Goal: Task Accomplishment & Management: Manage account settings

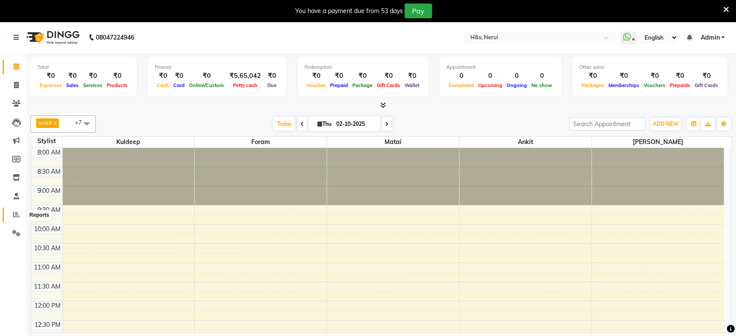
click at [12, 213] on span at bounding box center [16, 215] width 15 height 10
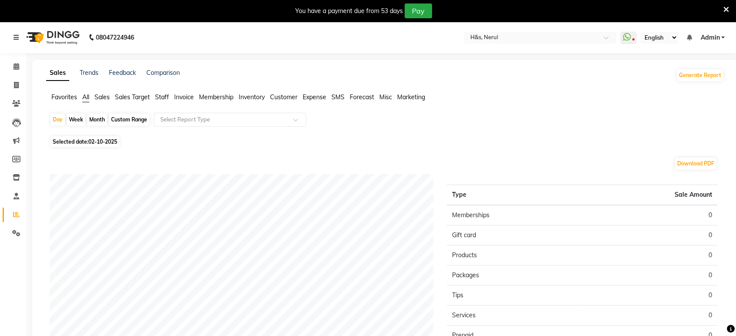
click at [105, 145] on span "02-10-2025" at bounding box center [102, 142] width 29 height 7
select select "10"
select select "2025"
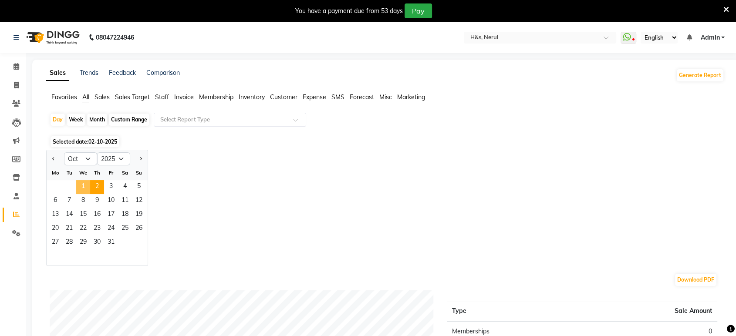
click at [87, 183] on span "1" at bounding box center [83, 187] width 14 height 14
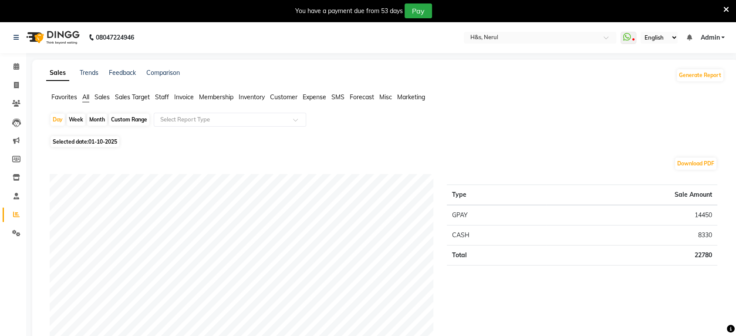
click at [78, 139] on span "Selected date: [DATE]" at bounding box center [85, 141] width 69 height 11
select select "10"
select select "2025"
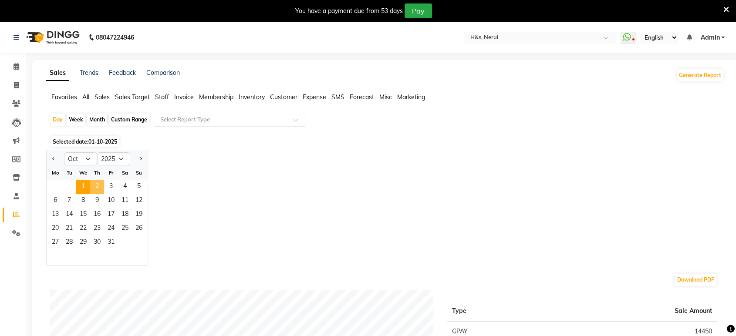
click at [98, 189] on span "2" at bounding box center [97, 187] width 14 height 14
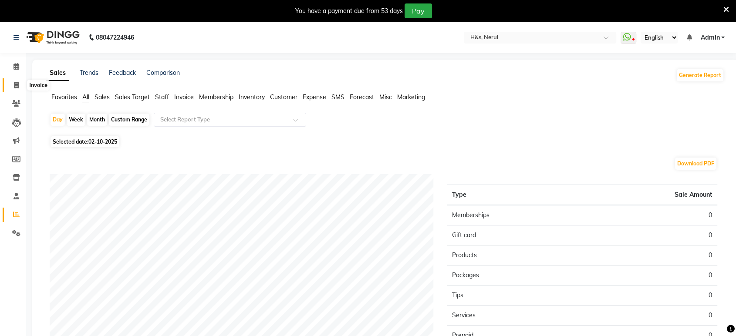
click at [14, 81] on span at bounding box center [16, 86] width 15 height 10
select select "6419"
select select "service"
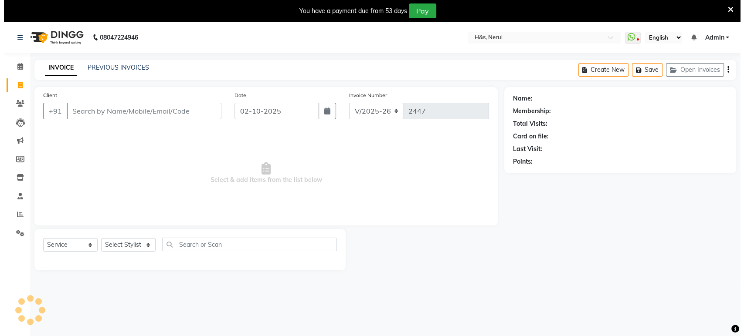
scroll to position [21, 0]
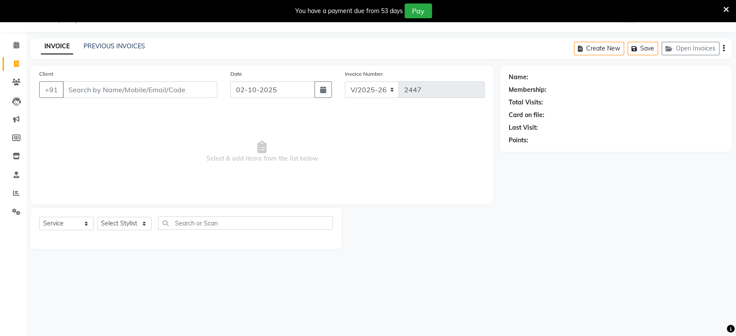
click at [96, 225] on div "Select Service Product Membership Package Voucher Prepaid Gift Card Select Styl…" at bounding box center [186, 227] width 294 height 20
click at [103, 225] on select "Select Stylist ankit [PERSON_NAME] Foram [PERSON_NAME] [PERSON_NAME] sheetal" at bounding box center [124, 224] width 54 height 14
select select "53268"
click at [97, 217] on select "Select Stylist ankit [PERSON_NAME] Foram [PERSON_NAME] [PERSON_NAME] sheetal" at bounding box center [124, 224] width 54 height 14
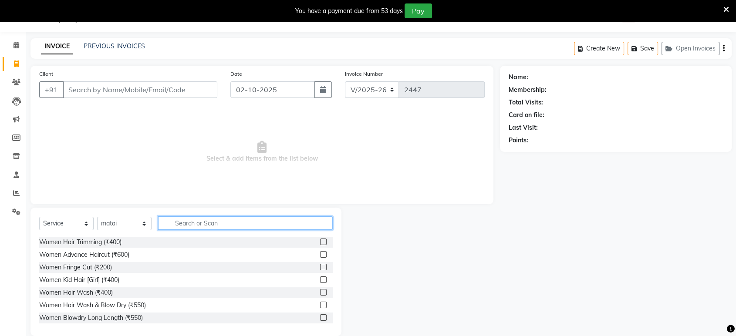
click at [196, 227] on input "text" at bounding box center [245, 224] width 175 height 14
type input "cut"
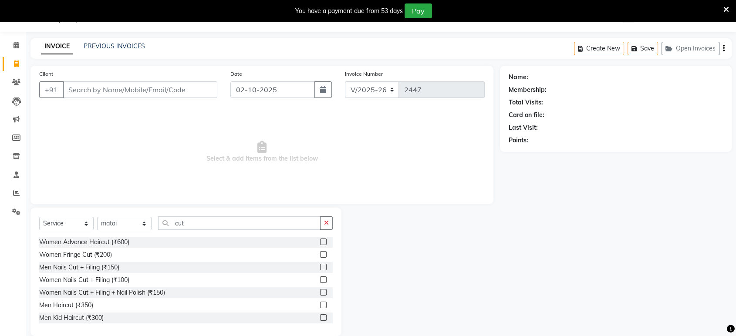
click at [320, 304] on label at bounding box center [323, 305] width 7 height 7
click at [320, 304] on input "checkbox" at bounding box center [323, 306] width 6 height 6
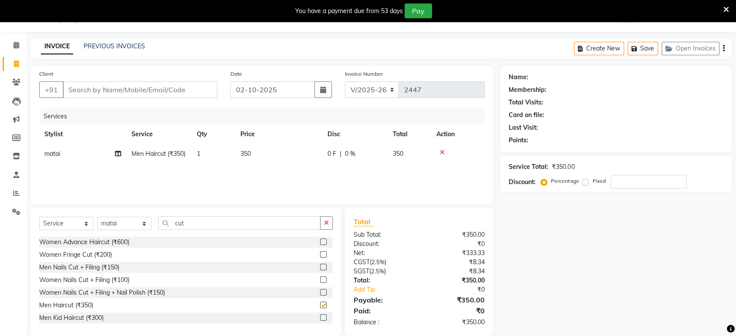
checkbox input "false"
click at [322, 220] on button "button" at bounding box center [326, 224] width 13 height 14
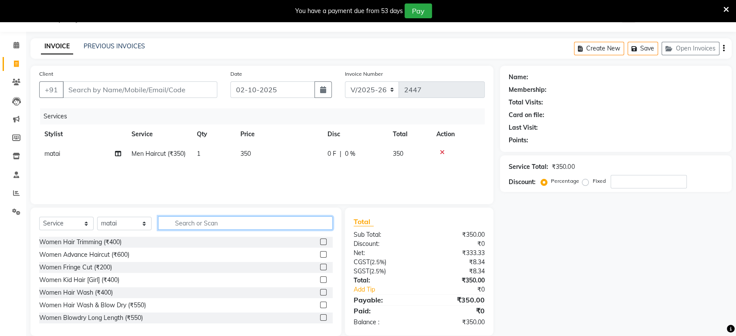
click at [322, 220] on input "text" at bounding box center [245, 224] width 175 height 14
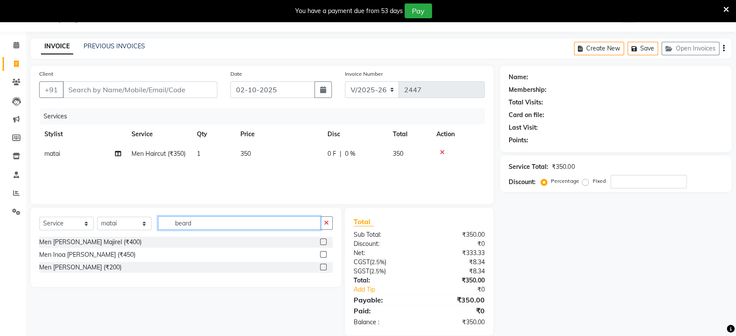
type input "beard"
click at [324, 268] on label at bounding box center [323, 267] width 7 height 7
click at [324, 268] on input "checkbox" at bounding box center [323, 268] width 6 height 6
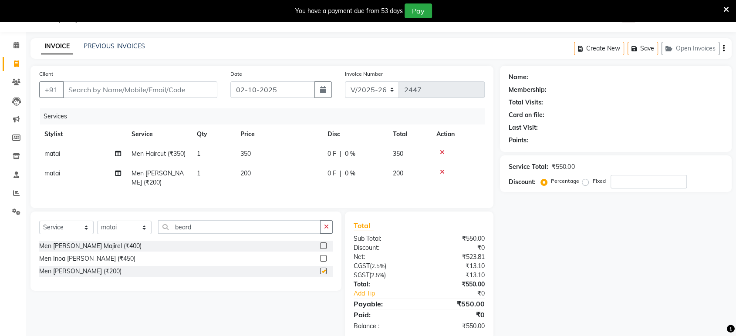
checkbox input "false"
click at [210, 97] on input "Client" at bounding box center [140, 89] width 155 height 17
type input "9"
type input "0"
type input "9137704223"
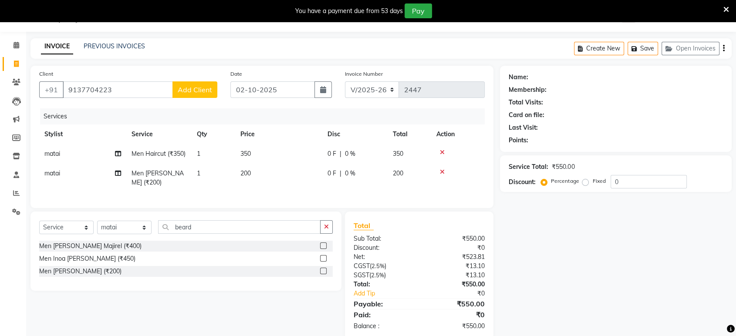
click at [210, 86] on span "Add Client" at bounding box center [195, 89] width 34 height 9
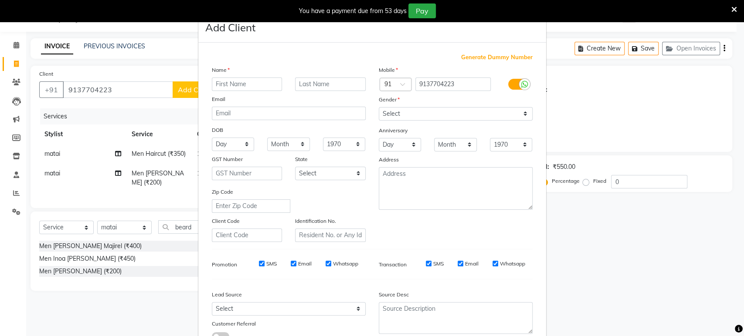
click at [235, 85] on input "text" at bounding box center [247, 85] width 71 height 14
type input "ratan"
click at [519, 114] on select "Select [DEMOGRAPHIC_DATA] [DEMOGRAPHIC_DATA] Other Prefer Not To Say" at bounding box center [456, 114] width 154 height 14
select select "[DEMOGRAPHIC_DATA]"
click at [379, 107] on select "Select [DEMOGRAPHIC_DATA] [DEMOGRAPHIC_DATA] Other Prefer Not To Say" at bounding box center [456, 114] width 154 height 14
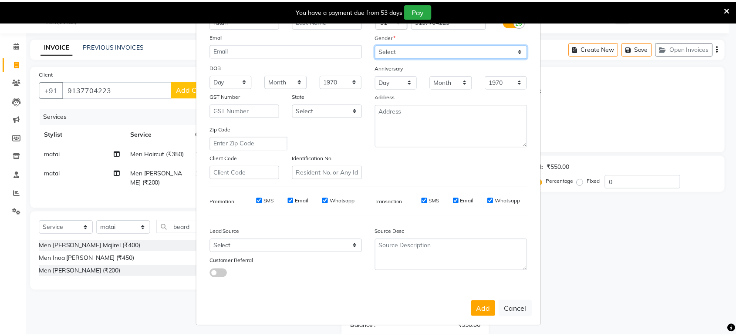
scroll to position [64, 0]
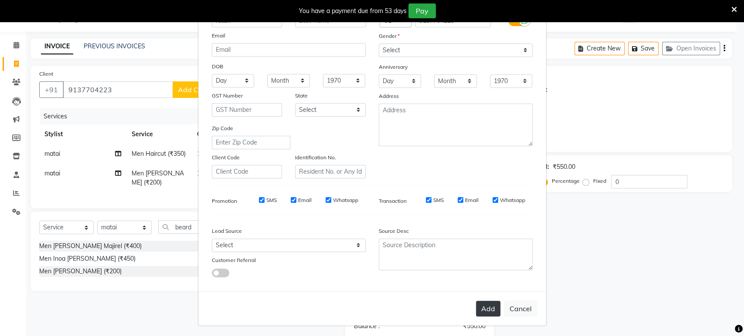
click at [481, 304] on button "Add" at bounding box center [488, 309] width 24 height 16
select select
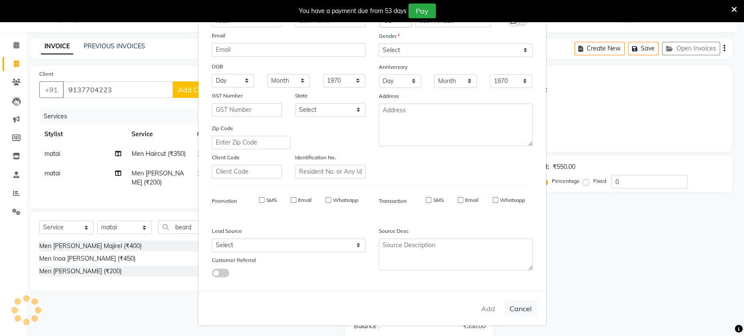
select select
checkbox input "false"
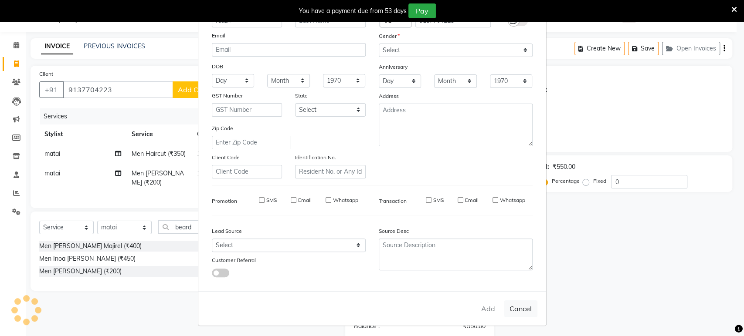
checkbox input "false"
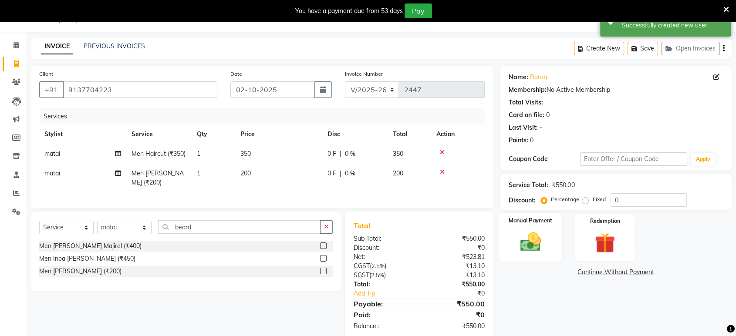
click at [521, 230] on img at bounding box center [531, 242] width 34 height 24
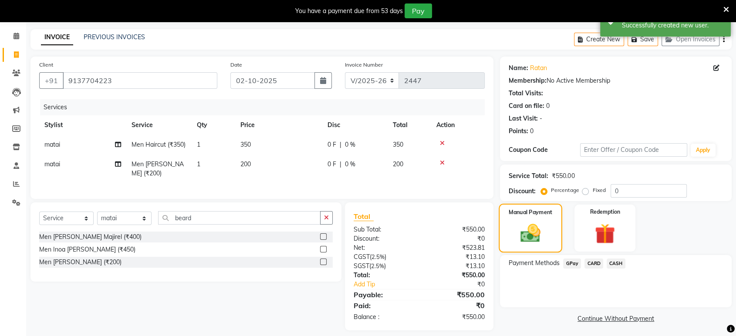
scroll to position [35, 0]
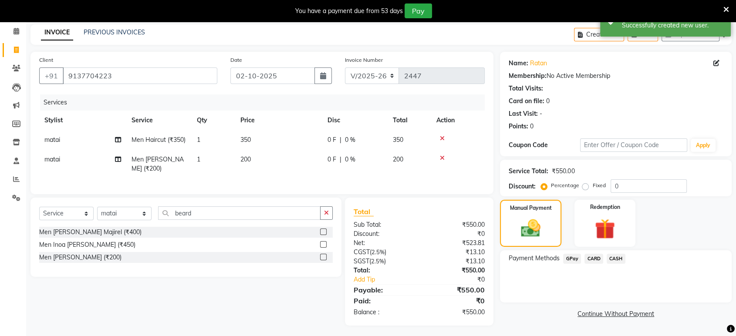
click at [619, 261] on span "CASH" at bounding box center [616, 259] width 19 height 10
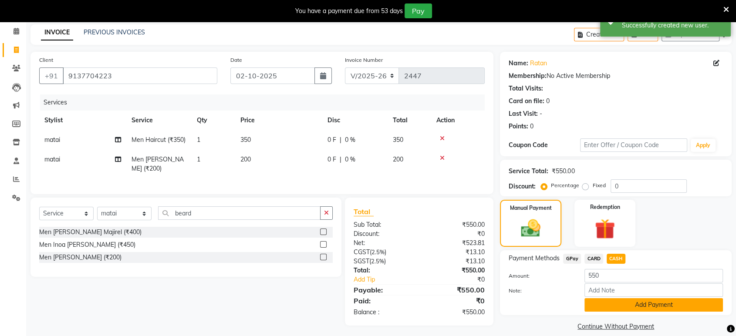
click at [624, 300] on button "Add Payment" at bounding box center [654, 305] width 139 height 14
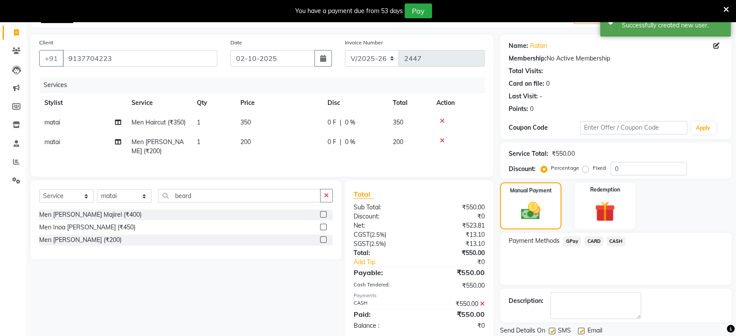
scroll to position [81, 0]
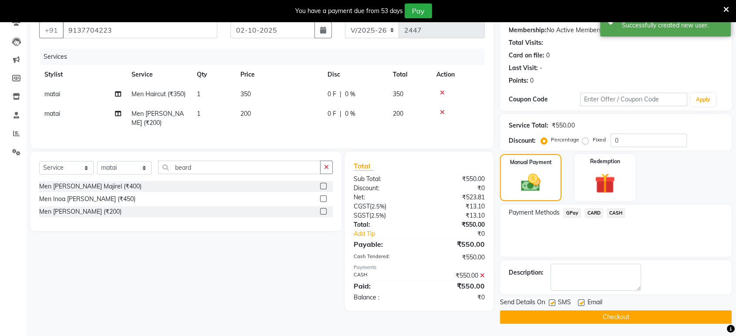
click at [584, 301] on label at bounding box center [581, 303] width 7 height 7
click at [584, 301] on input "checkbox" at bounding box center [581, 304] width 6 height 6
checkbox input "false"
click at [547, 304] on div "Send Details On SMS Email" at bounding box center [616, 303] width 232 height 11
click at [553, 305] on label at bounding box center [552, 303] width 7 height 7
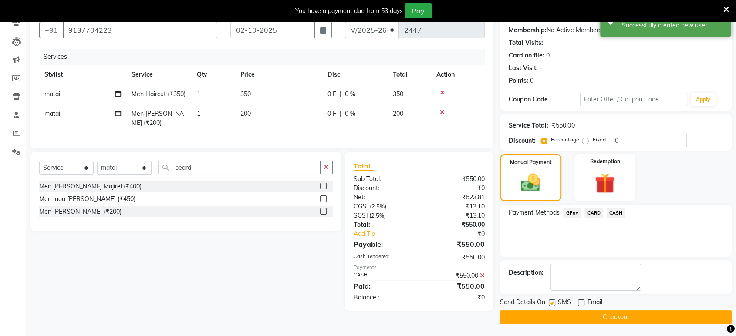
click at [553, 305] on input "checkbox" at bounding box center [552, 304] width 6 height 6
checkbox input "false"
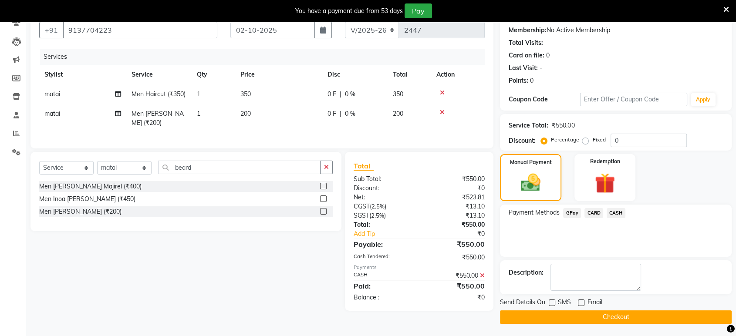
click at [557, 320] on button "Checkout" at bounding box center [616, 318] width 232 height 14
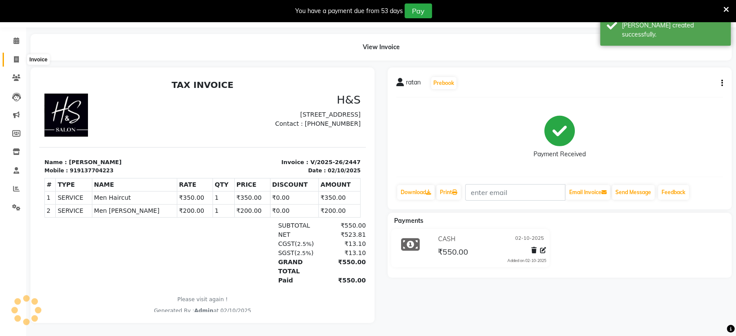
click at [16, 55] on span at bounding box center [16, 60] width 15 height 10
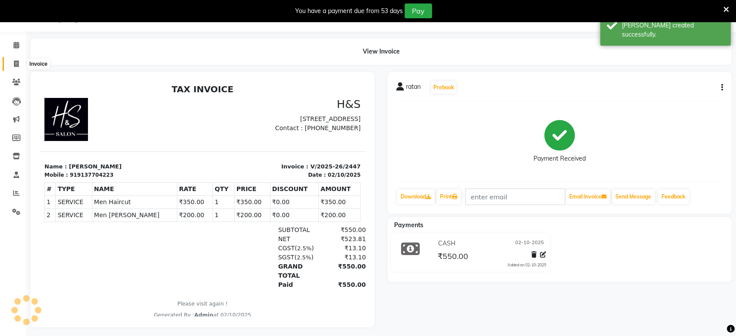
select select "6419"
select select "service"
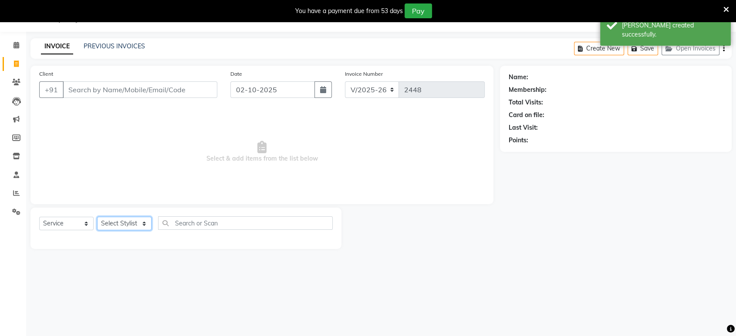
click at [146, 227] on select "Select Stylist ankit [PERSON_NAME] Foram [PERSON_NAME] [PERSON_NAME] sheetal" at bounding box center [124, 224] width 54 height 14
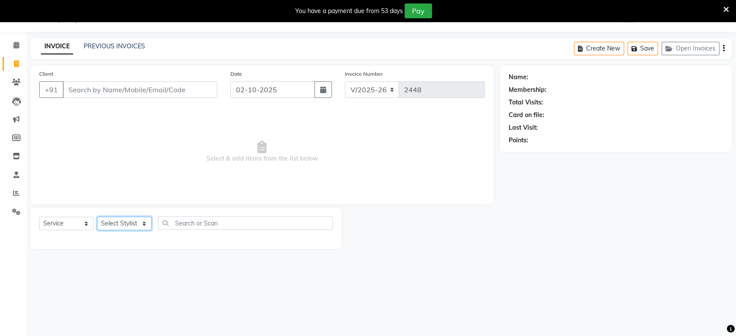
click at [143, 229] on select "Select Stylist ankit [PERSON_NAME] Foram [PERSON_NAME] [PERSON_NAME] sheetal" at bounding box center [124, 224] width 54 height 14
select select "61692"
click at [97, 217] on select "Select Stylist ankit [PERSON_NAME] Foram [PERSON_NAME] [PERSON_NAME] sheetal" at bounding box center [124, 224] width 54 height 14
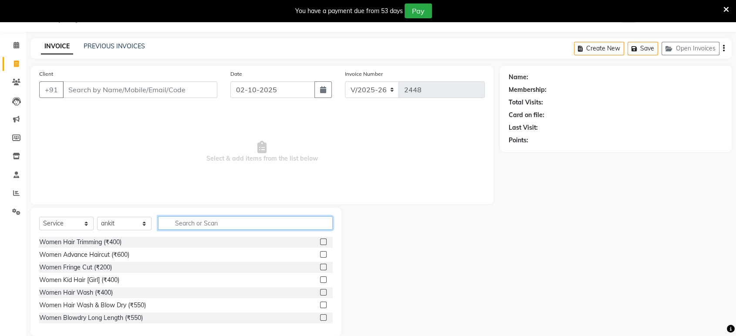
click at [173, 220] on input "text" at bounding box center [245, 224] width 175 height 14
type input "cut"
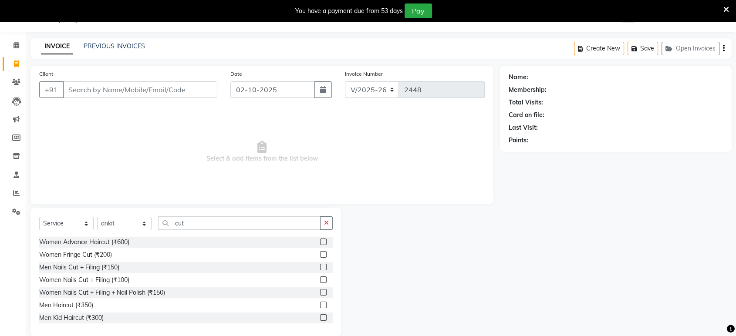
click at [320, 305] on label at bounding box center [323, 305] width 7 height 7
click at [320, 305] on input "checkbox" at bounding box center [323, 306] width 6 height 6
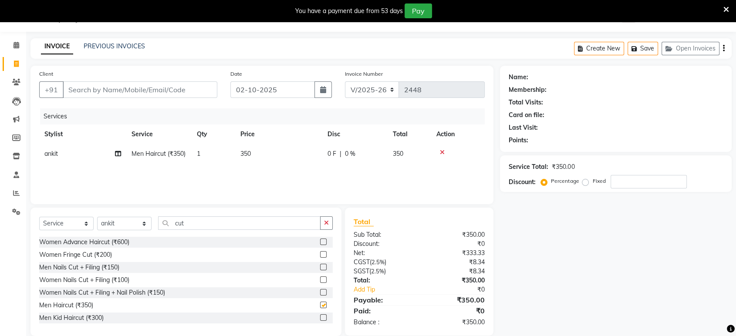
checkbox input "false"
click at [326, 220] on icon "button" at bounding box center [326, 223] width 5 height 6
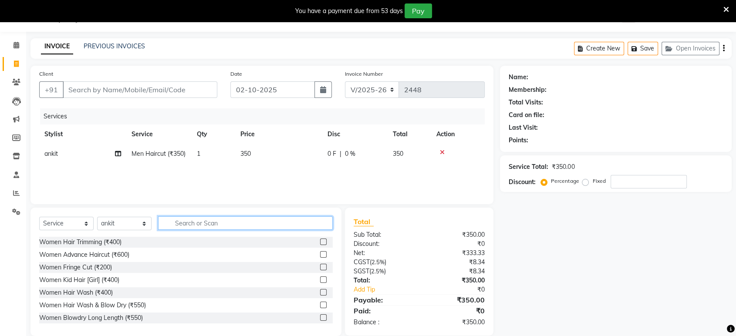
drag, startPoint x: 326, startPoint y: 219, endPoint x: 318, endPoint y: 228, distance: 12.6
click at [326, 220] on input "text" at bounding box center [245, 224] width 175 height 14
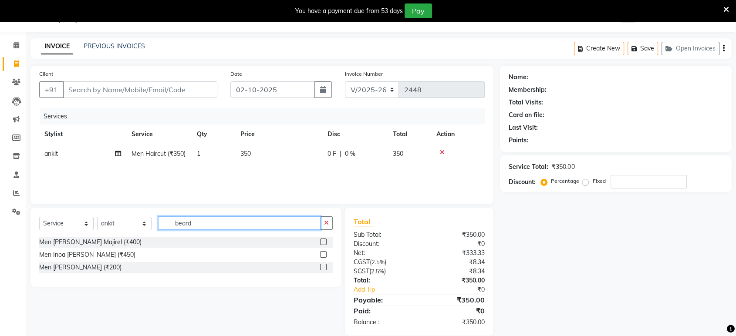
type input "beard"
drag, startPoint x: 324, startPoint y: 268, endPoint x: 317, endPoint y: 243, distance: 26.3
click at [324, 268] on label at bounding box center [323, 267] width 7 height 7
click at [324, 268] on input "checkbox" at bounding box center [323, 268] width 6 height 6
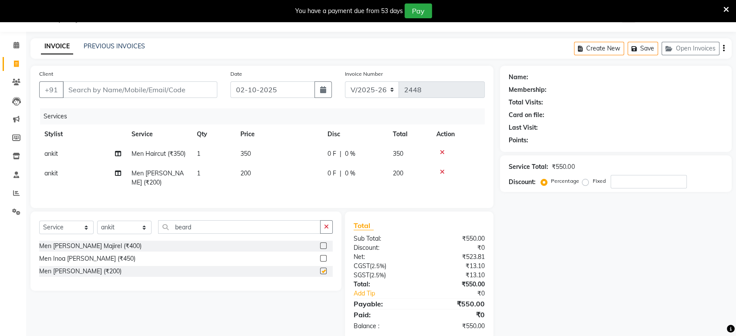
checkbox input "false"
click at [169, 92] on input "Client" at bounding box center [140, 89] width 155 height 17
type input "v"
type input "0"
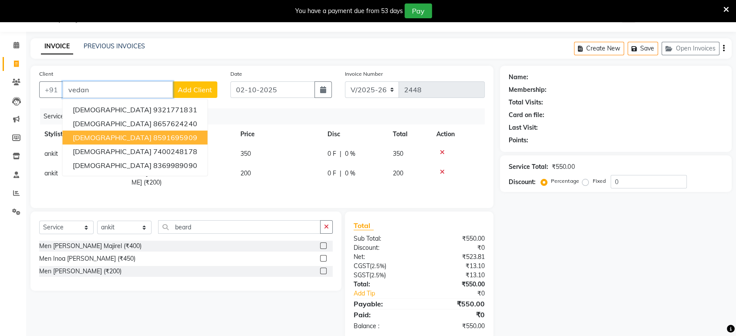
click at [108, 143] on button "Vedanta 8591695909" at bounding box center [134, 138] width 145 height 14
type input "8591695909"
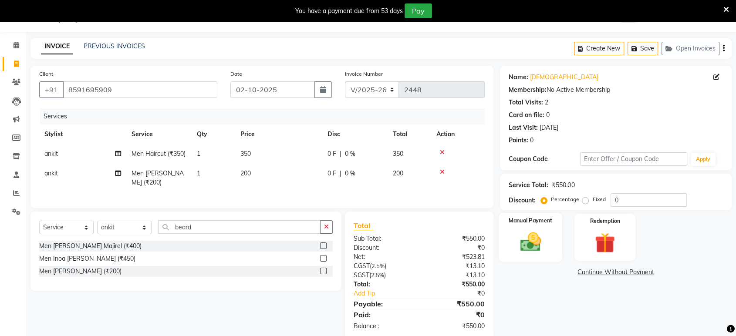
click at [530, 244] on img at bounding box center [531, 242] width 34 height 24
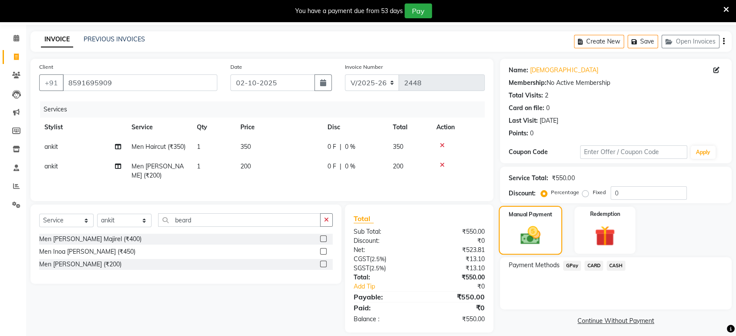
scroll to position [35, 0]
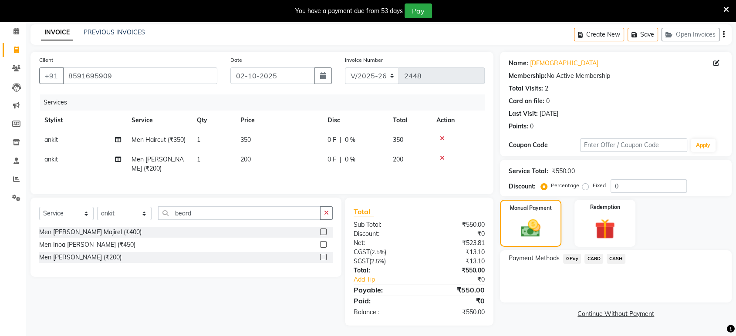
click at [616, 254] on span "CASH" at bounding box center [616, 259] width 19 height 10
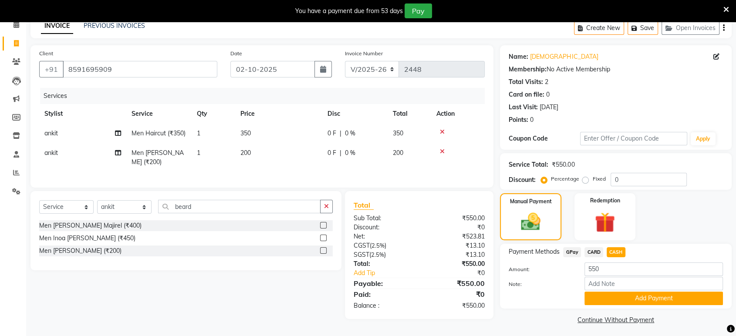
scroll to position [45, 0]
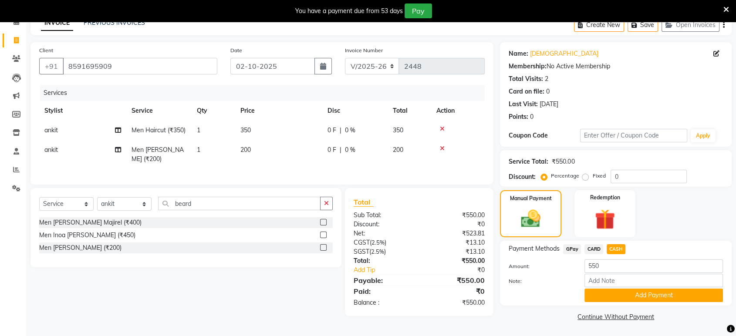
click at [638, 295] on button "Add Payment" at bounding box center [654, 296] width 139 height 14
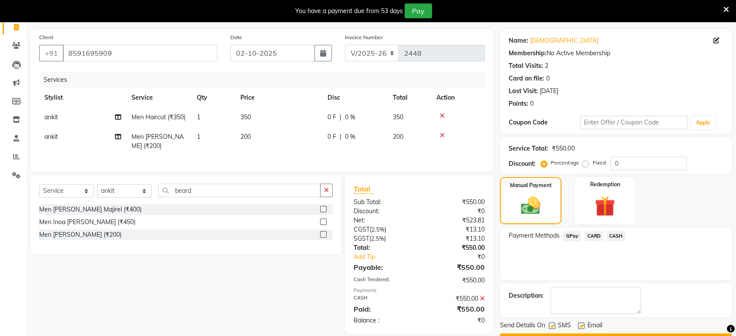
scroll to position [81, 0]
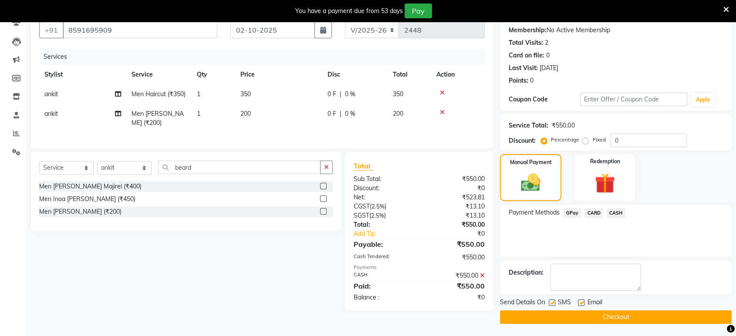
click at [581, 302] on label at bounding box center [581, 303] width 7 height 7
click at [581, 302] on input "checkbox" at bounding box center [581, 304] width 6 height 6
checkbox input "false"
click at [550, 302] on label at bounding box center [552, 303] width 7 height 7
click at [550, 302] on input "checkbox" at bounding box center [552, 304] width 6 height 6
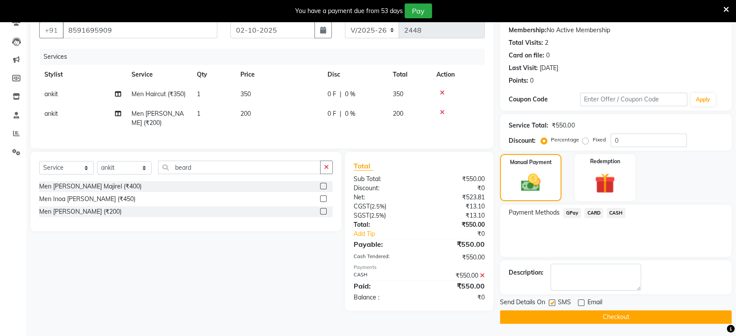
checkbox input "false"
click at [562, 314] on button "Checkout" at bounding box center [616, 318] width 232 height 14
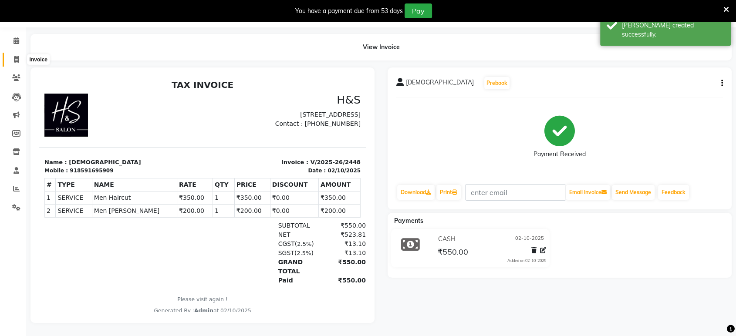
click at [11, 55] on span at bounding box center [16, 60] width 15 height 10
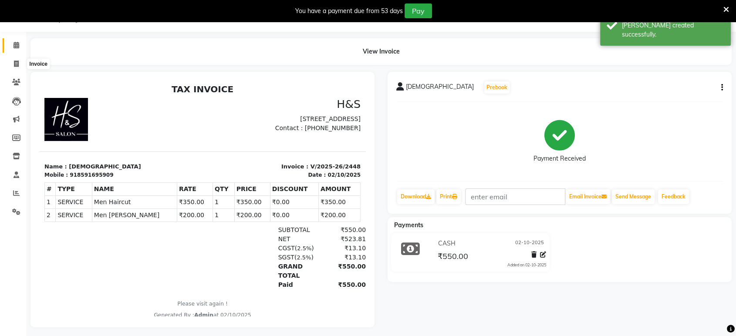
select select "6419"
select select "service"
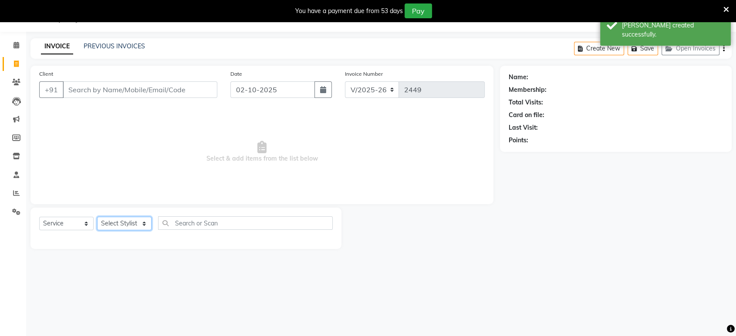
click at [135, 223] on select "Select Stylist ankit [PERSON_NAME] Foram [PERSON_NAME] [PERSON_NAME] sheetal" at bounding box center [124, 224] width 54 height 14
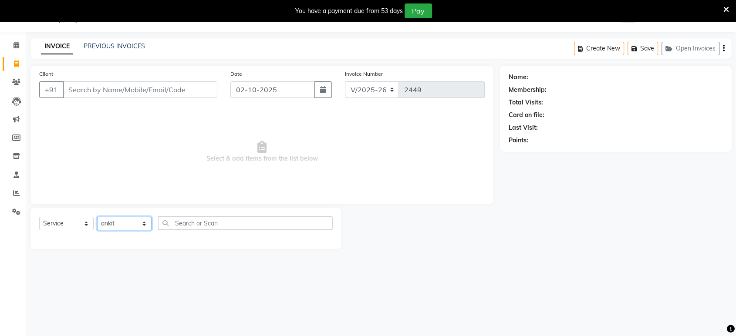
click at [97, 217] on select "Select Stylist ankit [PERSON_NAME] Foram [PERSON_NAME] [PERSON_NAME] sheetal" at bounding box center [124, 224] width 54 height 14
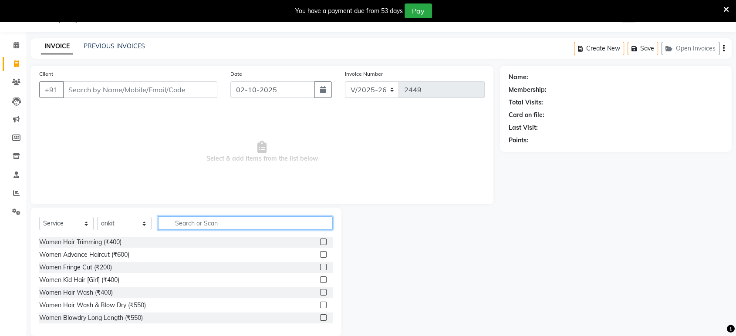
click at [232, 219] on input "text" at bounding box center [245, 224] width 175 height 14
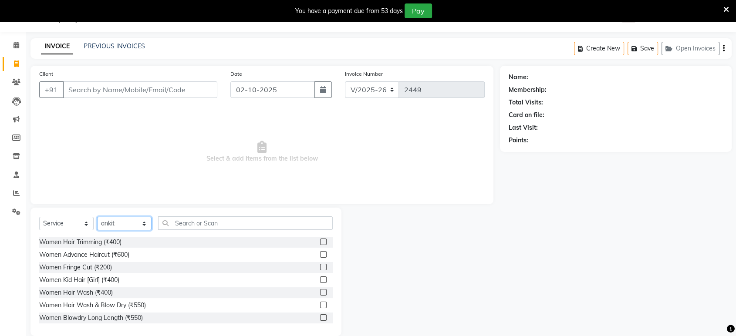
click at [116, 227] on select "Select Stylist ankit [PERSON_NAME] Foram [PERSON_NAME] [PERSON_NAME] sheetal" at bounding box center [124, 224] width 54 height 14
select select "90536"
click at [97, 217] on select "Select Stylist ankit [PERSON_NAME] Foram [PERSON_NAME] [PERSON_NAME] sheetal" at bounding box center [124, 224] width 54 height 14
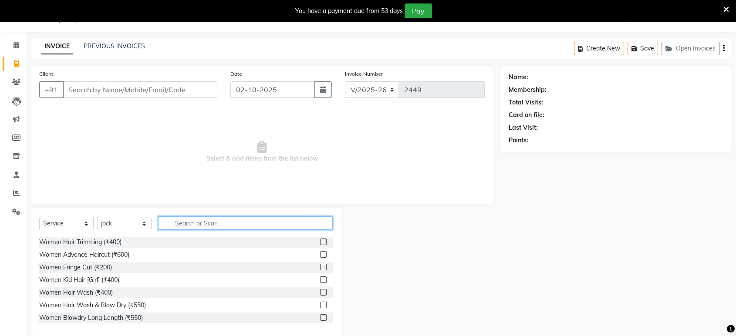
click at [205, 219] on input "text" at bounding box center [245, 224] width 175 height 14
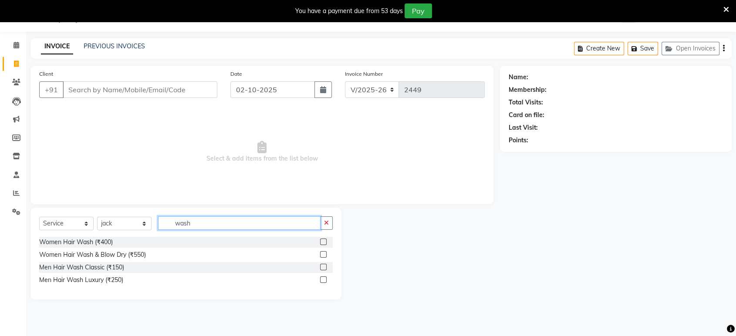
type input "wash"
click at [327, 238] on div at bounding box center [326, 242] width 13 height 11
click at [322, 240] on label at bounding box center [323, 242] width 7 height 7
click at [322, 240] on input "checkbox" at bounding box center [323, 243] width 6 height 6
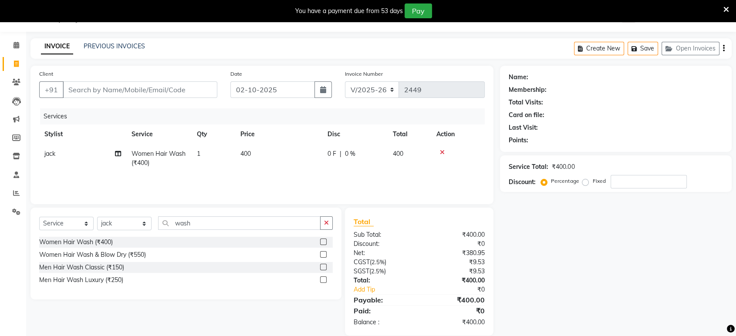
click at [322, 240] on label at bounding box center [323, 242] width 7 height 7
click at [322, 240] on input "checkbox" at bounding box center [323, 243] width 6 height 6
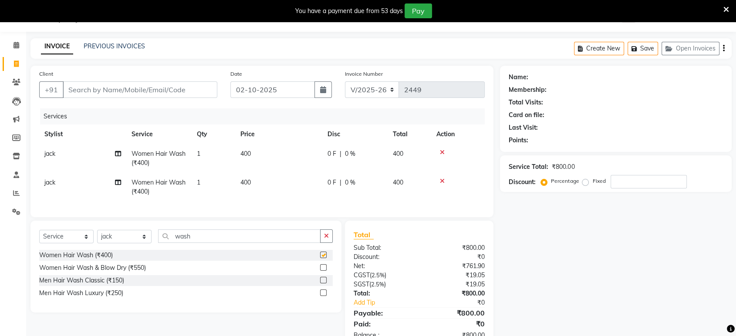
checkbox input "false"
click at [322, 240] on button "button" at bounding box center [326, 237] width 13 height 14
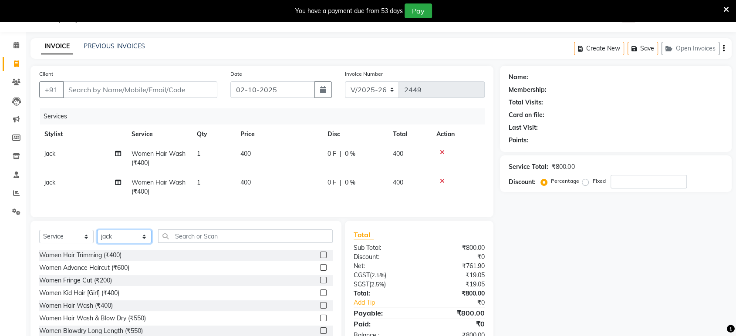
click at [113, 244] on select "Select Stylist ankit [PERSON_NAME] Foram [PERSON_NAME] [PERSON_NAME] sheetal" at bounding box center [124, 237] width 54 height 14
select select "49333"
click at [97, 237] on select "Select Stylist ankit [PERSON_NAME] Foram [PERSON_NAME] [PERSON_NAME] sheetal" at bounding box center [124, 237] width 54 height 14
click at [140, 244] on select "Select Stylist ankit [PERSON_NAME] Foram [PERSON_NAME] [PERSON_NAME] sheetal" at bounding box center [124, 237] width 54 height 14
click at [97, 237] on select "Select Stylist ankit [PERSON_NAME] Foram [PERSON_NAME] [PERSON_NAME] sheetal" at bounding box center [124, 237] width 54 height 14
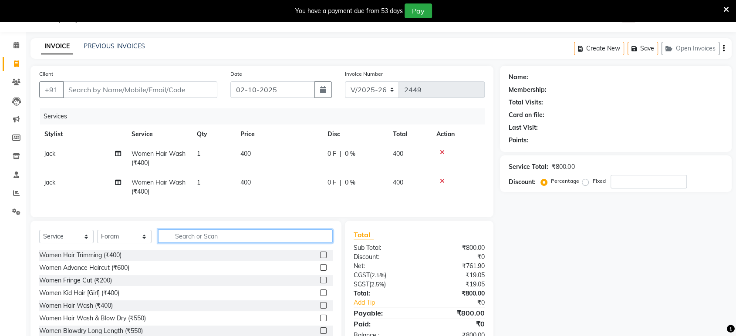
click at [247, 250] on div "Select Service Product Membership Package Voucher Prepaid Gift Card Select Styl…" at bounding box center [186, 240] width 294 height 20
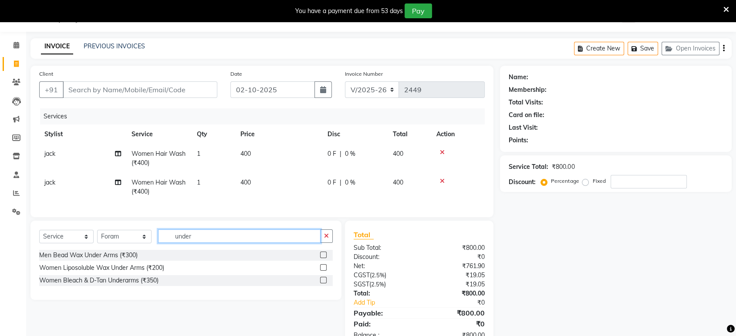
type input "under"
click at [324, 257] on div at bounding box center [326, 255] width 13 height 11
click at [324, 258] on div at bounding box center [326, 255] width 13 height 11
click at [323, 258] on label at bounding box center [323, 255] width 7 height 7
click at [323, 258] on input "checkbox" at bounding box center [323, 256] width 6 height 6
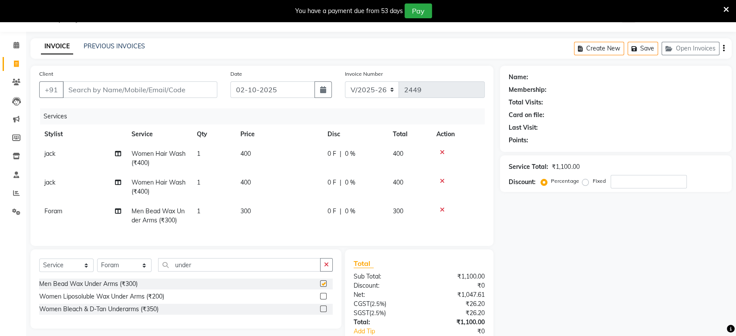
checkbox input "false"
click at [284, 207] on td "300" at bounding box center [278, 216] width 87 height 29
select select "49333"
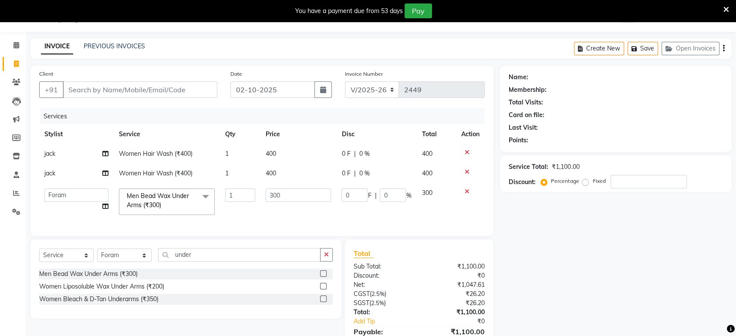
click at [284, 207] on td "300" at bounding box center [299, 201] width 76 height 37
click at [290, 197] on input "300" at bounding box center [299, 196] width 66 height 14
type input "3"
type input "250"
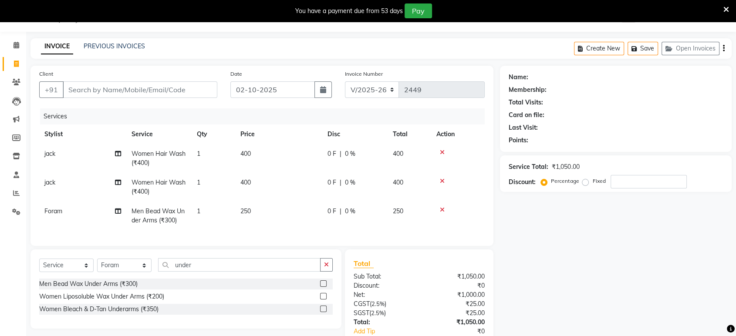
click at [332, 261] on div "Select Service Product Membership Package Voucher Prepaid Gift Card Select Styl…" at bounding box center [185, 289] width 311 height 79
click at [324, 268] on icon "button" at bounding box center [326, 265] width 5 height 6
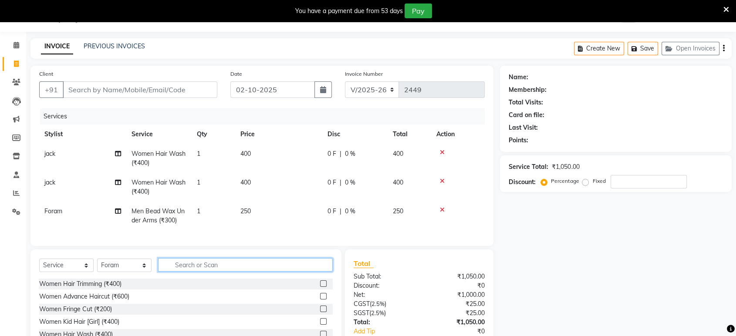
click at [324, 268] on input "text" at bounding box center [245, 265] width 175 height 14
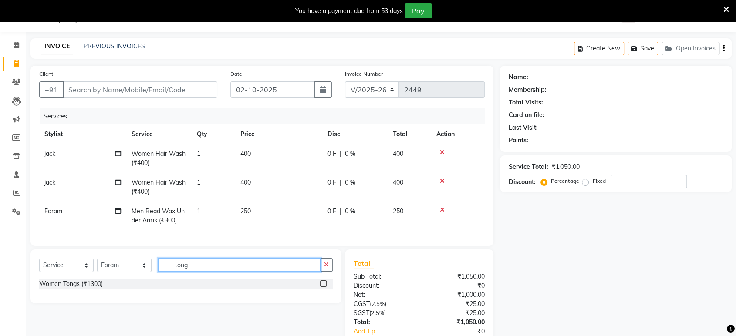
type input "tong"
click at [324, 287] on label at bounding box center [323, 284] width 7 height 7
click at [324, 287] on input "checkbox" at bounding box center [323, 284] width 6 height 6
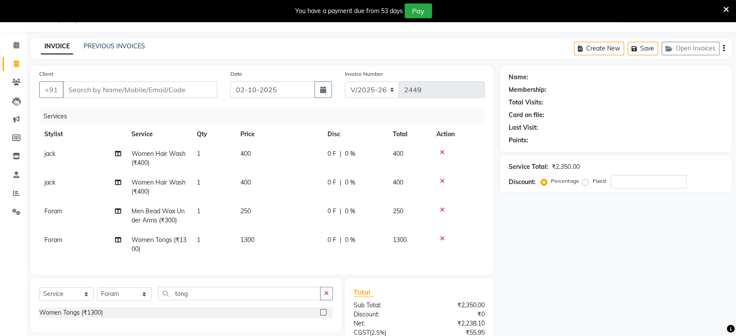
click at [321, 316] on label at bounding box center [323, 312] width 7 height 7
click at [321, 316] on input "checkbox" at bounding box center [323, 313] width 6 height 6
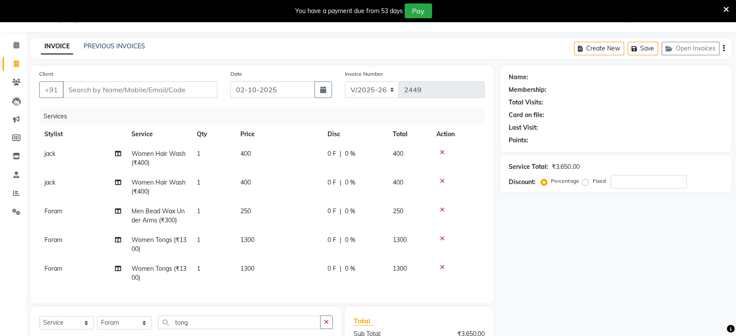
checkbox input "false"
click at [57, 265] on span "Foram" at bounding box center [53, 269] width 18 height 8
select select "49333"
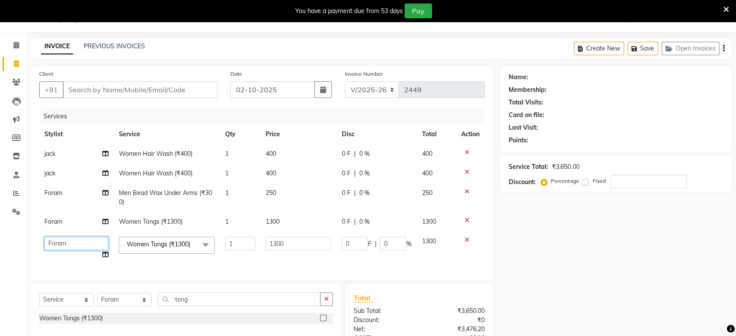
click at [65, 238] on select "ankit [PERSON_NAME] Foram [PERSON_NAME] [PERSON_NAME] sheetal" at bounding box center [76, 244] width 64 height 14
click at [51, 221] on span "Foram" at bounding box center [53, 222] width 18 height 8
select select "49333"
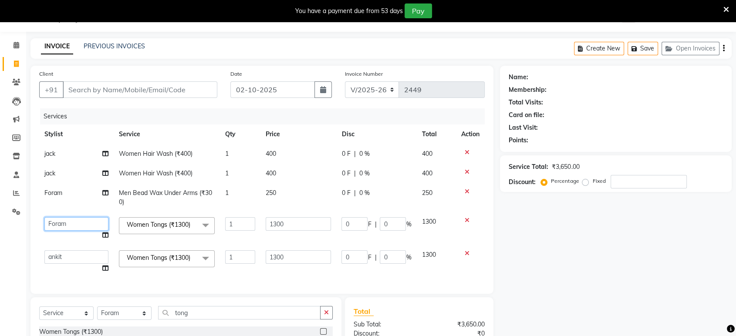
click at [52, 219] on select "ankit [PERSON_NAME] Foram [PERSON_NAME] [PERSON_NAME] sheetal" at bounding box center [76, 224] width 64 height 14
select select "53268"
click at [52, 170] on span "jack" at bounding box center [49, 173] width 11 height 8
select select "90536"
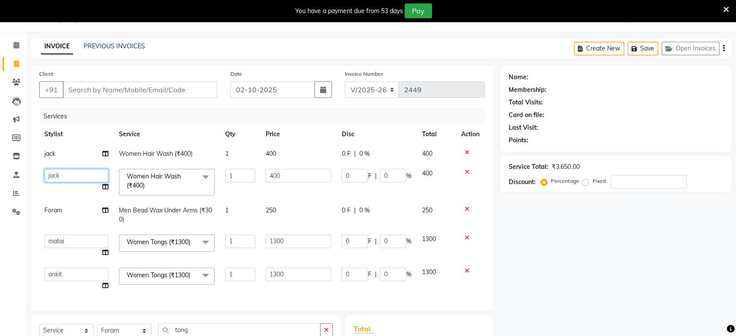
click at [52, 170] on select "ankit [PERSON_NAME] Foram [PERSON_NAME] [PERSON_NAME] sheetal" at bounding box center [76, 176] width 64 height 14
select select "86271"
click at [63, 157] on td "jack" at bounding box center [76, 154] width 74 height 20
select select "90536"
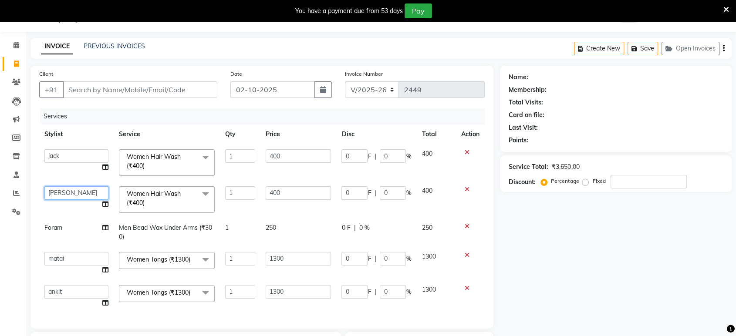
click at [69, 186] on select "ankit [PERSON_NAME] Foram [PERSON_NAME] [PERSON_NAME] sheetal" at bounding box center [76, 193] width 64 height 14
select select "49333"
click at [74, 152] on select "ankit [PERSON_NAME] Foram [PERSON_NAME] [PERSON_NAME] sheetal" at bounding box center [76, 156] width 64 height 14
select select "49331"
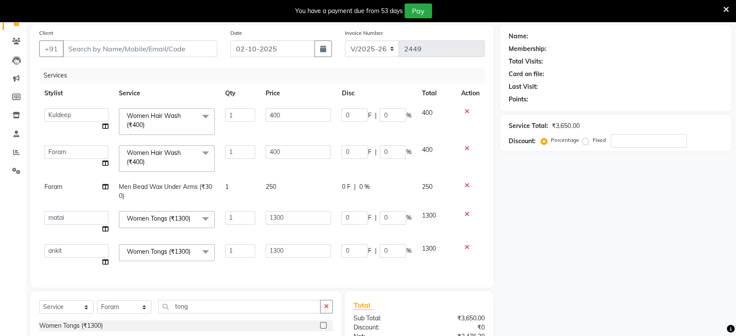
scroll to position [70, 0]
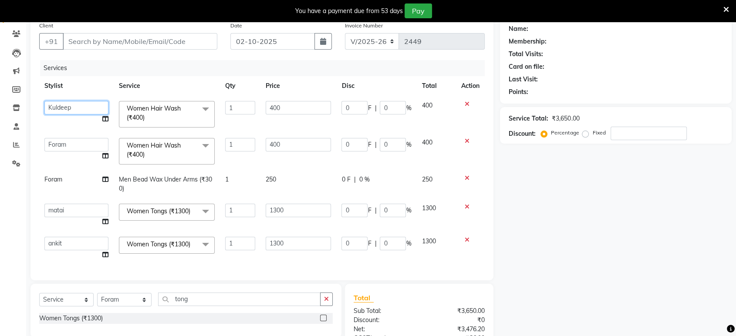
click at [71, 110] on select "ankit [PERSON_NAME] Foram [PERSON_NAME] [PERSON_NAME] sheetal" at bounding box center [76, 108] width 64 height 14
select select "53268"
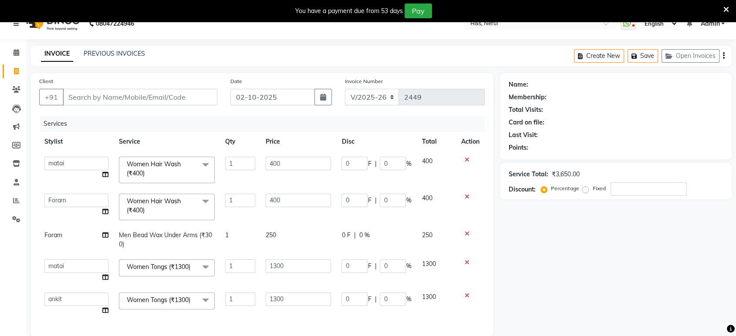
scroll to position [3, 0]
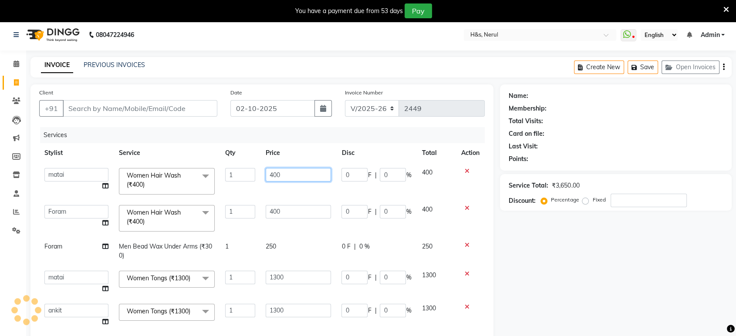
click at [328, 177] on input "400" at bounding box center [299, 175] width 66 height 14
type input "4"
type input "350"
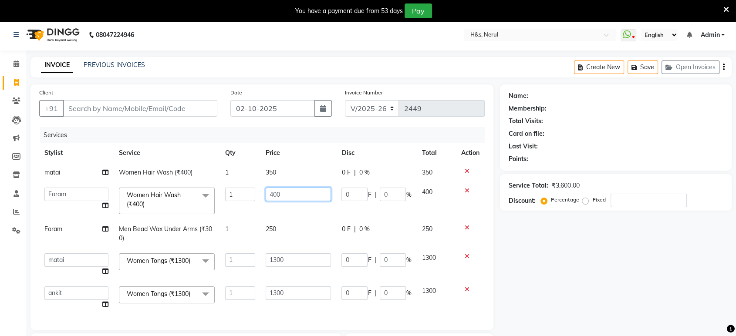
click at [314, 205] on td "400" at bounding box center [299, 201] width 76 height 37
type input "4"
type input "350"
click at [590, 223] on div "Name: Membership: Total Visits: Card on file: Last Visit: Points: Service Total…" at bounding box center [619, 273] width 238 height 377
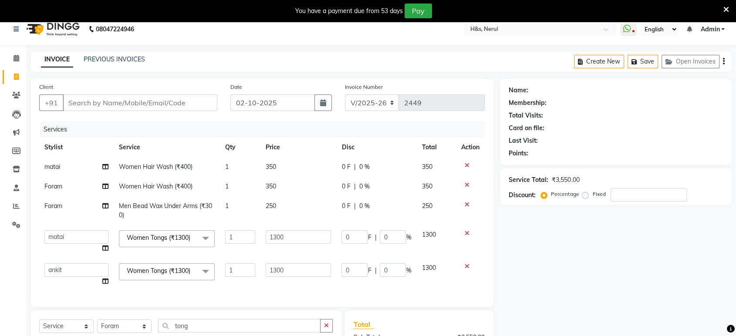
scroll to position [1, 0]
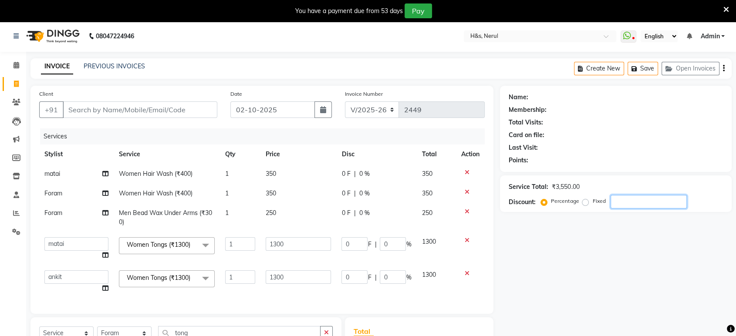
click at [617, 203] on input "number" at bounding box center [649, 202] width 76 height 14
type input "15"
type input "195"
type input "15"
type input "195"
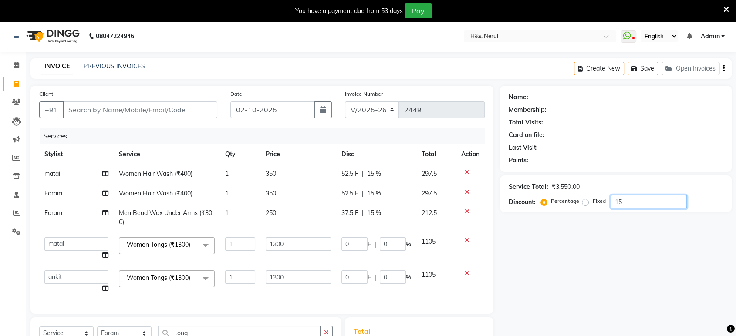
type input "15"
click at [308, 207] on td "250" at bounding box center [299, 217] width 76 height 29
select select "49333"
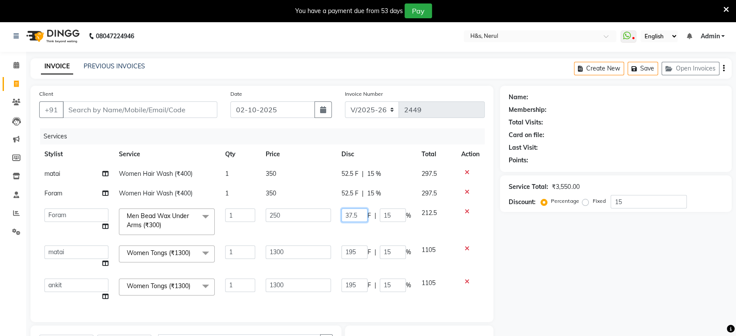
click at [366, 219] on input "37.5" at bounding box center [355, 216] width 26 height 14
type input "3"
type input "0"
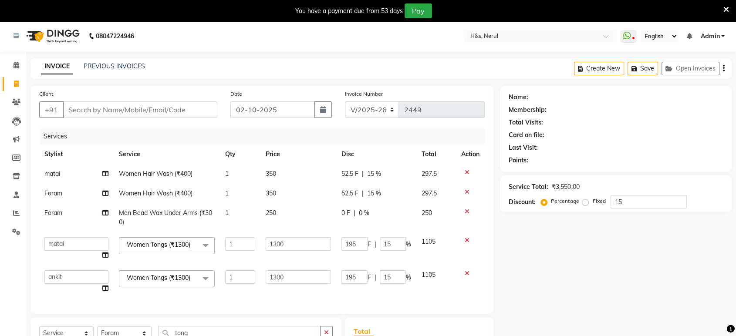
drag, startPoint x: 632, startPoint y: 235, endPoint x: 627, endPoint y: 228, distance: 8.8
click at [632, 235] on div "Name: Membership: Total Visits: Card on file: Last Visit: Points: Service Total…" at bounding box center [619, 266] width 238 height 360
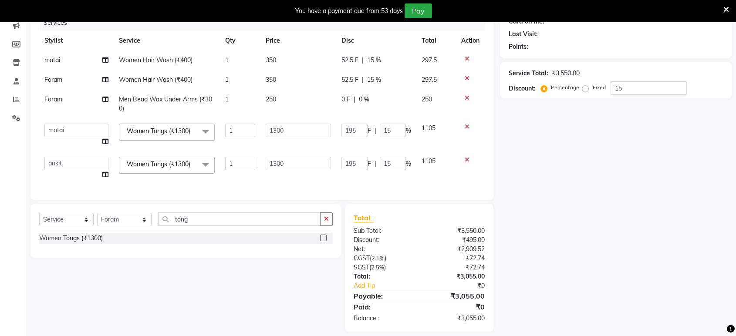
scroll to position [66, 0]
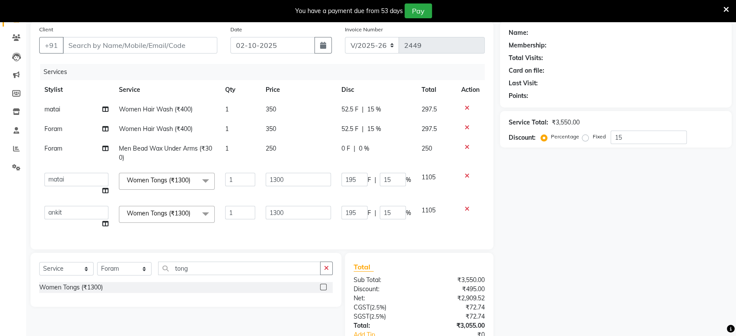
click at [404, 114] on td "52.5 F | 15 %" at bounding box center [376, 110] width 80 height 20
select select "53268"
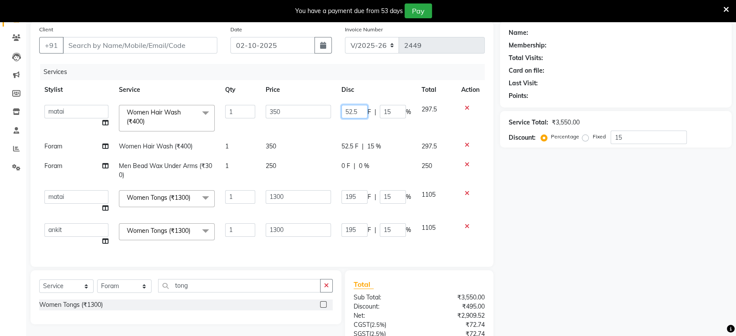
drag, startPoint x: 359, startPoint y: 106, endPoint x: 356, endPoint y: 91, distance: 15.0
click at [359, 102] on td "52.5 F | 15 %" at bounding box center [376, 118] width 80 height 37
type input "5"
type input "47"
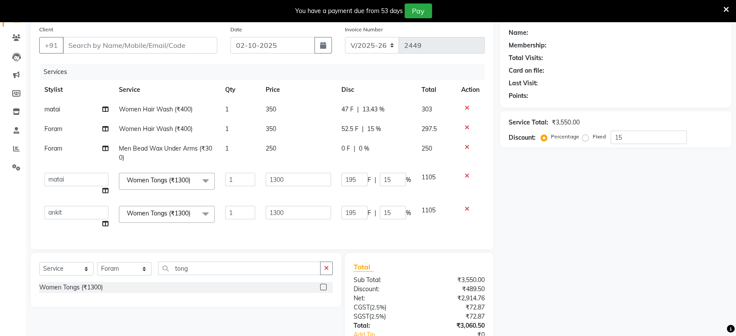
click at [601, 305] on div "Name: Membership: Total Visits: Card on file: Last Visit: Points: Service Total…" at bounding box center [619, 201] width 238 height 360
click at [353, 114] on span "47 F" at bounding box center [348, 109] width 12 height 9
select select "53268"
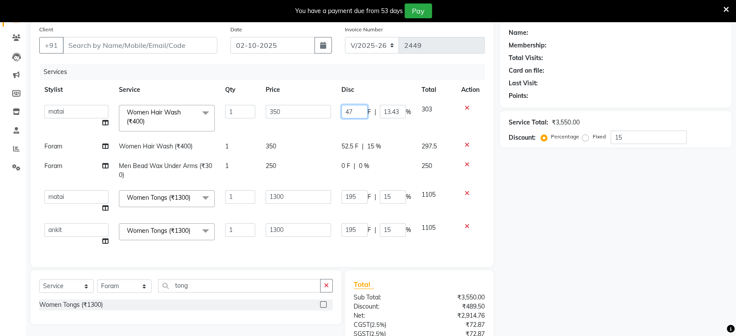
click at [353, 114] on input "47" at bounding box center [355, 112] width 26 height 14
type input "4"
type input "57"
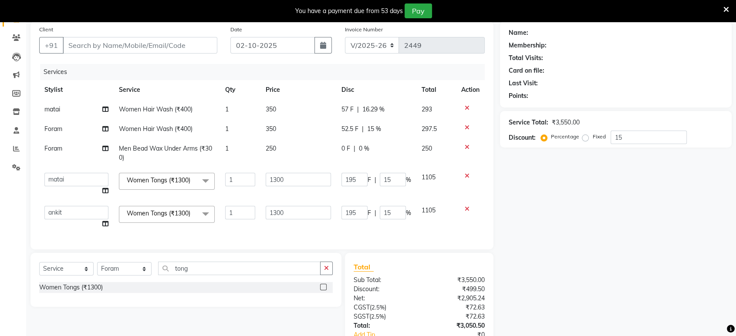
click at [641, 212] on div "Name: Membership: Total Visits: Card on file: Last Visit: Points: Service Total…" at bounding box center [619, 201] width 238 height 360
click at [362, 122] on td "52.5 F | 15 %" at bounding box center [376, 129] width 80 height 20
select select "49333"
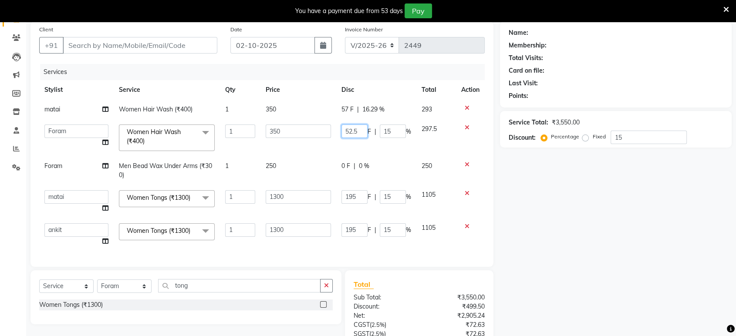
click at [350, 139] on td "52.5 F | 15 %" at bounding box center [376, 137] width 80 height 37
click at [362, 135] on input "52.5" at bounding box center [355, 132] width 26 height 14
type input "52"
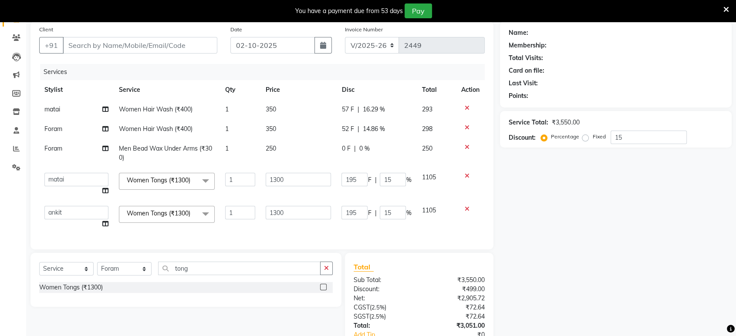
click at [512, 236] on div "Name: Membership: Total Visits: Card on file: Last Visit: Points: Service Total…" at bounding box center [619, 201] width 238 height 360
click at [373, 126] on span "14.86 %" at bounding box center [373, 129] width 22 height 9
select select "49333"
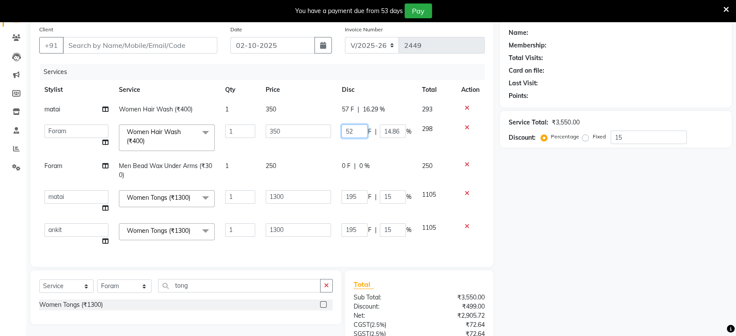
click at [364, 128] on input "52" at bounding box center [355, 132] width 26 height 14
type input "53"
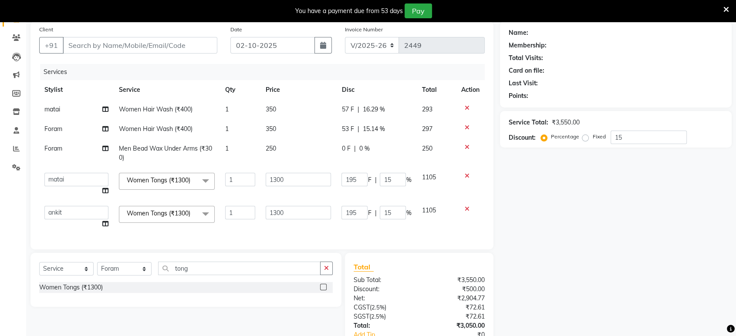
click at [504, 180] on div "Name: Membership: Total Visits: Card on file: Last Visit: Points: Service Total…" at bounding box center [619, 201] width 238 height 360
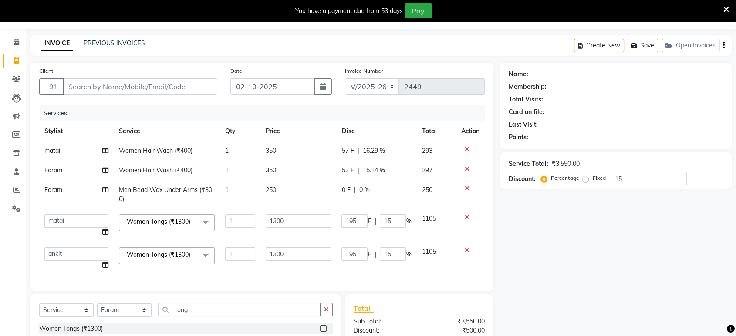
scroll to position [0, 0]
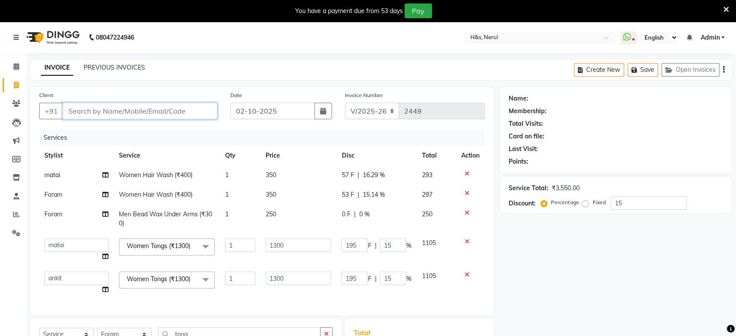
click at [214, 109] on input "Client" at bounding box center [140, 111] width 155 height 17
type input "w"
type input "0"
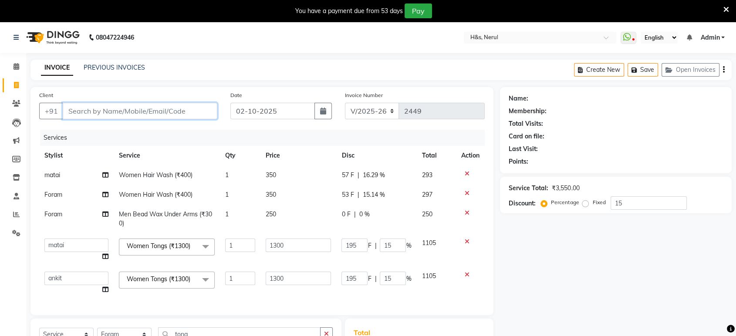
type input "0"
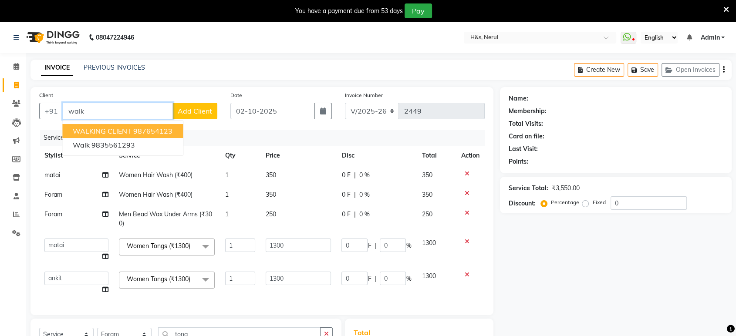
click at [170, 134] on ngb-highlight "987654123" at bounding box center [152, 131] width 39 height 9
type input "987654123"
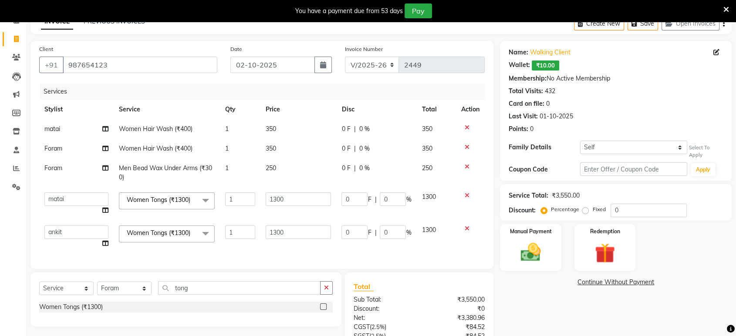
scroll to position [48, 0]
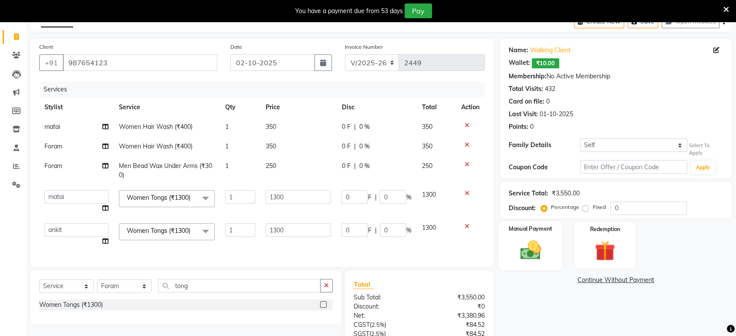
click at [539, 249] on img at bounding box center [531, 250] width 34 height 24
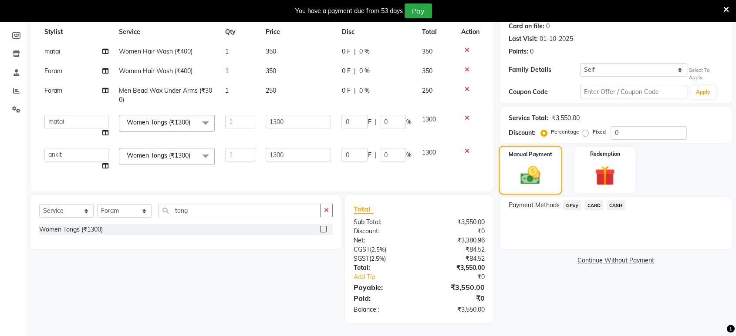
scroll to position [130, 0]
click at [620, 200] on span "CASH" at bounding box center [616, 205] width 19 height 10
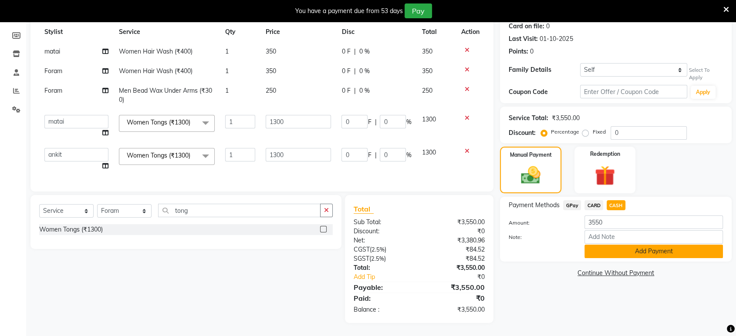
click at [609, 245] on button "Add Payment" at bounding box center [654, 252] width 139 height 14
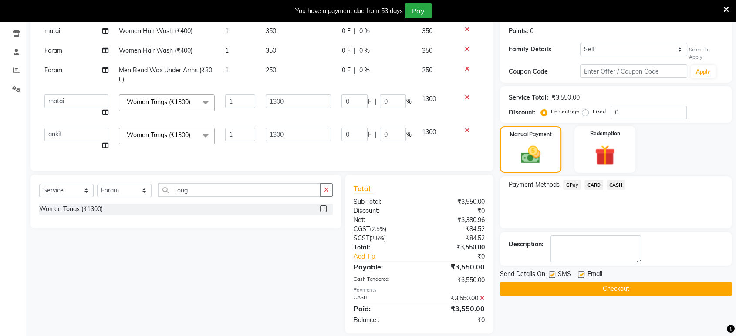
scroll to position [161, 0]
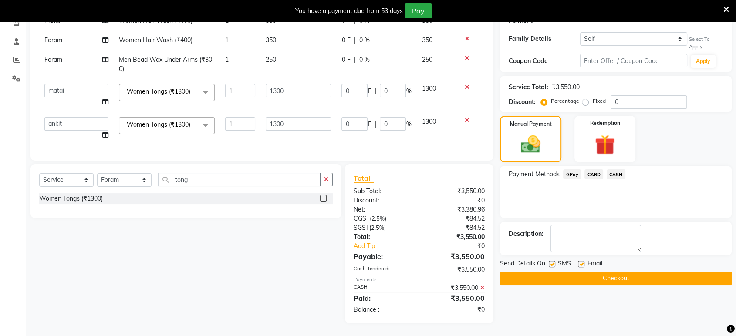
click at [579, 261] on label at bounding box center [581, 264] width 7 height 7
click at [579, 262] on input "checkbox" at bounding box center [581, 265] width 6 height 6
checkbox input "false"
click at [551, 261] on label at bounding box center [552, 264] width 7 height 7
click at [551, 262] on input "checkbox" at bounding box center [552, 265] width 6 height 6
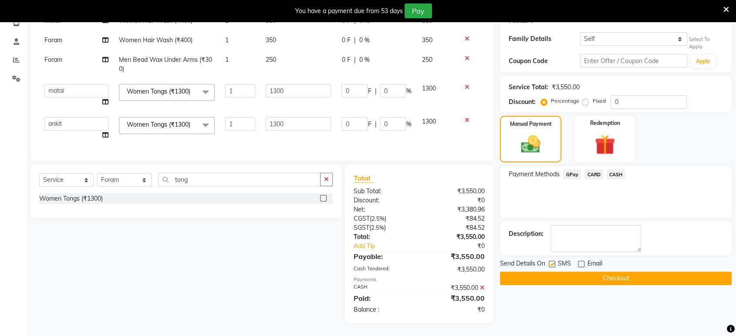
checkbox input "false"
click at [554, 272] on button "Checkout" at bounding box center [616, 279] width 232 height 14
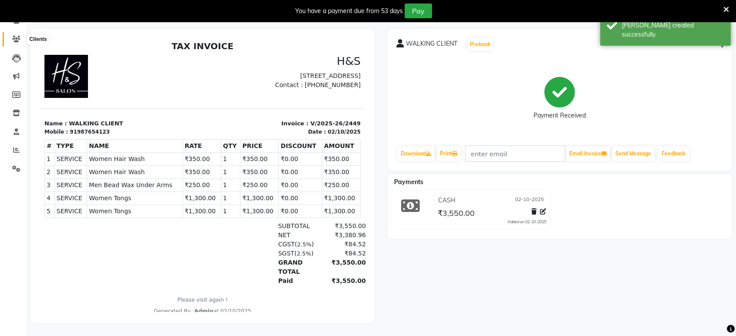
click at [12, 36] on icon at bounding box center [16, 39] width 8 height 7
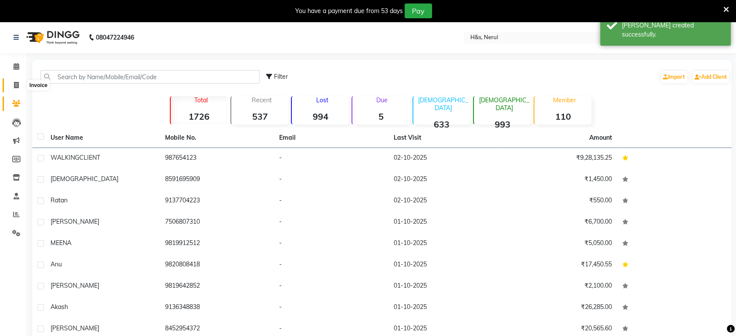
click at [17, 82] on icon at bounding box center [16, 85] width 5 height 7
select select "6419"
select select "service"
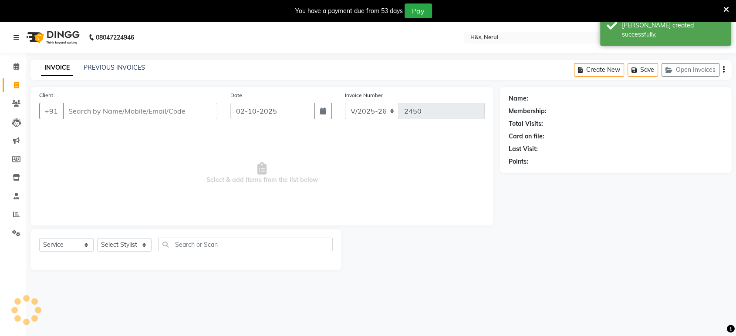
scroll to position [21, 0]
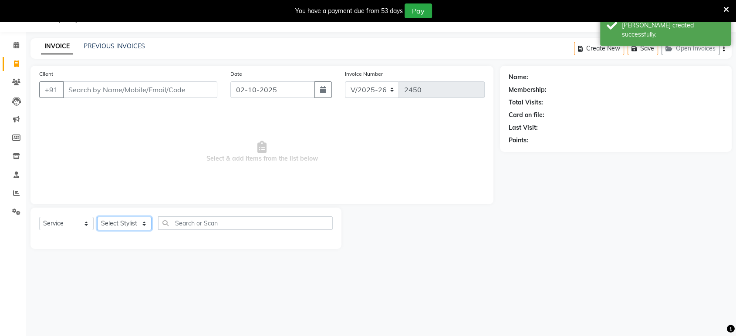
click at [118, 221] on select "Select Stylist ankit [PERSON_NAME] Foram [PERSON_NAME] [PERSON_NAME] sheetal" at bounding box center [124, 224] width 54 height 14
select select "92646"
click at [97, 217] on select "Select Stylist ankit [PERSON_NAME] Foram [PERSON_NAME] [PERSON_NAME] sheetal" at bounding box center [124, 224] width 54 height 14
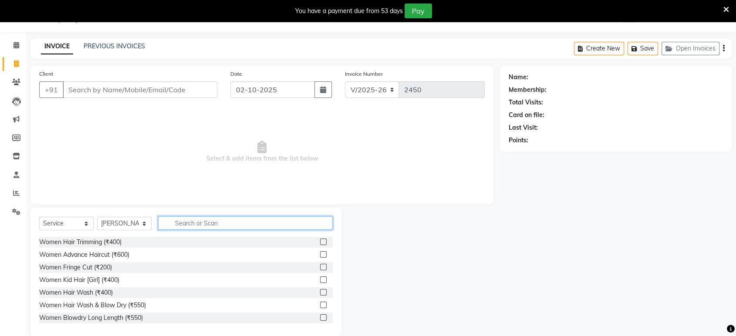
click at [183, 223] on input "text" at bounding box center [245, 224] width 175 height 14
click at [320, 239] on label at bounding box center [323, 242] width 7 height 7
click at [320, 240] on input "checkbox" at bounding box center [323, 243] width 6 height 6
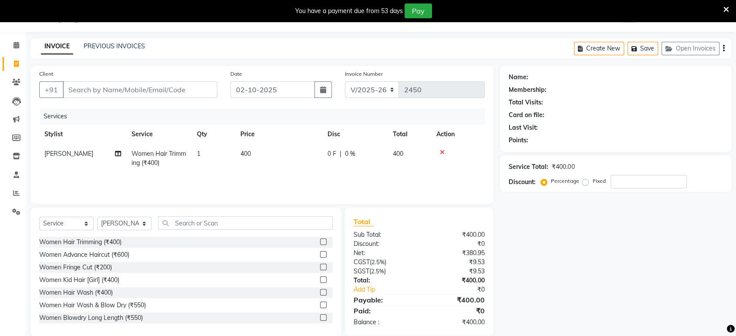
click at [320, 239] on label at bounding box center [323, 242] width 7 height 7
click at [320, 240] on input "checkbox" at bounding box center [323, 243] width 6 height 6
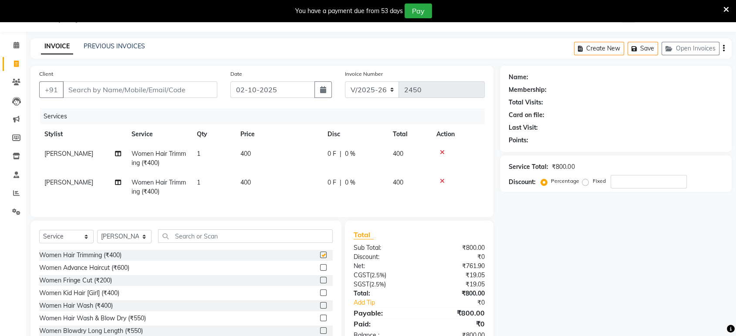
checkbox input "false"
click at [61, 150] on td "[PERSON_NAME]" at bounding box center [82, 158] width 87 height 29
select select "92646"
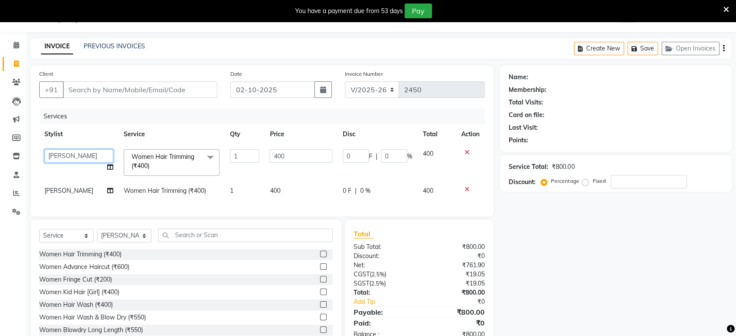
click at [54, 155] on select "ankit [PERSON_NAME] Foram [PERSON_NAME] [PERSON_NAME] sheetal" at bounding box center [78, 156] width 69 height 14
select select "49333"
click at [64, 162] on select "ankit [PERSON_NAME] Foram [PERSON_NAME] [PERSON_NAME] sheetal" at bounding box center [78, 156] width 69 height 14
select select "53268"
click at [76, 196] on td "[PERSON_NAME]" at bounding box center [78, 191] width 79 height 20
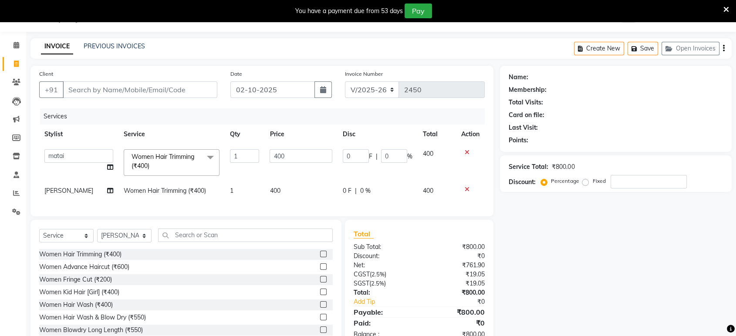
select select "92646"
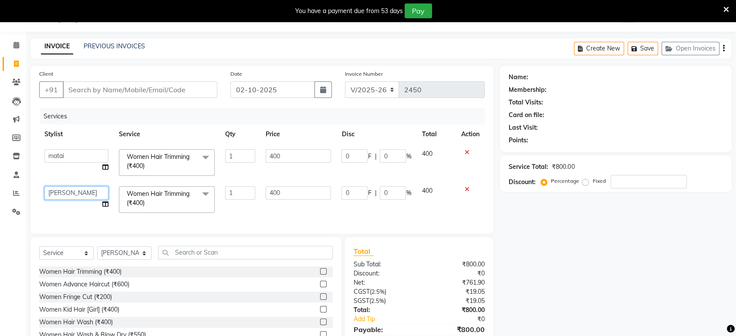
click at [78, 189] on select "ankit [PERSON_NAME] Foram [PERSON_NAME] [PERSON_NAME] sheetal" at bounding box center [76, 193] width 64 height 14
select select "53268"
click at [158, 95] on input "Client" at bounding box center [140, 89] width 155 height 17
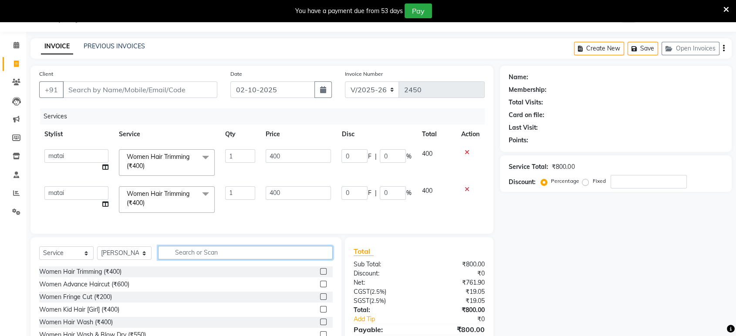
click at [191, 260] on input "text" at bounding box center [245, 253] width 175 height 14
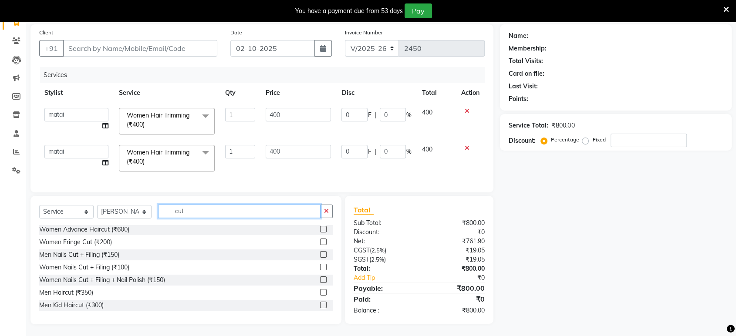
scroll to position [70, 0]
type input "cut"
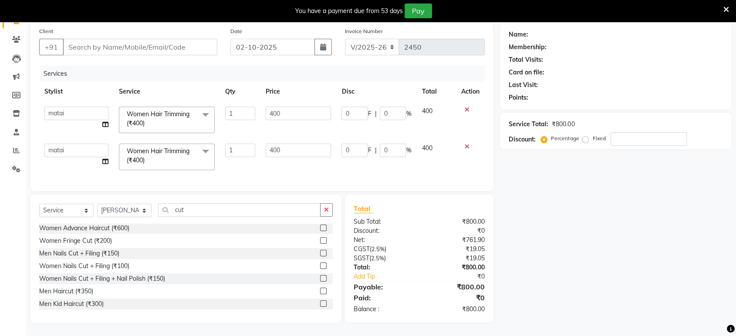
click at [320, 288] on label at bounding box center [323, 291] width 7 height 7
click at [320, 289] on input "checkbox" at bounding box center [323, 292] width 6 height 6
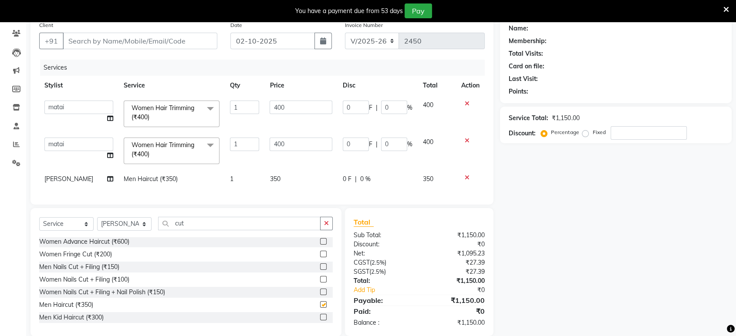
scroll to position [0, 0]
click at [320, 309] on label at bounding box center [323, 305] width 7 height 7
click at [320, 309] on input "checkbox" at bounding box center [323, 306] width 6 height 6
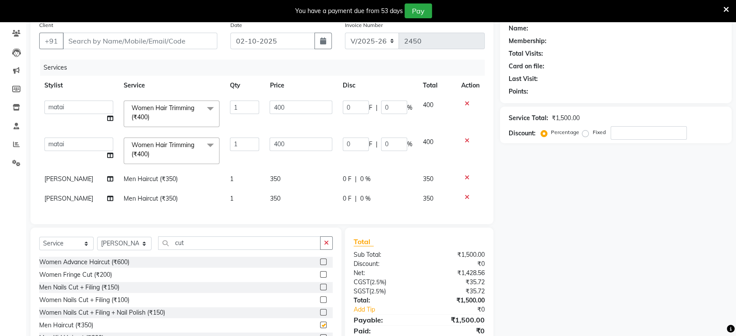
checkbox input "false"
click at [467, 138] on icon at bounding box center [467, 141] width 5 height 6
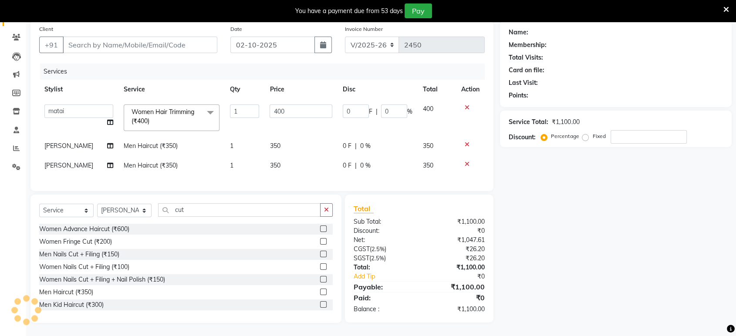
click at [466, 99] on td at bounding box center [470, 117] width 29 height 37
click at [467, 105] on icon at bounding box center [467, 108] width 5 height 6
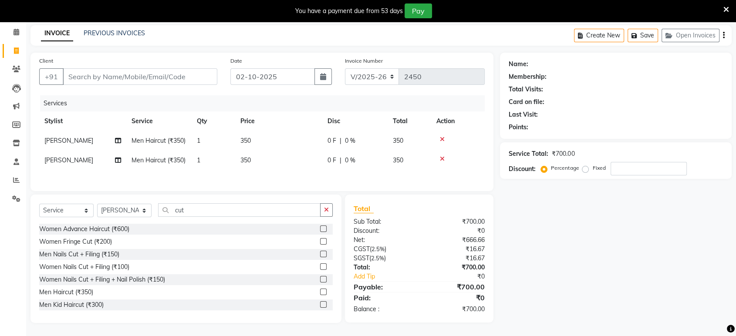
click at [48, 146] on td "[PERSON_NAME]" at bounding box center [82, 141] width 87 height 20
select select "92646"
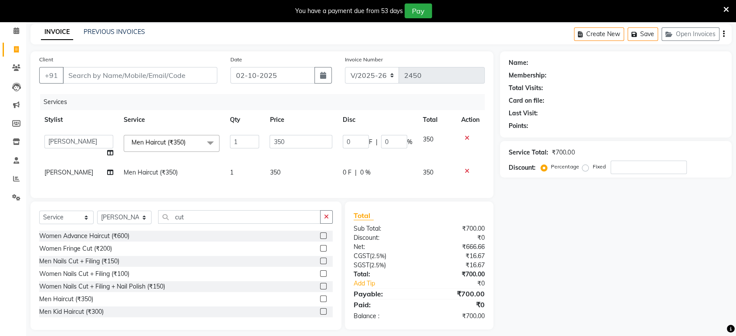
scroll to position [49, 0]
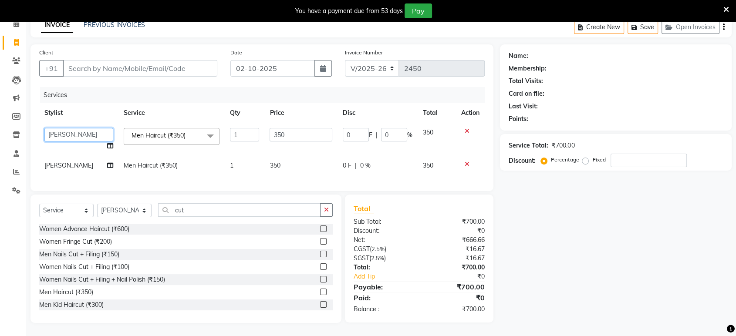
click at [65, 131] on select "ankit [PERSON_NAME] Foram [PERSON_NAME] [PERSON_NAME] sheetal" at bounding box center [78, 135] width 69 height 14
select select "53268"
click at [66, 156] on td "[PERSON_NAME]" at bounding box center [78, 166] width 79 height 20
select select "92646"
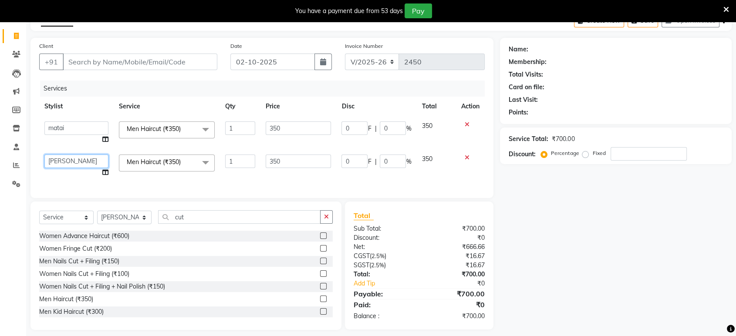
click at [66, 155] on select "ankit [PERSON_NAME] Foram [PERSON_NAME] [PERSON_NAME] sheetal" at bounding box center [76, 162] width 64 height 14
select select "53268"
click at [89, 64] on input "Client" at bounding box center [140, 62] width 155 height 17
type input "w"
type input "0"
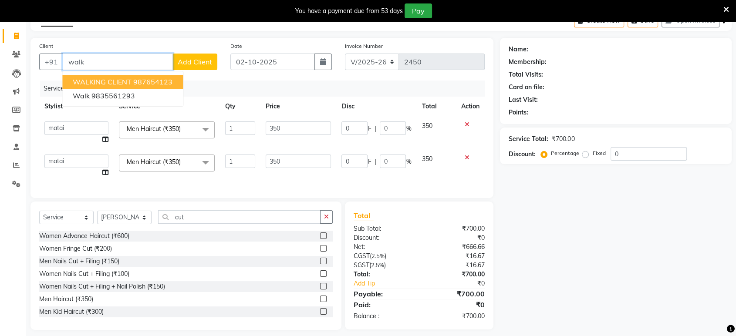
click at [76, 80] on span "WALKING CLIENT" at bounding box center [102, 82] width 59 height 9
type input "987654123"
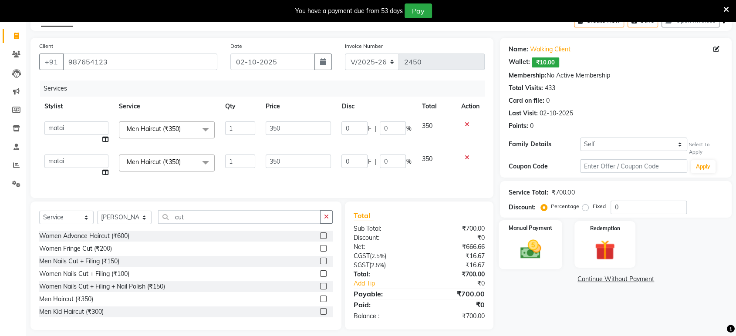
click at [534, 265] on div "Manual Payment" at bounding box center [531, 244] width 64 height 49
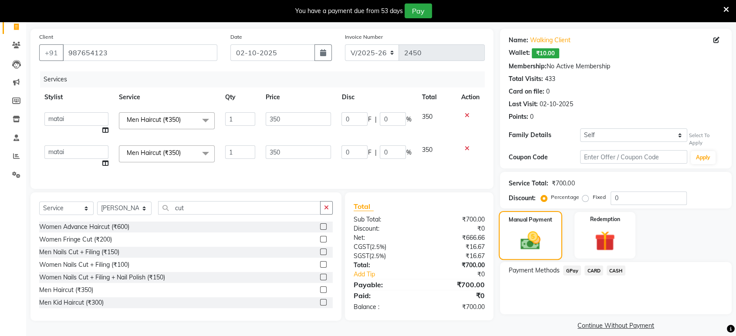
scroll to position [67, 0]
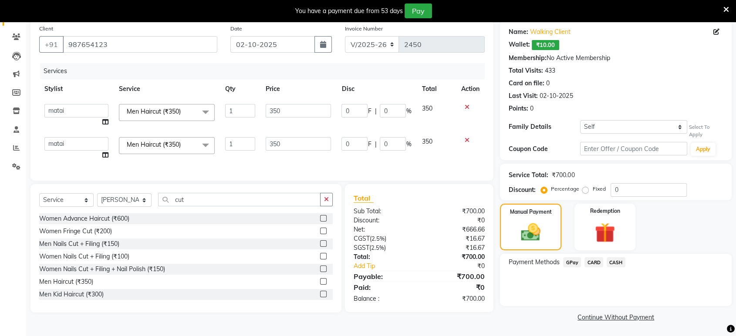
click at [618, 261] on span "CASH" at bounding box center [616, 262] width 19 height 10
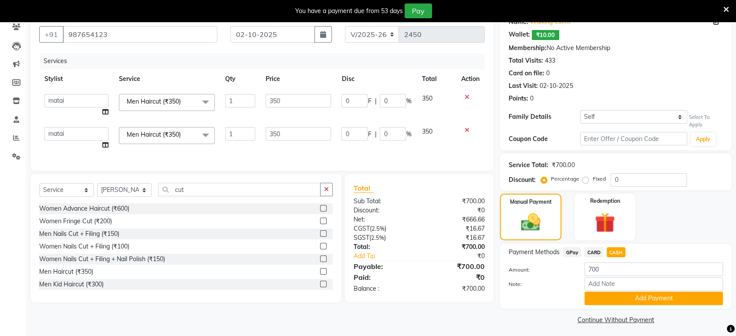
scroll to position [80, 0]
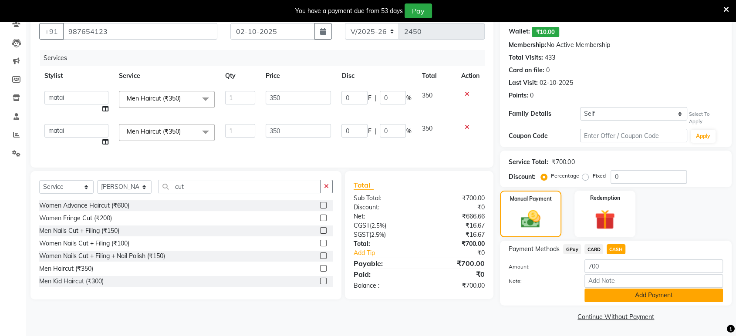
click at [637, 297] on button "Add Payment" at bounding box center [654, 296] width 139 height 14
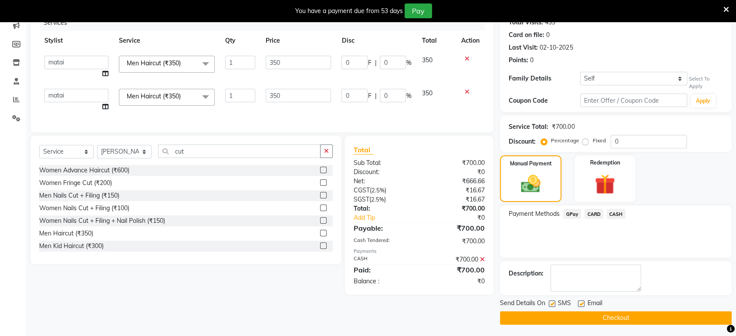
scroll to position [116, 0]
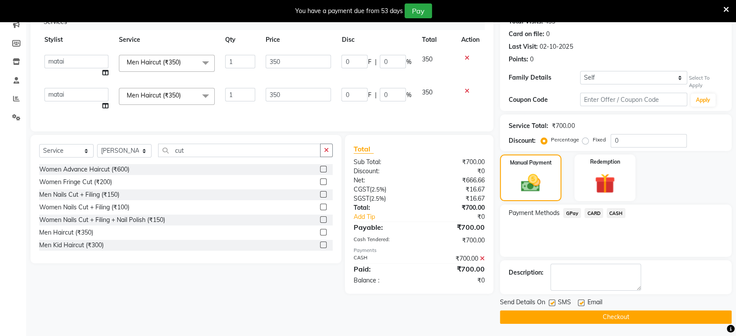
click at [580, 303] on label at bounding box center [581, 303] width 7 height 7
click at [580, 303] on input "checkbox" at bounding box center [581, 304] width 6 height 6
checkbox input "false"
click at [552, 305] on label at bounding box center [552, 303] width 7 height 7
click at [552, 305] on input "checkbox" at bounding box center [552, 304] width 6 height 6
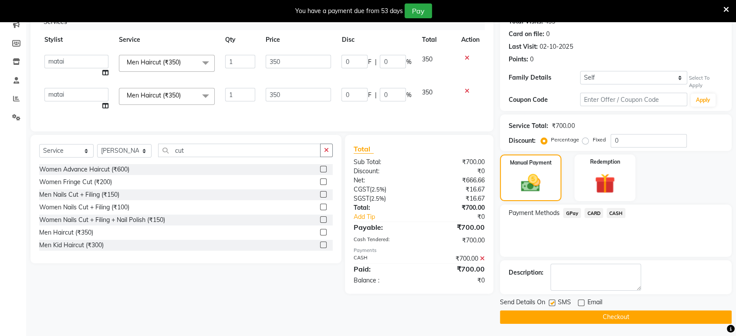
checkbox input "false"
click at [554, 312] on button "Checkout" at bounding box center [616, 318] width 232 height 14
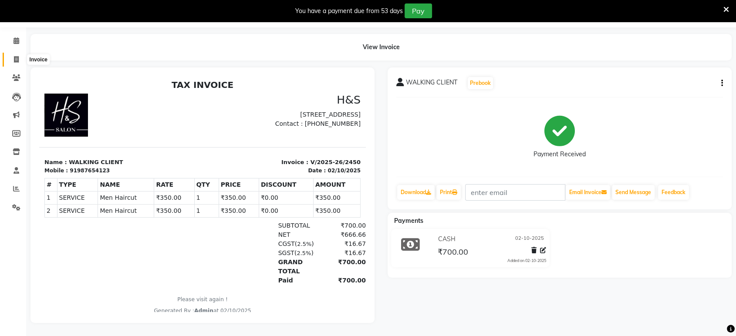
click at [17, 56] on icon at bounding box center [16, 59] width 5 height 7
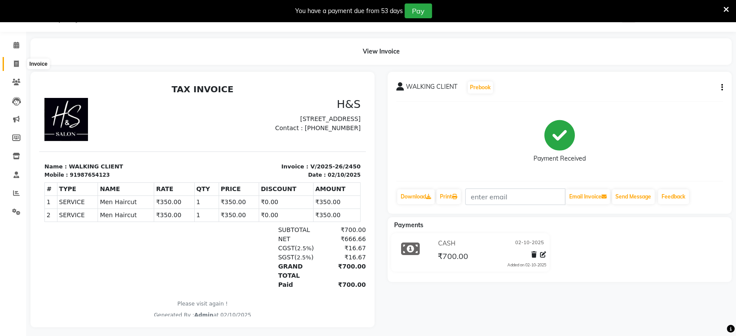
select select "6419"
select select "service"
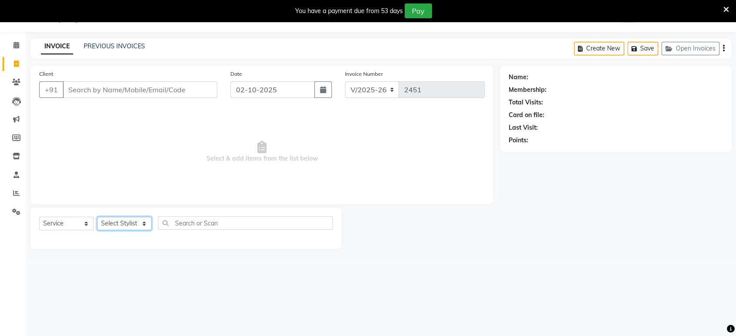
click at [117, 223] on select "Select Stylist ankit [PERSON_NAME] Foram [PERSON_NAME] [PERSON_NAME] sheetal" at bounding box center [124, 224] width 54 height 14
select select "49333"
click at [97, 217] on select "Select Stylist ankit [PERSON_NAME] Foram [PERSON_NAME] [PERSON_NAME] sheetal" at bounding box center [124, 224] width 54 height 14
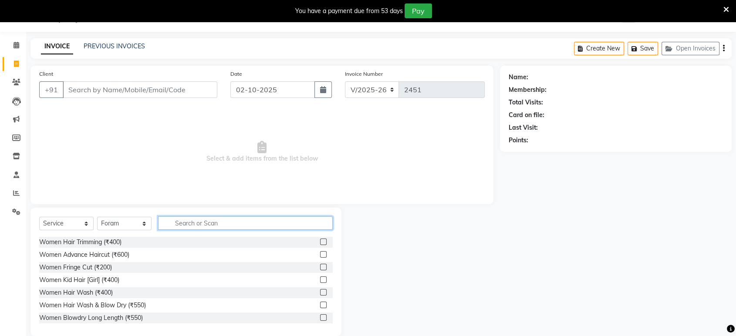
click at [265, 223] on input "text" at bounding box center [245, 224] width 175 height 14
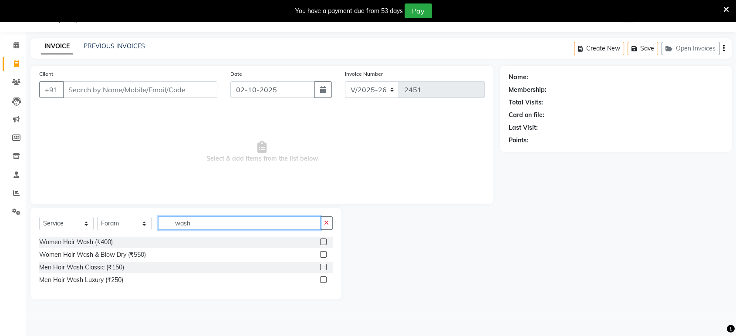
type input "wash"
click at [325, 241] on label at bounding box center [323, 242] width 7 height 7
click at [325, 241] on input "checkbox" at bounding box center [323, 243] width 6 height 6
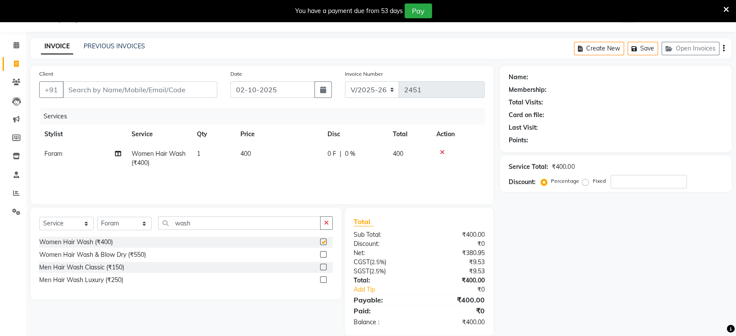
checkbox input "false"
click at [298, 159] on td "400" at bounding box center [278, 158] width 87 height 29
select select "49333"
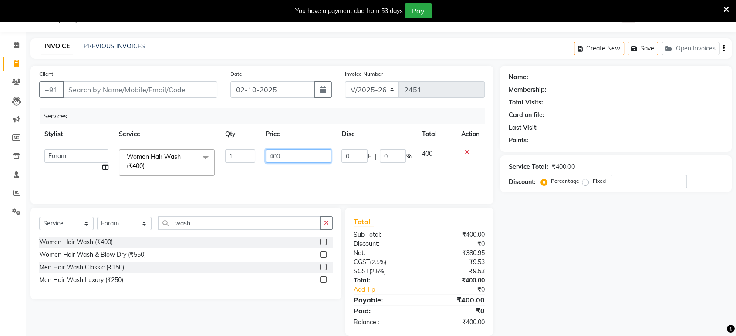
click at [301, 154] on input "400" at bounding box center [299, 156] width 66 height 14
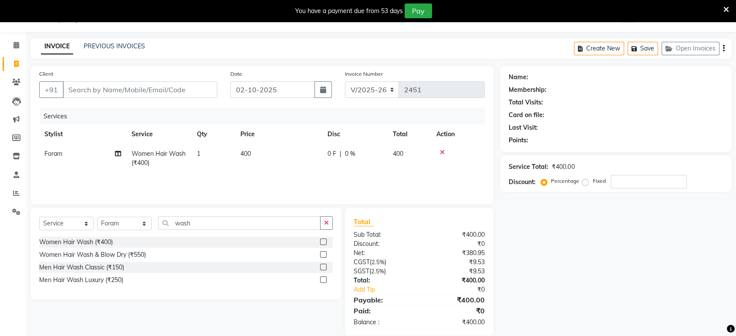
click at [466, 151] on div at bounding box center [458, 152] width 43 height 6
click at [438, 149] on div at bounding box center [458, 152] width 43 height 6
click at [441, 151] on icon at bounding box center [442, 152] width 5 height 6
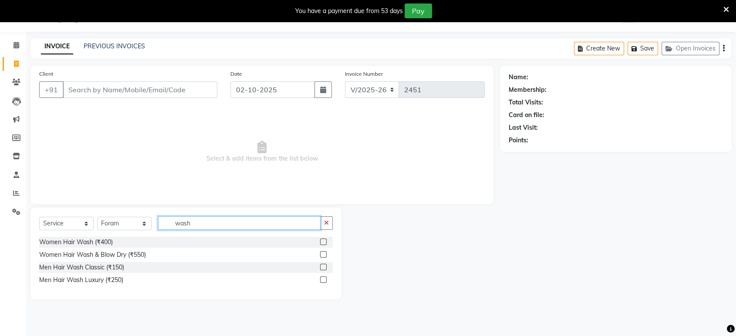
click at [233, 226] on input "wash" at bounding box center [239, 224] width 163 height 14
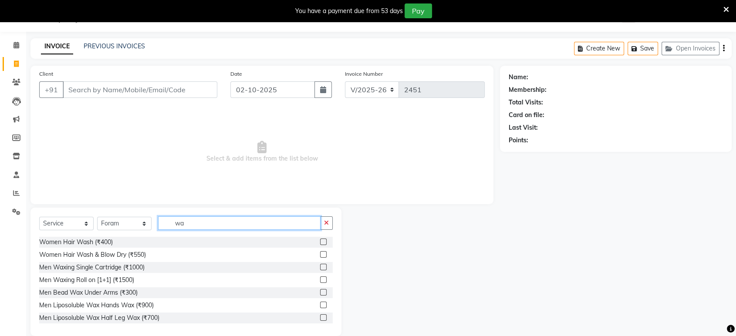
type input "w"
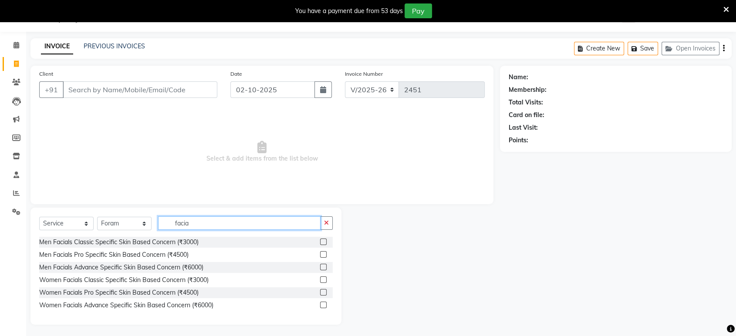
type input "facia"
click at [325, 240] on div at bounding box center [326, 242] width 13 height 11
click at [324, 240] on label at bounding box center [323, 242] width 7 height 7
click at [324, 240] on input "checkbox" at bounding box center [323, 243] width 6 height 6
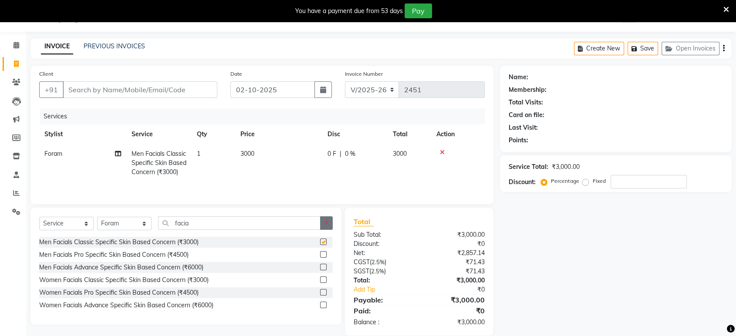
checkbox input "false"
click at [324, 226] on icon "button" at bounding box center [326, 223] width 5 height 6
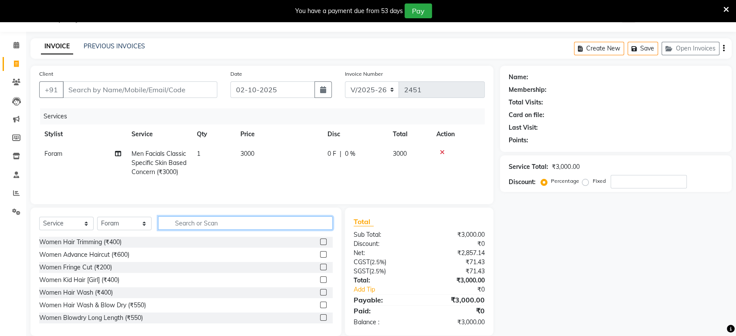
click at [322, 226] on input "text" at bounding box center [245, 224] width 175 height 14
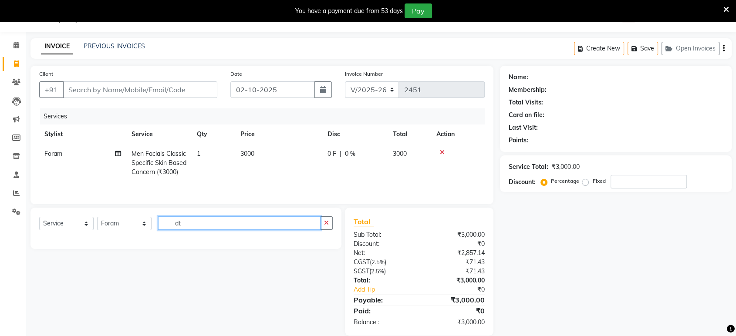
type input "d"
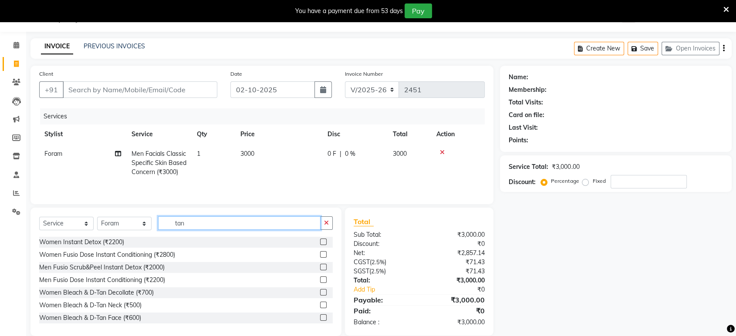
type input "tan"
click at [320, 315] on label at bounding box center [323, 318] width 7 height 7
click at [320, 315] on input "checkbox" at bounding box center [323, 318] width 6 height 6
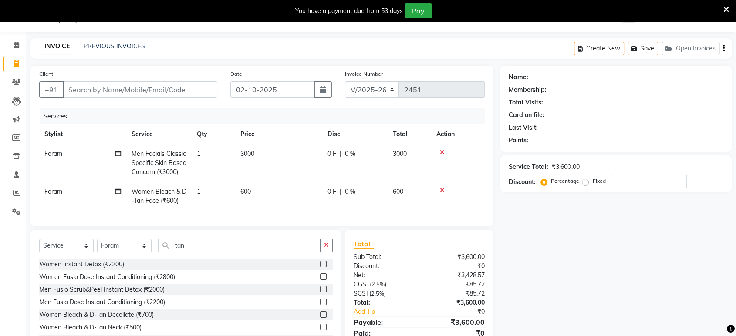
checkbox input "false"
click at [184, 90] on input "Client" at bounding box center [140, 89] width 155 height 17
type input "w"
type input "0"
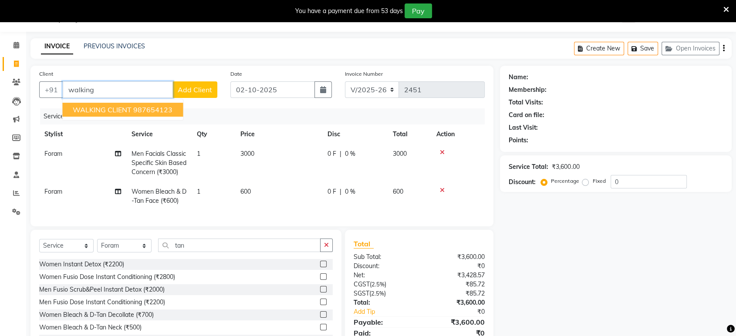
click at [173, 114] on button "WALKING CLIENT 987654123" at bounding box center [122, 110] width 121 height 14
type input "987654123"
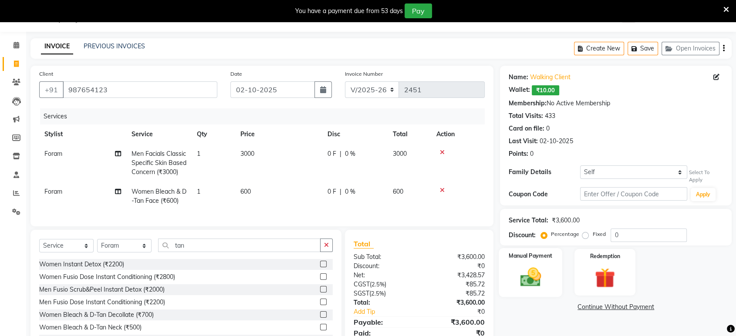
click at [519, 280] on img at bounding box center [531, 277] width 34 height 24
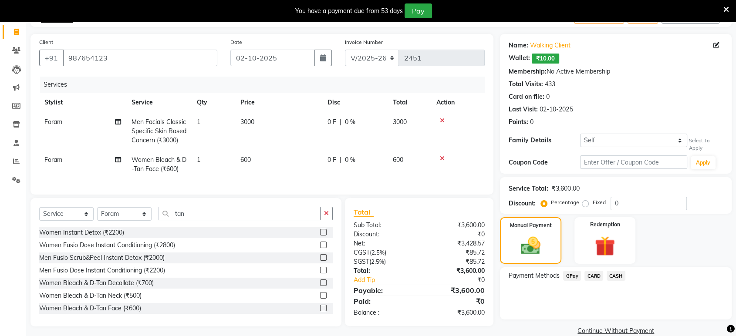
scroll to position [54, 0]
click at [621, 272] on span "CASH" at bounding box center [616, 276] width 19 height 10
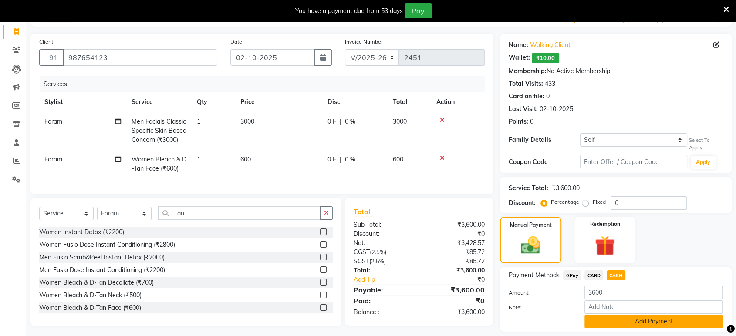
click at [617, 318] on button "Add Payment" at bounding box center [654, 322] width 139 height 14
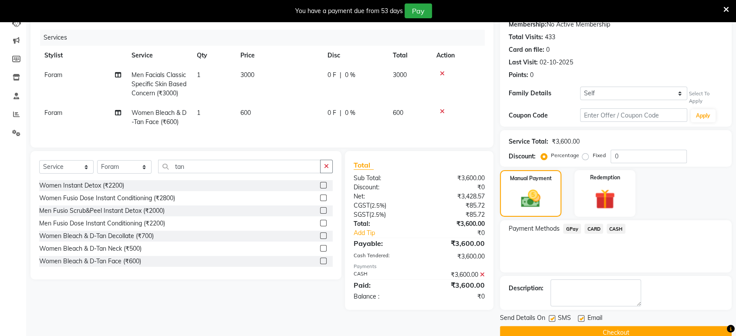
scroll to position [102, 0]
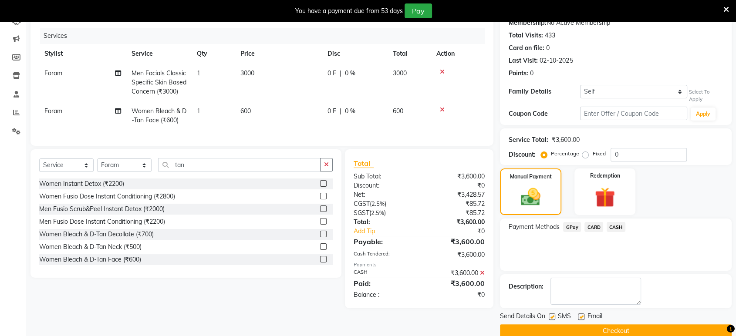
click at [582, 314] on label at bounding box center [581, 317] width 7 height 7
click at [582, 315] on input "checkbox" at bounding box center [581, 318] width 6 height 6
checkbox input "false"
click at [549, 319] on div at bounding box center [552, 318] width 6 height 9
click at [551, 317] on label at bounding box center [552, 317] width 7 height 7
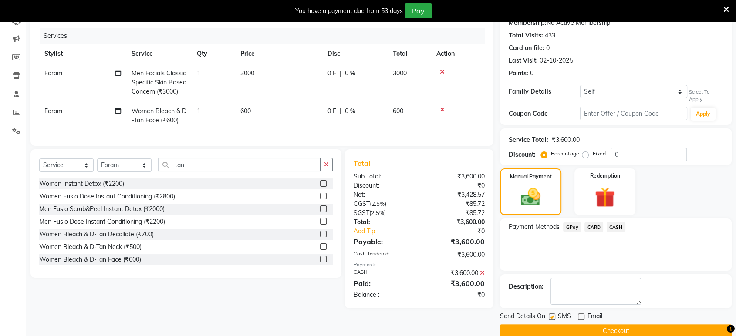
click at [551, 317] on input "checkbox" at bounding box center [552, 318] width 6 height 6
checkbox input "false"
click at [545, 328] on button "Checkout" at bounding box center [616, 332] width 232 height 14
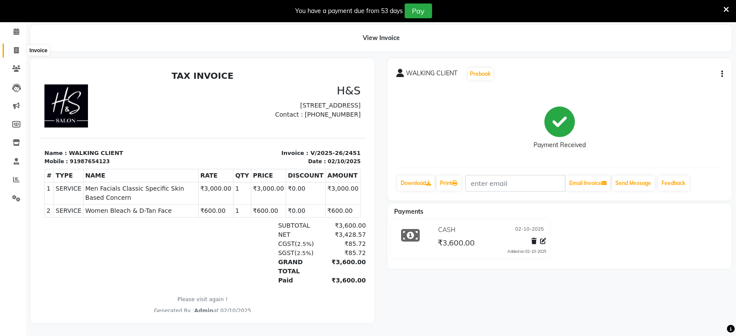
drag, startPoint x: 16, startPoint y: 43, endPoint x: 20, endPoint y: 53, distance: 10.8
click at [16, 47] on icon at bounding box center [16, 50] width 5 height 7
select select "service"
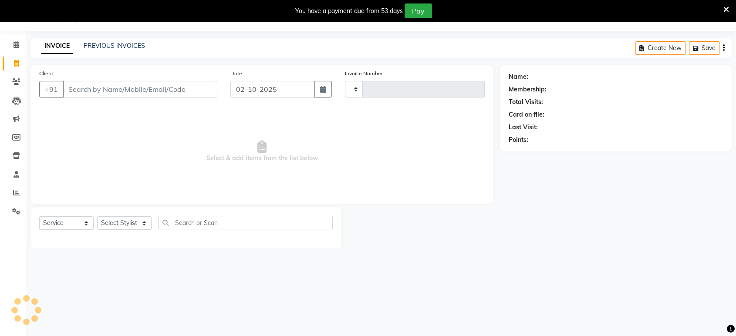
scroll to position [21, 0]
type input "2452"
select select "6419"
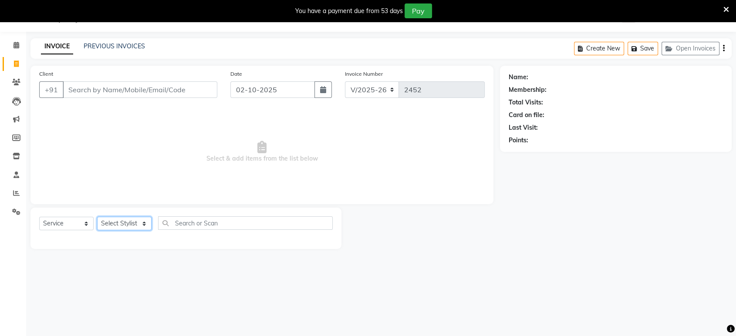
click at [118, 222] on select "Select Stylist ankit [PERSON_NAME] Foram [PERSON_NAME] [PERSON_NAME] sheetal" at bounding box center [124, 224] width 54 height 14
select select "53268"
click at [97, 217] on select "Select Stylist ankit [PERSON_NAME] Foram [PERSON_NAME] [PERSON_NAME] sheetal" at bounding box center [124, 224] width 54 height 14
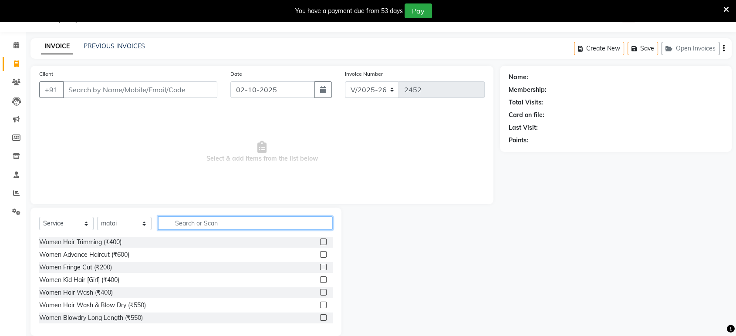
click at [207, 220] on input "text" at bounding box center [245, 224] width 175 height 14
type input "cut"
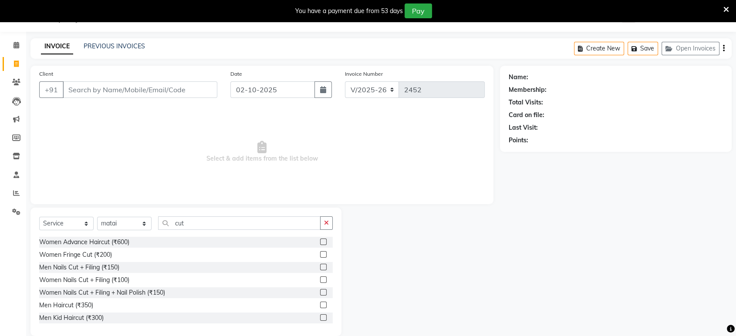
click at [320, 302] on label at bounding box center [323, 305] width 7 height 7
click at [320, 303] on input "checkbox" at bounding box center [323, 306] width 6 height 6
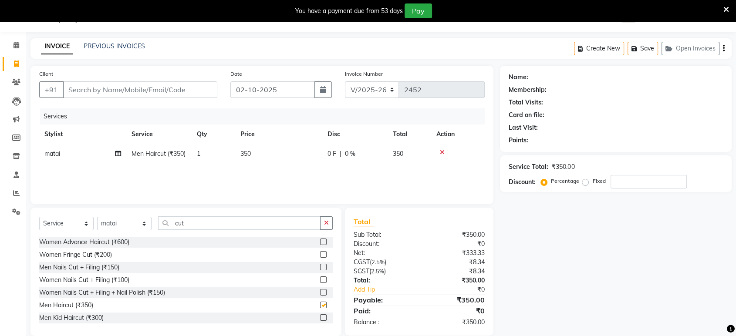
checkbox input "false"
click at [326, 220] on button "button" at bounding box center [326, 224] width 13 height 14
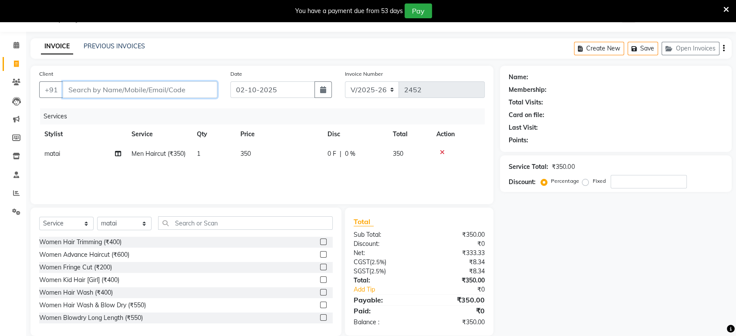
click at [122, 91] on input "Client" at bounding box center [140, 89] width 155 height 17
type input "9"
type input "0"
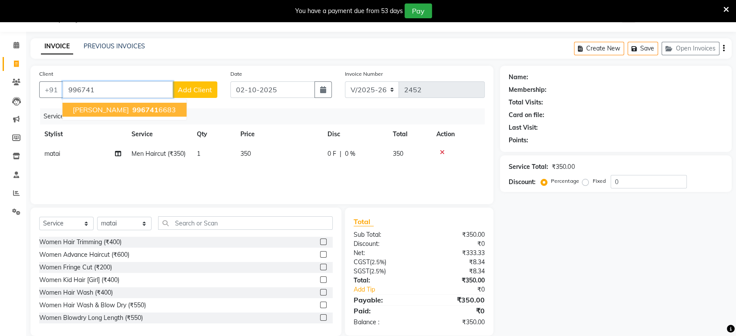
click at [95, 106] on span "[PERSON_NAME]" at bounding box center [101, 109] width 56 height 9
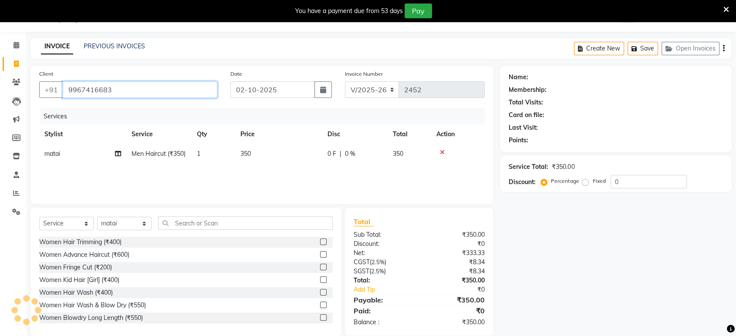
type input "9967416683"
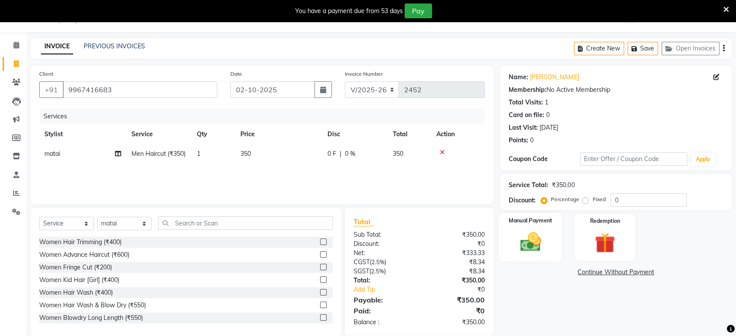
click at [538, 218] on label "Manual Payment" at bounding box center [531, 221] width 44 height 8
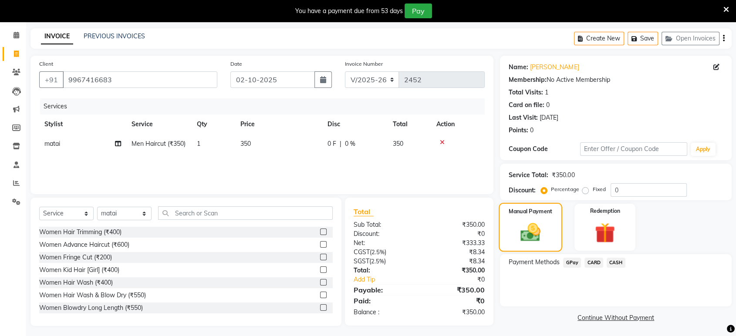
scroll to position [34, 0]
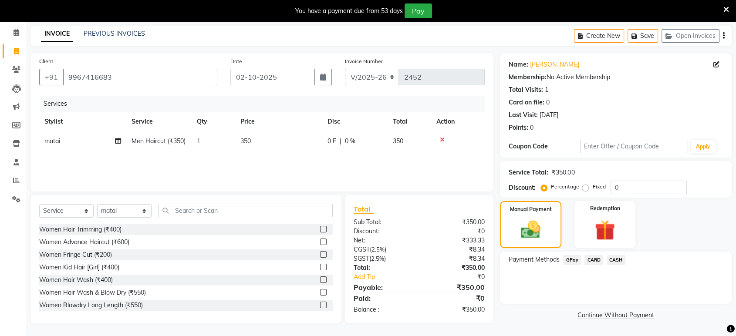
click at [615, 258] on span "CASH" at bounding box center [616, 260] width 19 height 10
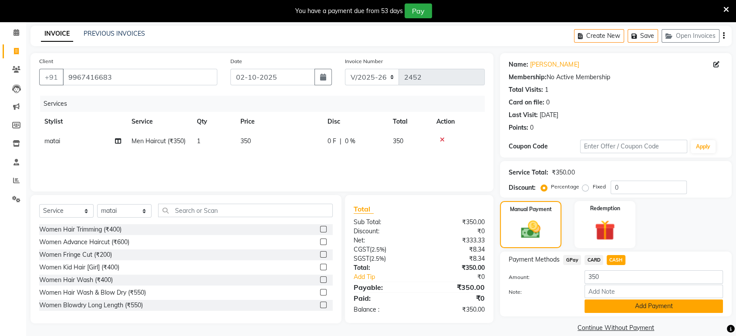
click at [590, 301] on button "Add Payment" at bounding box center [654, 307] width 139 height 14
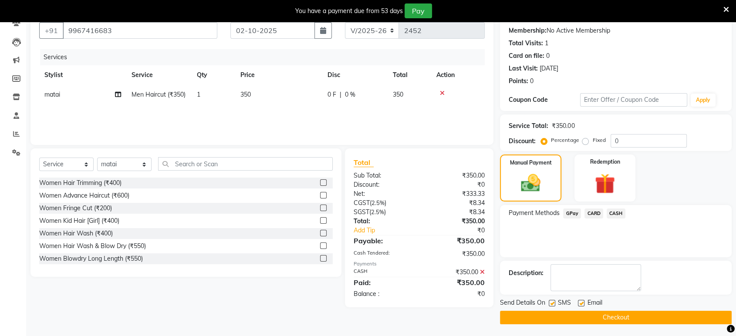
scroll to position [81, 0]
click at [582, 302] on label at bounding box center [581, 303] width 7 height 7
click at [582, 302] on input "checkbox" at bounding box center [581, 304] width 6 height 6
checkbox input "false"
drag, startPoint x: 555, startPoint y: 301, endPoint x: 554, endPoint y: 307, distance: 6.5
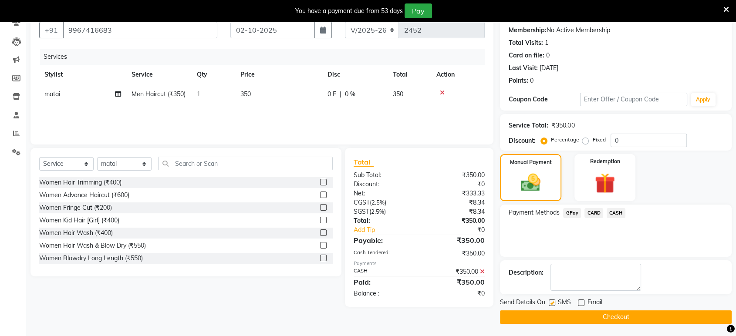
click at [555, 301] on label at bounding box center [552, 303] width 7 height 7
click at [555, 301] on input "checkbox" at bounding box center [552, 304] width 6 height 6
checkbox input "false"
click at [552, 317] on button "Checkout" at bounding box center [616, 318] width 232 height 14
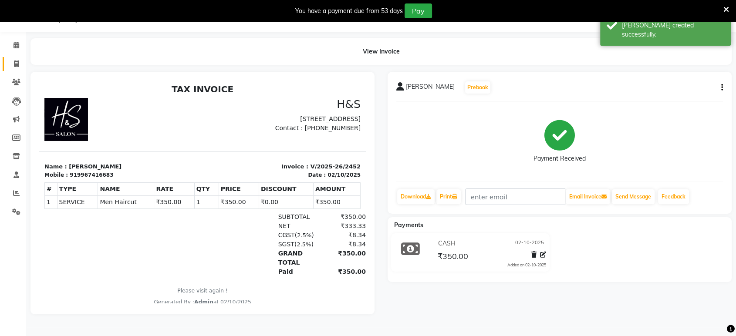
click at [18, 65] on icon at bounding box center [16, 64] width 5 height 7
select select "6419"
select select "service"
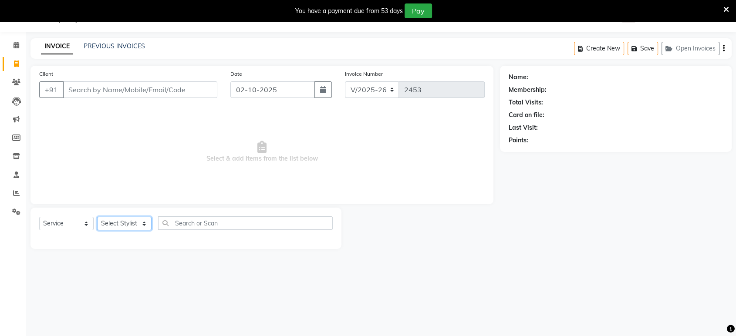
click at [105, 226] on select "Select Stylist ankit [PERSON_NAME] Foram [PERSON_NAME] [PERSON_NAME] sheetal" at bounding box center [124, 224] width 54 height 14
select select "61692"
click at [97, 217] on select "Select Stylist ankit [PERSON_NAME] Foram [PERSON_NAME] [PERSON_NAME] sheetal" at bounding box center [124, 224] width 54 height 14
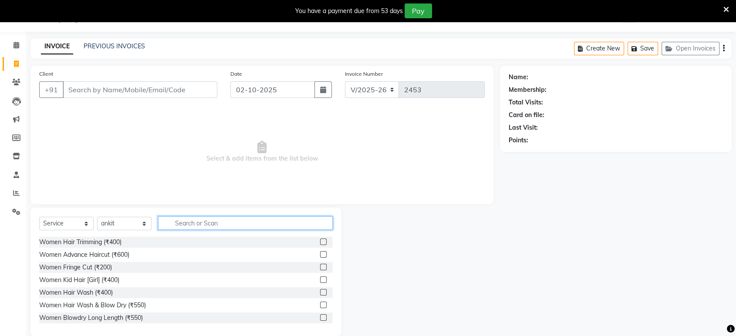
click at [166, 223] on input "text" at bounding box center [245, 224] width 175 height 14
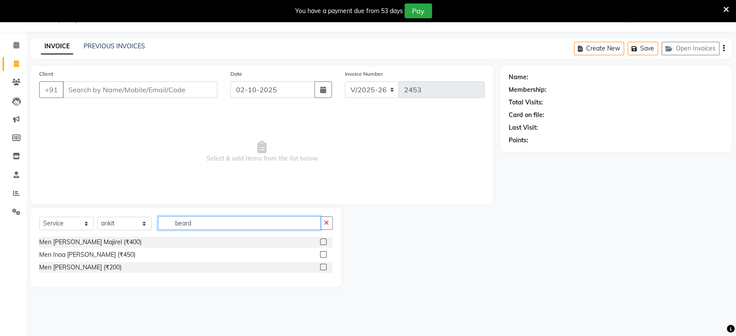
type input "beard"
click at [324, 265] on label at bounding box center [323, 267] width 7 height 7
click at [324, 265] on input "checkbox" at bounding box center [323, 268] width 6 height 6
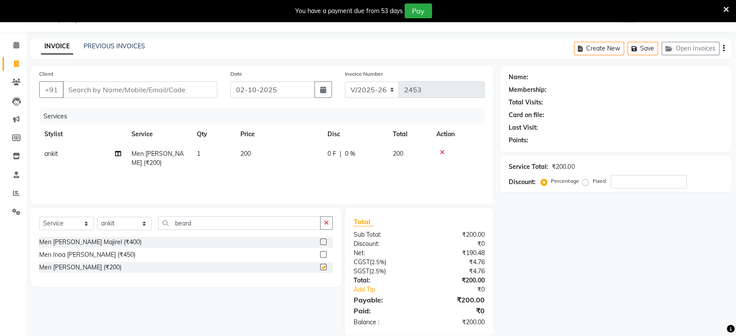
checkbox input "false"
click at [207, 88] on input "Client" at bounding box center [140, 89] width 155 height 17
type input "w"
type input "0"
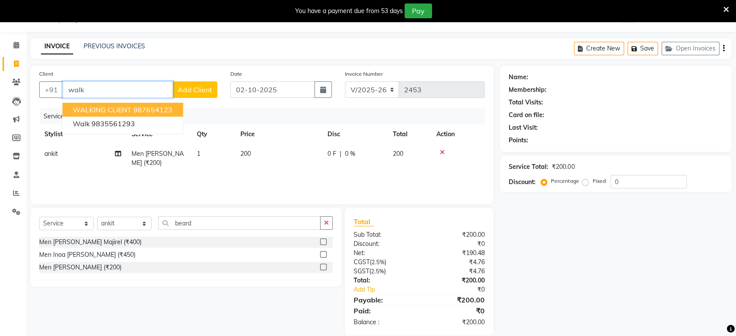
click at [167, 111] on ngb-highlight "987654123" at bounding box center [152, 109] width 39 height 9
type input "987654123"
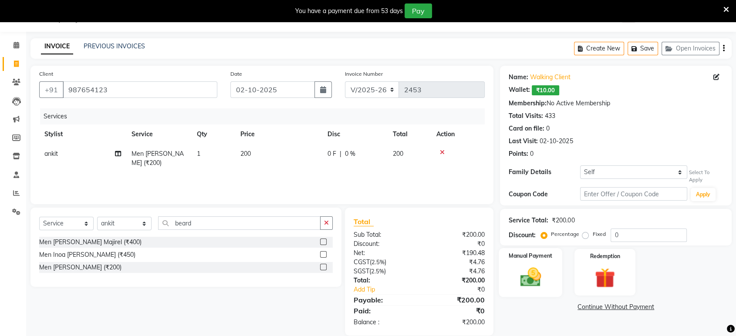
click at [516, 287] on img at bounding box center [531, 277] width 34 height 24
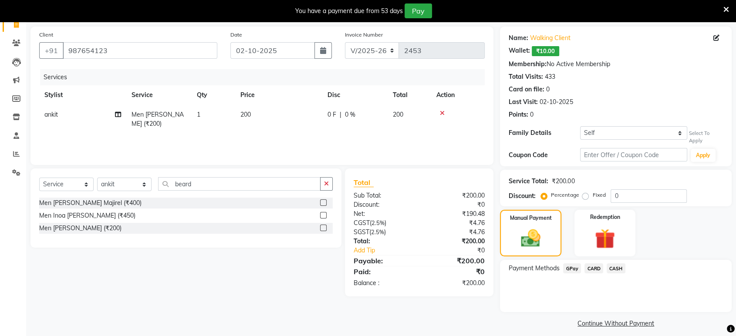
scroll to position [67, 0]
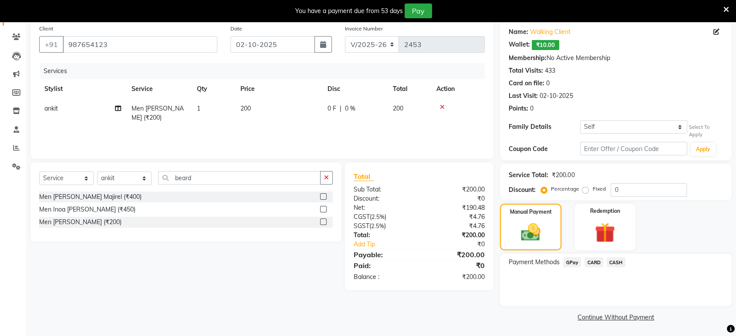
click at [616, 261] on span "CASH" at bounding box center [616, 262] width 19 height 10
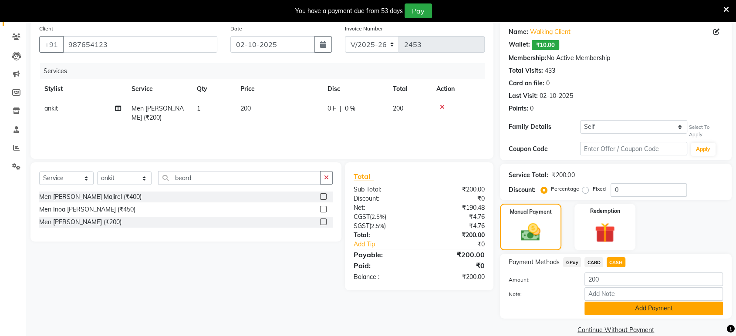
click at [619, 312] on button "Add Payment" at bounding box center [654, 309] width 139 height 14
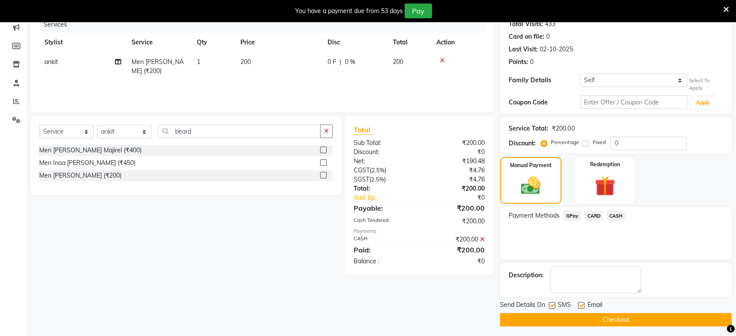
scroll to position [115, 0]
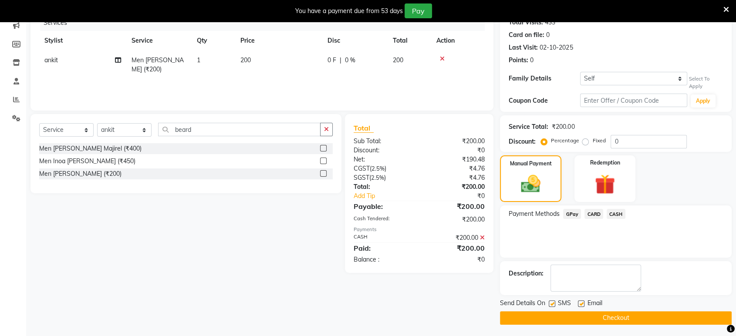
click at [581, 297] on div "Name: Walking Client Wallet: ₹10.00 Membership: No Active Membership Total Visi…" at bounding box center [619, 148] width 238 height 353
click at [579, 301] on label at bounding box center [581, 304] width 7 height 7
click at [579, 301] on input "checkbox" at bounding box center [581, 304] width 6 height 6
checkbox input "false"
click at [552, 301] on label at bounding box center [552, 304] width 7 height 7
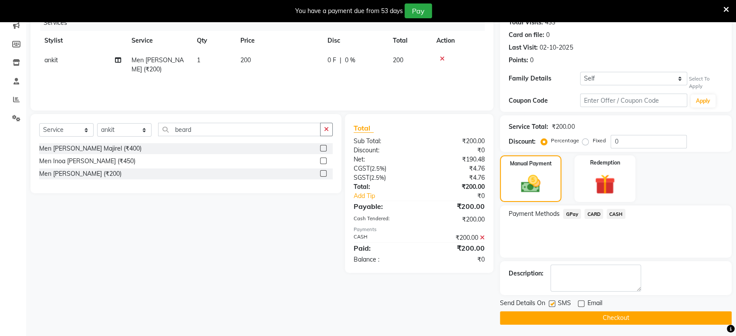
click at [552, 301] on input "checkbox" at bounding box center [552, 304] width 6 height 6
checkbox input "false"
click at [554, 316] on button "Checkout" at bounding box center [616, 319] width 232 height 14
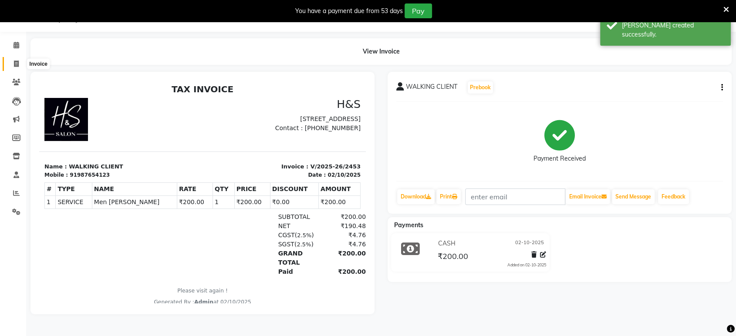
click at [17, 62] on icon at bounding box center [16, 64] width 5 height 7
select select "6419"
select select "service"
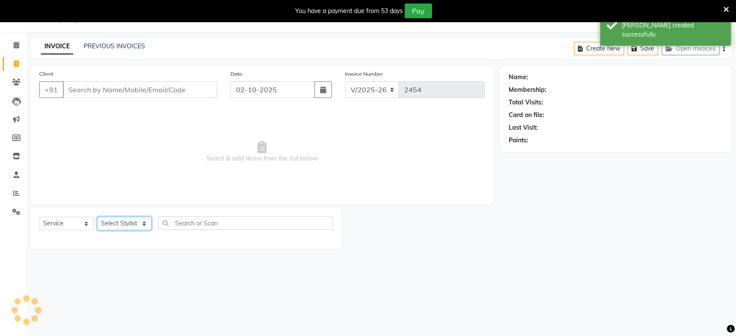
click at [120, 221] on select "Select Stylist ankit [PERSON_NAME] Foram [PERSON_NAME] [PERSON_NAME] sheetal" at bounding box center [124, 224] width 54 height 14
select select "53268"
click at [97, 217] on select "Select Stylist ankit [PERSON_NAME] Foram [PERSON_NAME] [PERSON_NAME] sheetal" at bounding box center [124, 224] width 54 height 14
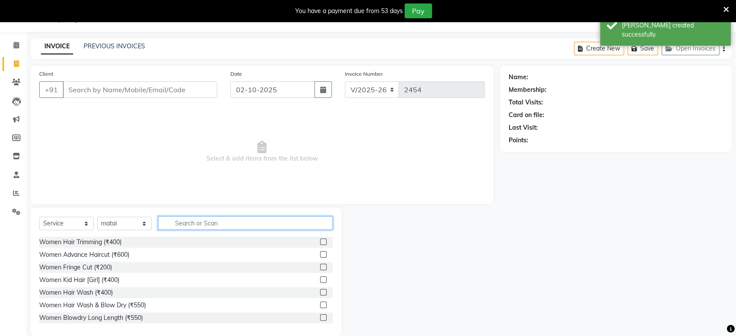
drag, startPoint x: 164, startPoint y: 226, endPoint x: 159, endPoint y: 214, distance: 12.5
click at [164, 223] on input "text" at bounding box center [245, 224] width 175 height 14
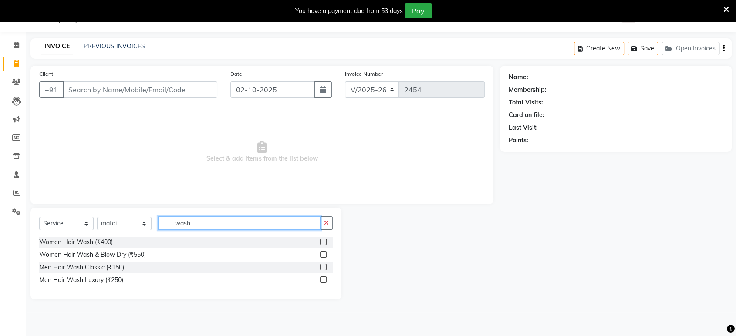
type input "wash"
click at [323, 265] on label at bounding box center [323, 267] width 7 height 7
click at [323, 265] on input "checkbox" at bounding box center [323, 268] width 6 height 6
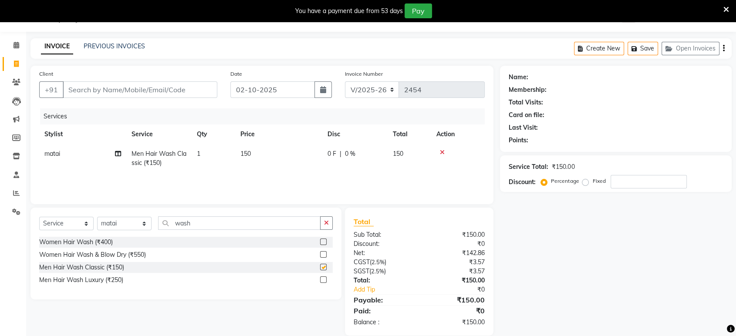
checkbox input "false"
click at [184, 91] on input "Client" at bounding box center [140, 89] width 155 height 17
type input "w"
type input "0"
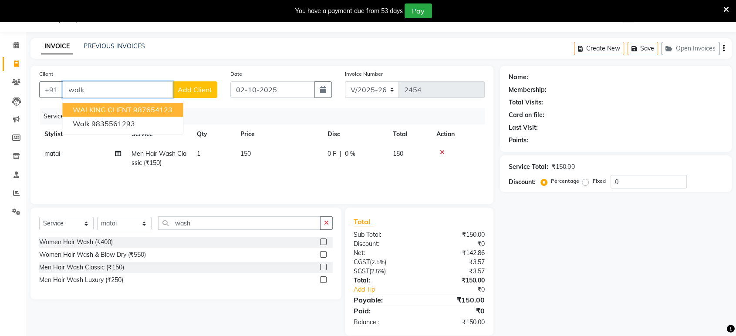
drag, startPoint x: 106, startPoint y: 113, endPoint x: 106, endPoint y: 108, distance: 4.8
click at [106, 108] on span "WALKING CLIENT" at bounding box center [102, 109] width 59 height 9
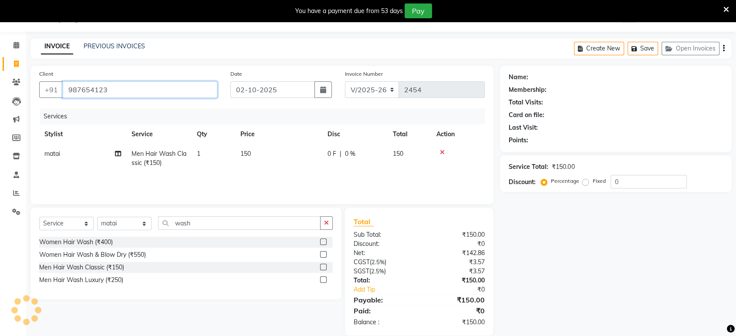
type input "987654123"
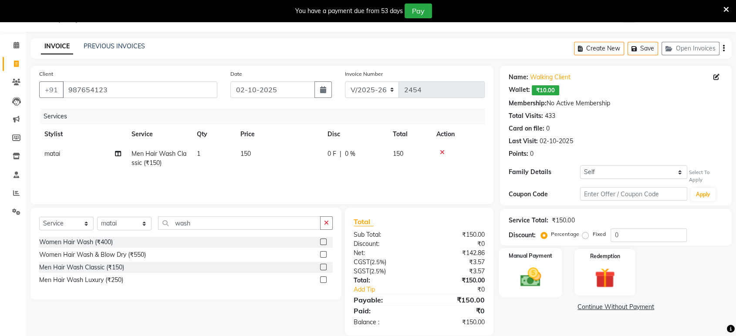
click at [529, 255] on label "Manual Payment" at bounding box center [531, 256] width 44 height 8
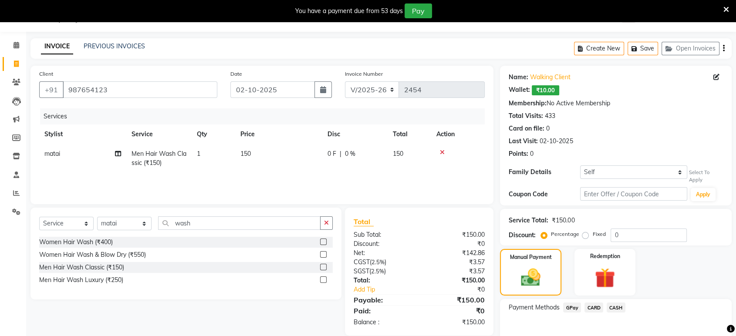
click at [571, 303] on span "GPay" at bounding box center [572, 308] width 18 height 10
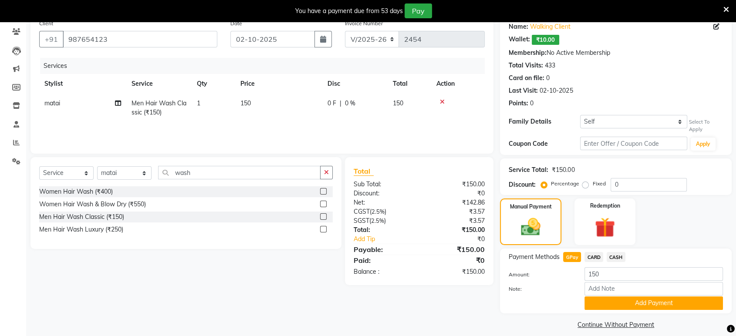
scroll to position [80, 0]
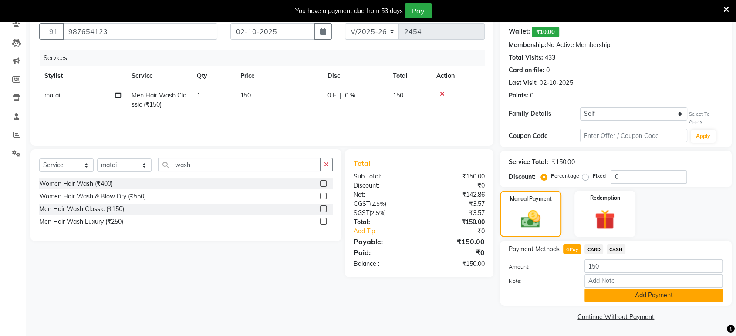
click at [619, 295] on button "Add Payment" at bounding box center [654, 296] width 139 height 14
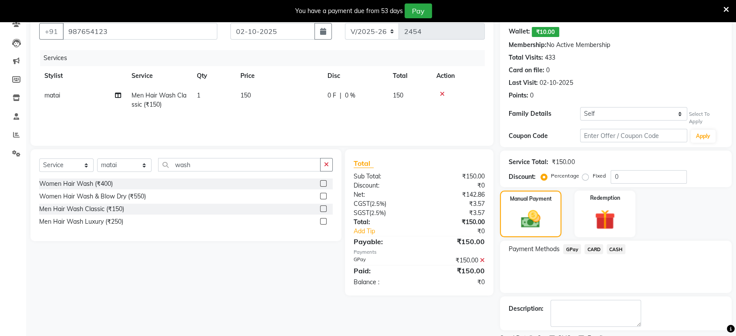
scroll to position [116, 0]
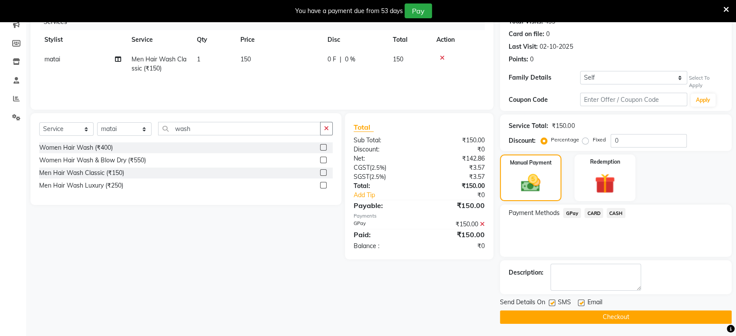
click at [583, 307] on div at bounding box center [581, 304] width 6 height 9
click at [583, 302] on label at bounding box center [581, 303] width 7 height 7
click at [583, 302] on input "checkbox" at bounding box center [581, 304] width 6 height 6
checkbox input "false"
click at [553, 300] on label at bounding box center [552, 303] width 7 height 7
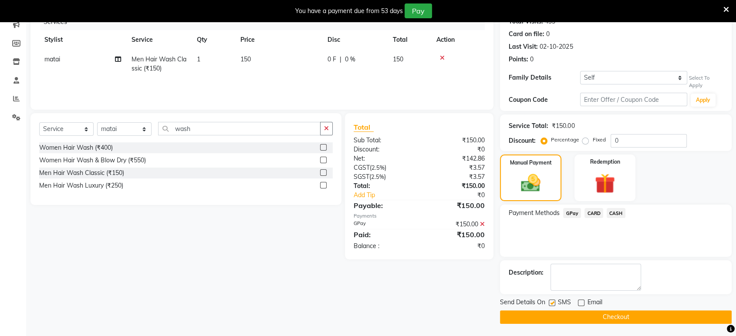
click at [553, 301] on input "checkbox" at bounding box center [552, 304] width 6 height 6
checkbox input "false"
click at [552, 319] on button "Checkout" at bounding box center [616, 318] width 232 height 14
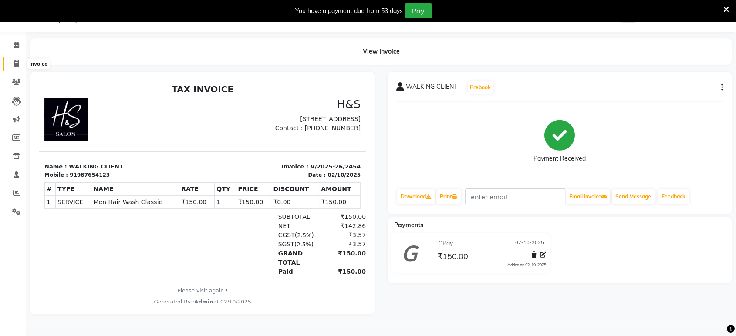
click at [17, 60] on span at bounding box center [16, 64] width 15 height 10
select select "6419"
select select "service"
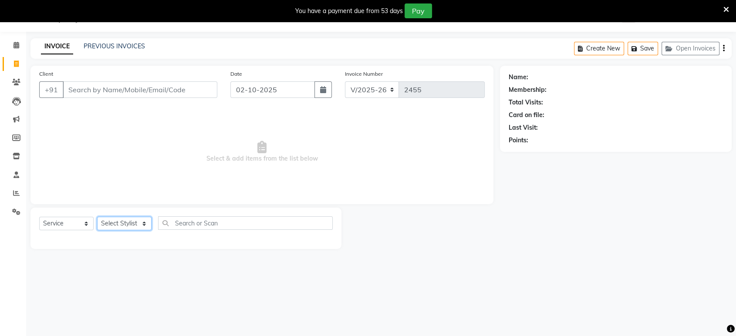
click at [132, 220] on select "Select Stylist ankit [PERSON_NAME] Foram [PERSON_NAME] [PERSON_NAME] sheetal" at bounding box center [124, 224] width 54 height 14
click at [135, 217] on div "Select Service Product Membership Package Voucher Prepaid Gift Card Select Styl…" at bounding box center [186, 227] width 294 height 20
click at [117, 226] on select "Select Stylist ankit [PERSON_NAME] Foram [PERSON_NAME] [PERSON_NAME] sheetal" at bounding box center [124, 224] width 54 height 14
select select "53268"
click at [97, 217] on select "Select Stylist ankit [PERSON_NAME] Foram [PERSON_NAME] [PERSON_NAME] sheetal" at bounding box center [124, 224] width 54 height 14
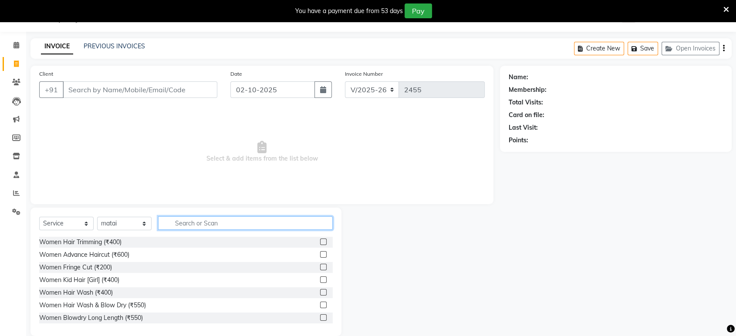
click at [261, 227] on input "text" at bounding box center [245, 224] width 175 height 14
type input "cut"
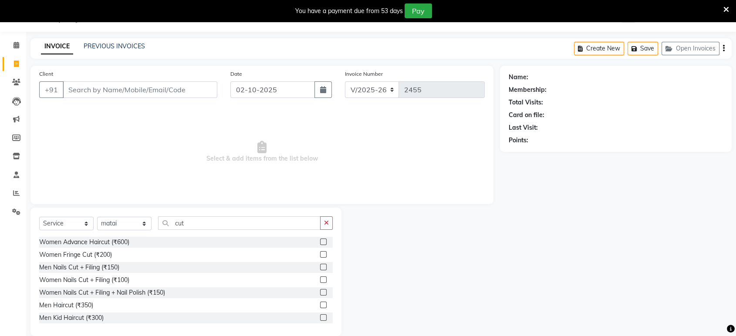
click at [320, 302] on label at bounding box center [323, 305] width 7 height 7
click at [320, 303] on input "checkbox" at bounding box center [323, 306] width 6 height 6
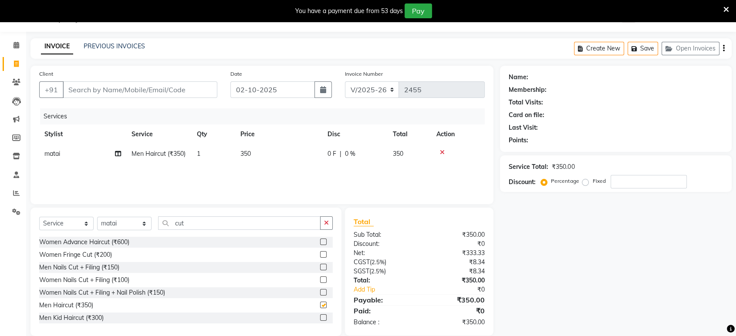
checkbox input "false"
click at [321, 220] on button "button" at bounding box center [326, 224] width 13 height 14
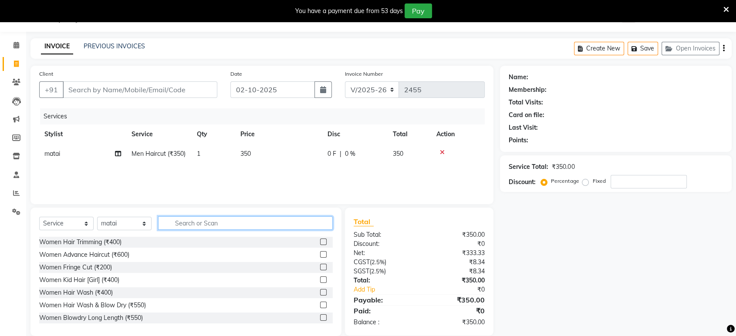
click at [321, 220] on input "text" at bounding box center [245, 224] width 175 height 14
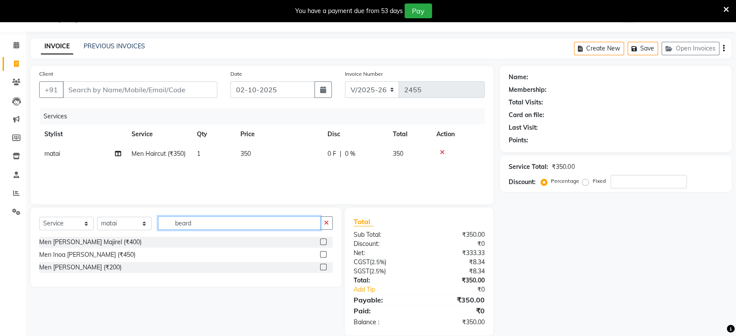
type input "beard"
click at [325, 265] on label at bounding box center [323, 267] width 7 height 7
click at [325, 265] on input "checkbox" at bounding box center [323, 268] width 6 height 6
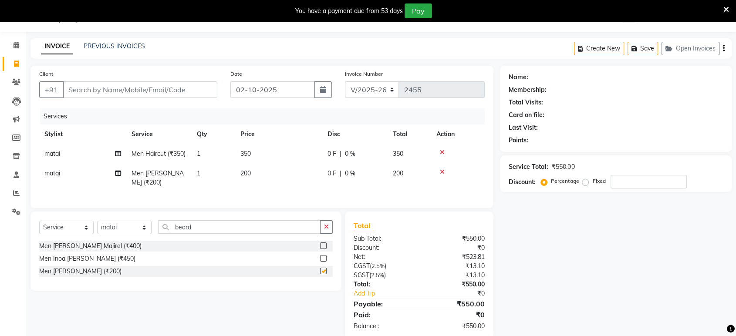
checkbox input "false"
click at [202, 91] on input "Client" at bounding box center [140, 89] width 155 height 17
type input "9"
type input "0"
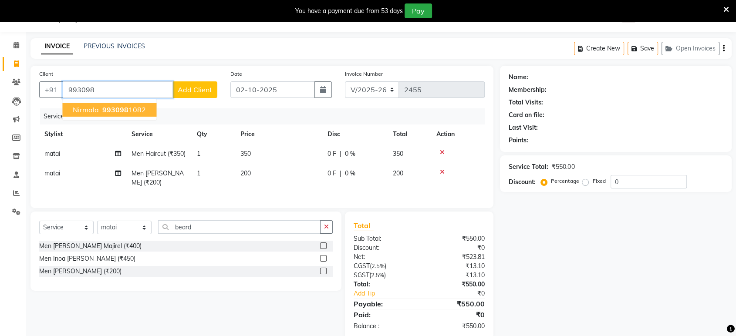
click at [108, 103] on button "Nirmala 993098 1082" at bounding box center [109, 110] width 94 height 14
type input "9930981082"
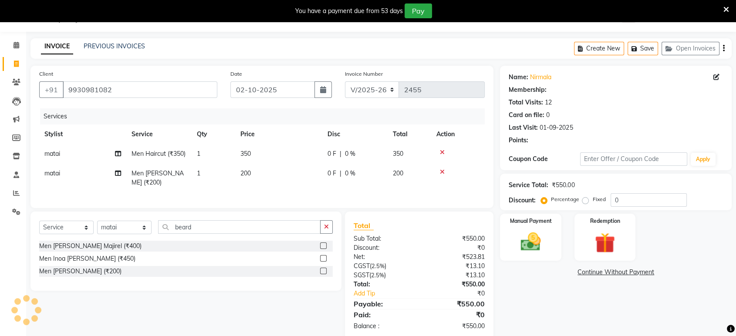
select select "1: Object"
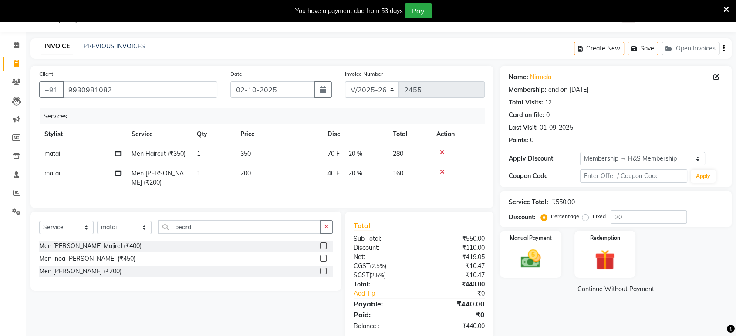
click at [497, 273] on div "Manual Payment Redemption" at bounding box center [616, 254] width 245 height 47
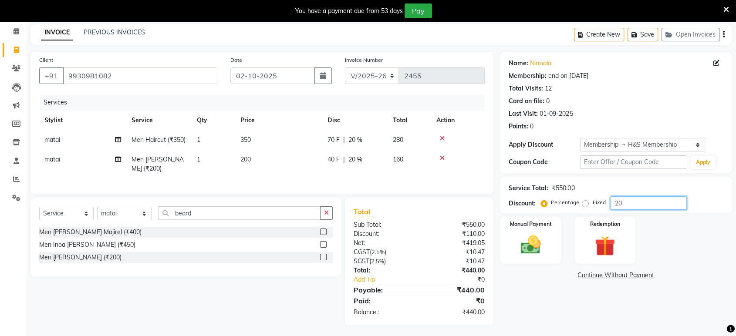
click at [624, 200] on input "20" at bounding box center [649, 203] width 76 height 14
type input "2"
type input "15"
click at [657, 250] on div "Manual Payment Redemption" at bounding box center [616, 240] width 245 height 47
click at [342, 121] on th "Disc" at bounding box center [354, 121] width 65 height 20
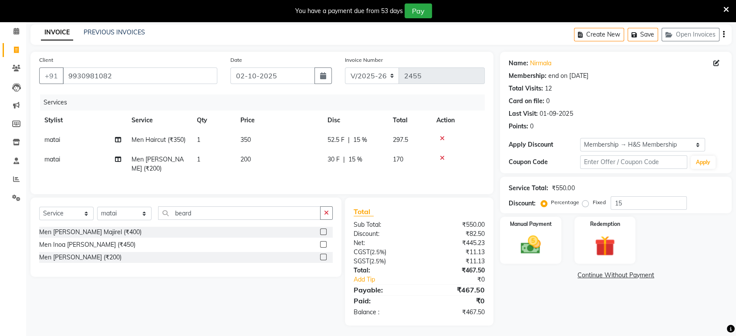
click at [341, 134] on td "52.5 F | 15 %" at bounding box center [354, 140] width 65 height 20
select select "53268"
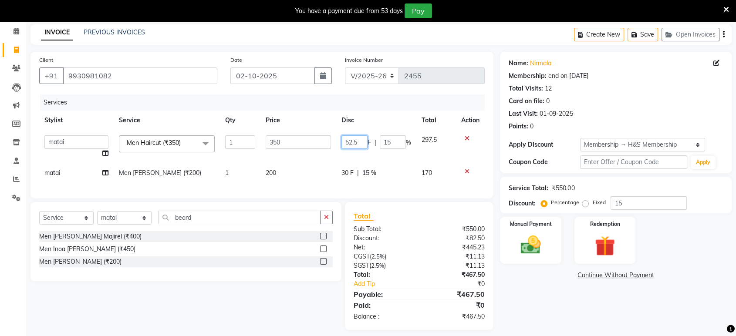
drag, startPoint x: 360, startPoint y: 134, endPoint x: 366, endPoint y: 149, distance: 15.8
click at [366, 146] on td "52.5 F | 15 %" at bounding box center [376, 146] width 80 height 33
type input "53"
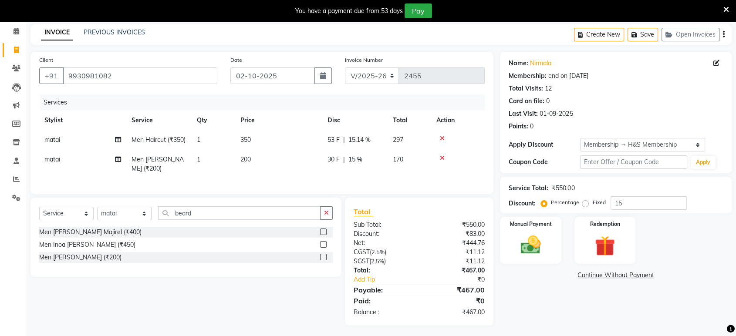
click at [543, 292] on div "Name: Nirmala Membership: end on [DATE] Total Visits: 12 Card on file: 0 Last V…" at bounding box center [619, 189] width 238 height 274
click at [536, 231] on div "Manual Payment" at bounding box center [531, 240] width 64 height 49
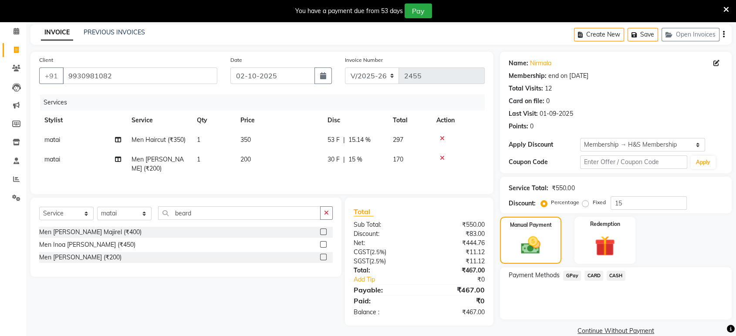
click at [576, 272] on span "GPay" at bounding box center [572, 276] width 18 height 10
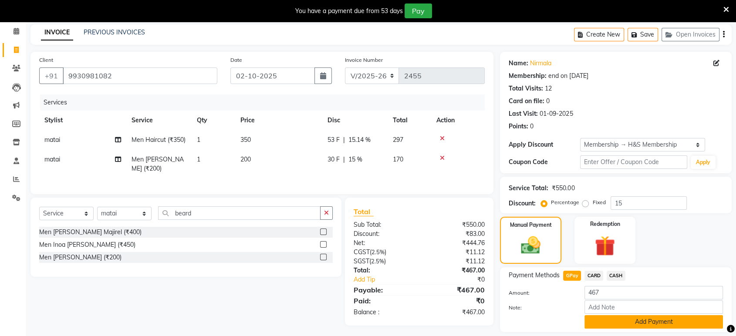
click at [617, 325] on button "Add Payment" at bounding box center [654, 322] width 139 height 14
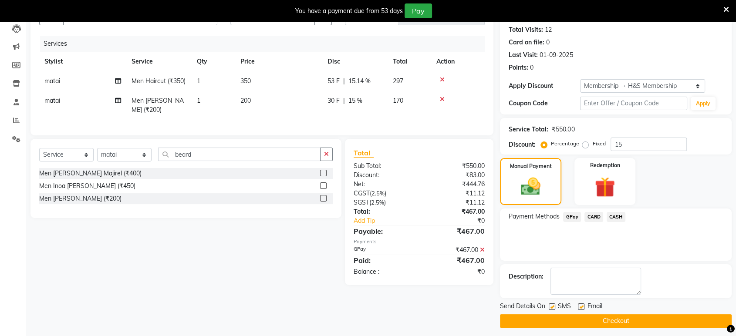
scroll to position [98, 0]
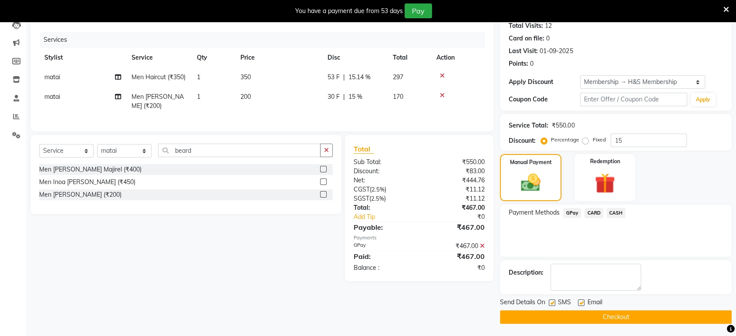
click at [579, 302] on label at bounding box center [581, 303] width 7 height 7
click at [579, 302] on input "checkbox" at bounding box center [581, 304] width 6 height 6
checkbox input "false"
click at [550, 302] on label at bounding box center [552, 303] width 7 height 7
click at [550, 302] on input "checkbox" at bounding box center [552, 304] width 6 height 6
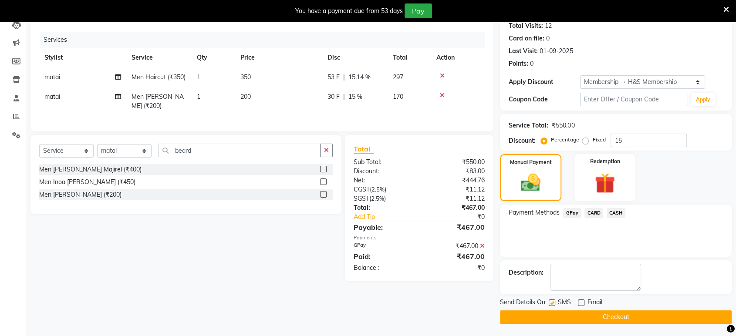
checkbox input "false"
click at [551, 318] on button "Checkout" at bounding box center [616, 318] width 232 height 14
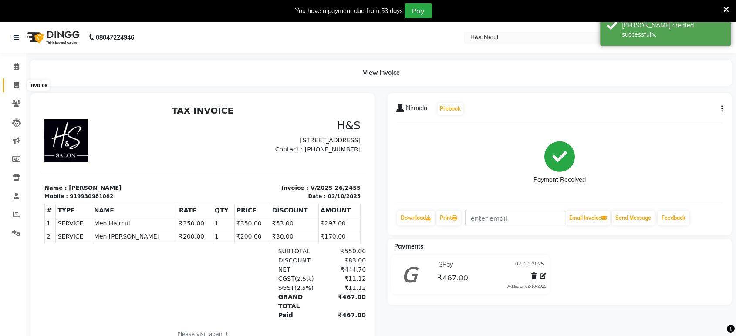
click at [16, 86] on icon at bounding box center [16, 85] width 5 height 7
select select "service"
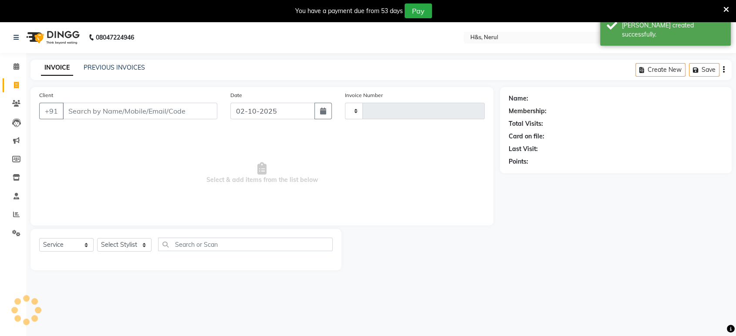
type input "2456"
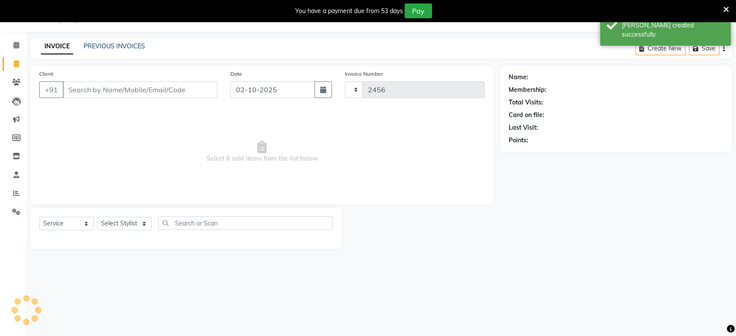
select select "6419"
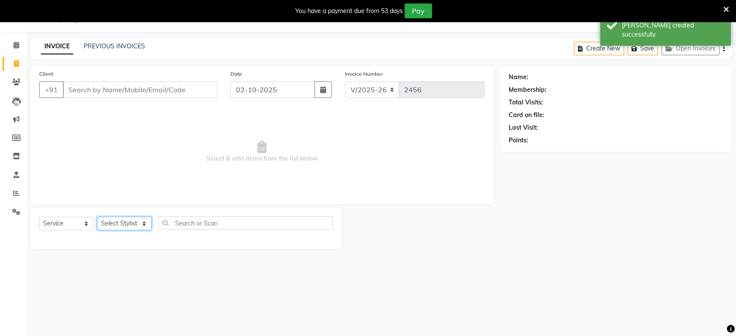
click at [132, 225] on select "Select Stylist ankit [PERSON_NAME] Foram [PERSON_NAME] [PERSON_NAME] sheetal" at bounding box center [124, 224] width 54 height 14
select select "92646"
click at [97, 217] on select "Select Stylist ankit [PERSON_NAME] Foram [PERSON_NAME] [PERSON_NAME] sheetal" at bounding box center [124, 224] width 54 height 14
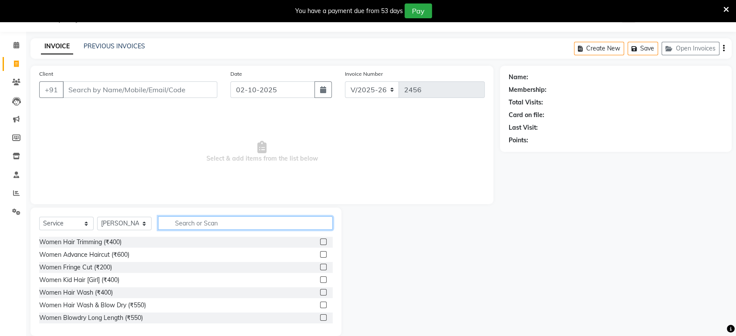
click at [174, 227] on input "text" at bounding box center [245, 224] width 175 height 14
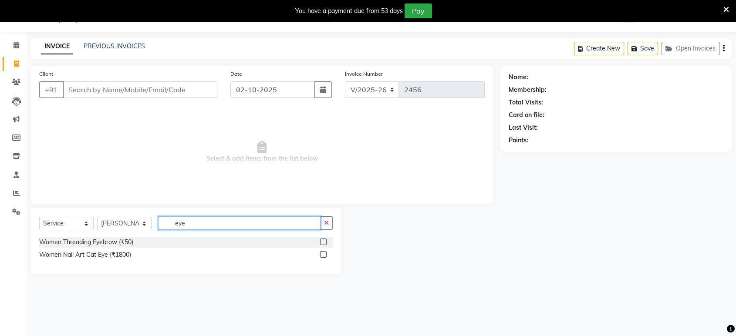
type input "eye"
click at [323, 239] on label at bounding box center [323, 242] width 7 height 7
click at [323, 240] on input "checkbox" at bounding box center [323, 243] width 6 height 6
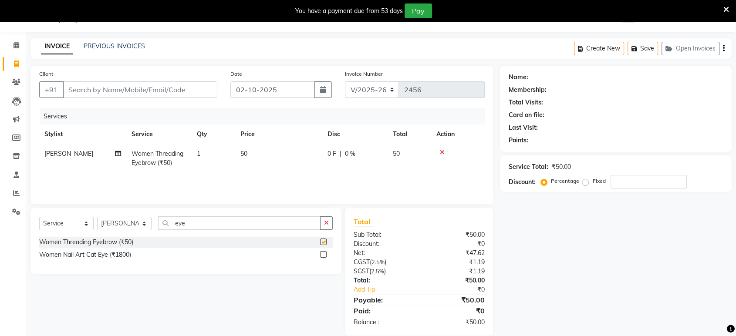
checkbox input "false"
click at [203, 93] on input "Client" at bounding box center [140, 89] width 155 height 17
type input "w"
type input "0"
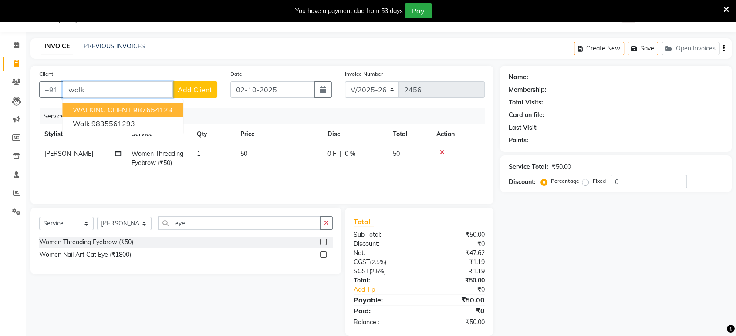
click at [91, 111] on span "WALKING CLIENT" at bounding box center [102, 109] width 59 height 9
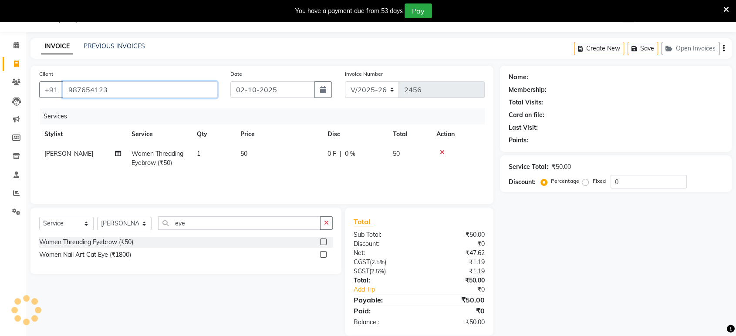
type input "987654123"
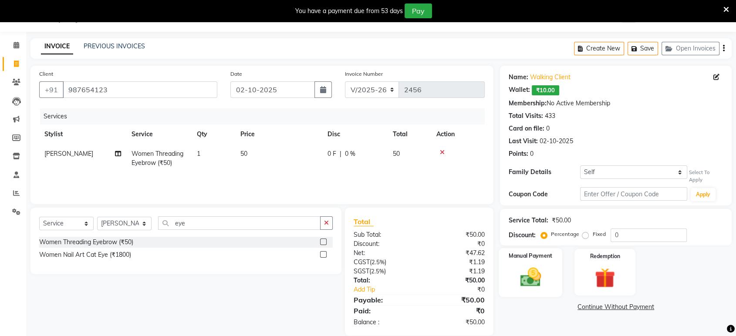
click at [537, 264] on div "Manual Payment" at bounding box center [531, 272] width 64 height 49
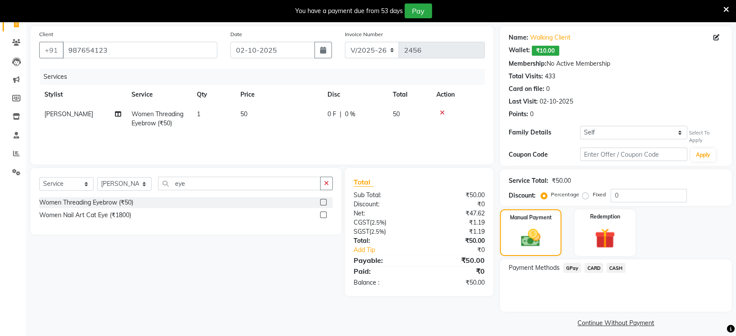
scroll to position [67, 0]
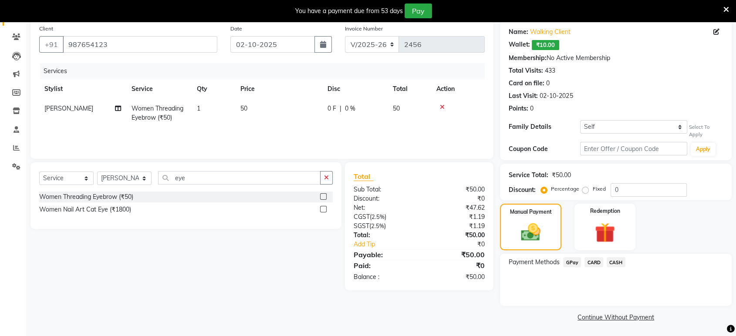
click at [609, 261] on span "CASH" at bounding box center [616, 262] width 19 height 10
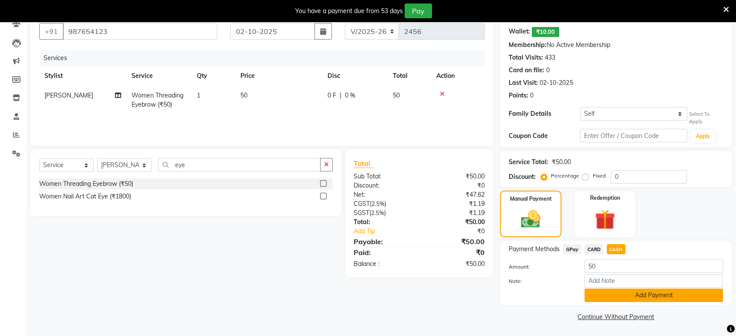
click at [618, 295] on button "Add Payment" at bounding box center [654, 296] width 139 height 14
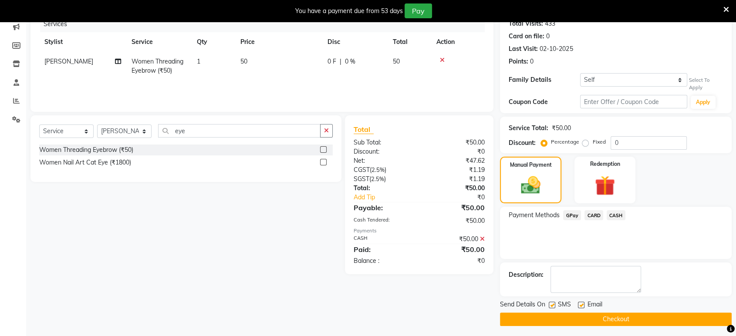
scroll to position [116, 0]
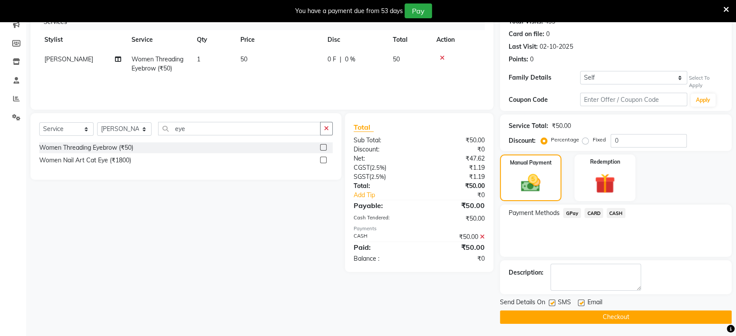
click at [551, 305] on label at bounding box center [552, 303] width 7 height 7
click at [551, 305] on input "checkbox" at bounding box center [552, 304] width 6 height 6
checkbox input "false"
click at [582, 302] on label at bounding box center [581, 303] width 7 height 7
click at [582, 302] on input "checkbox" at bounding box center [581, 304] width 6 height 6
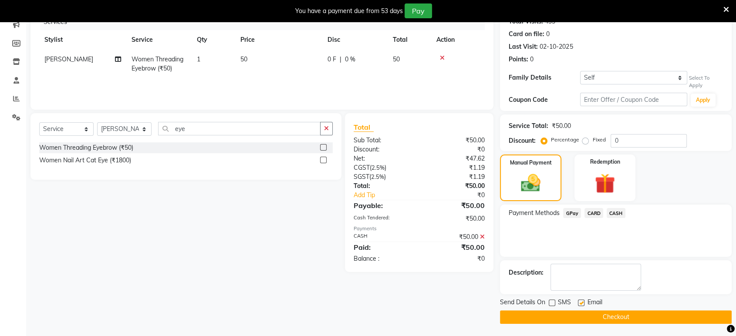
checkbox input "false"
click at [581, 315] on button "Checkout" at bounding box center [616, 318] width 232 height 14
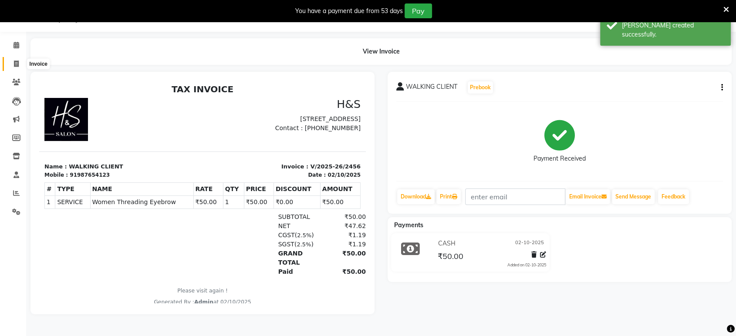
click at [14, 61] on icon at bounding box center [16, 64] width 5 height 7
select select "6419"
select select "service"
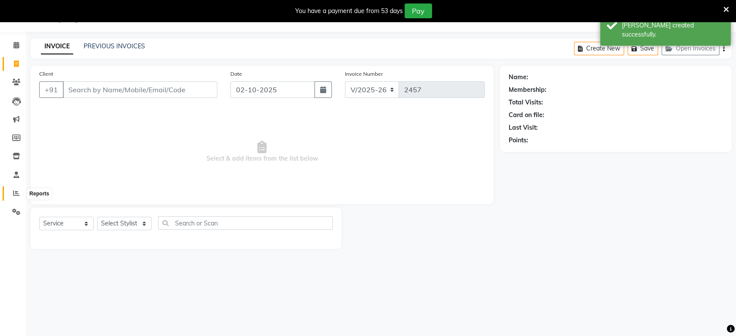
click at [20, 190] on span at bounding box center [16, 194] width 15 height 10
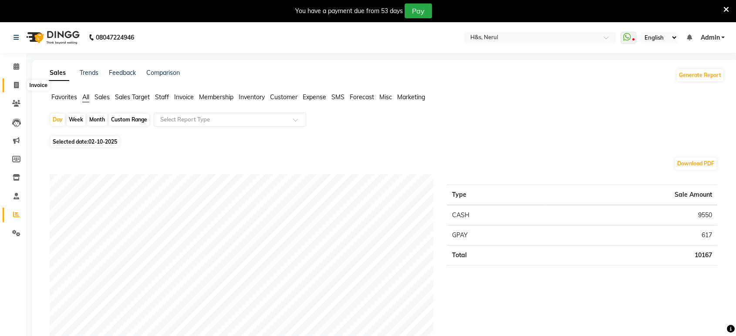
click at [17, 88] on icon at bounding box center [16, 85] width 5 height 7
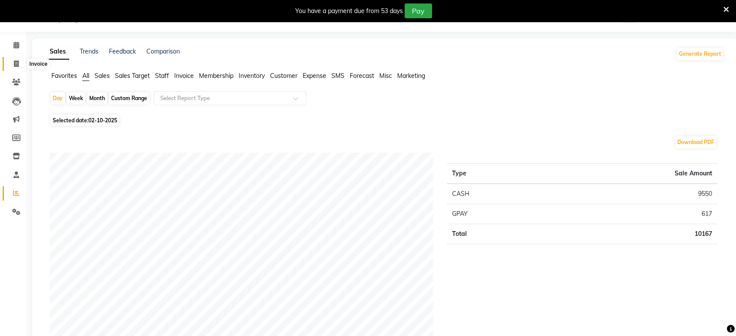
select select "6419"
select select "service"
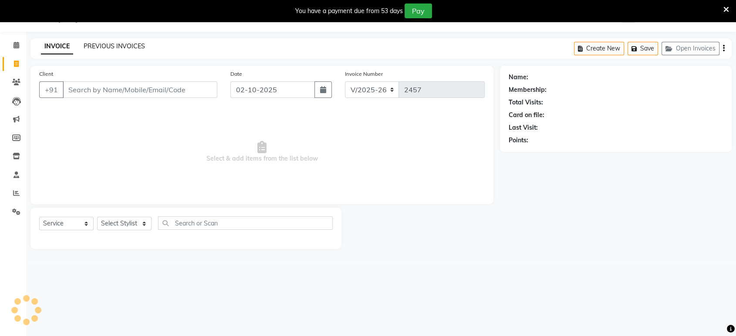
click at [100, 43] on link "PREVIOUS INVOICES" at bounding box center [114, 46] width 61 height 8
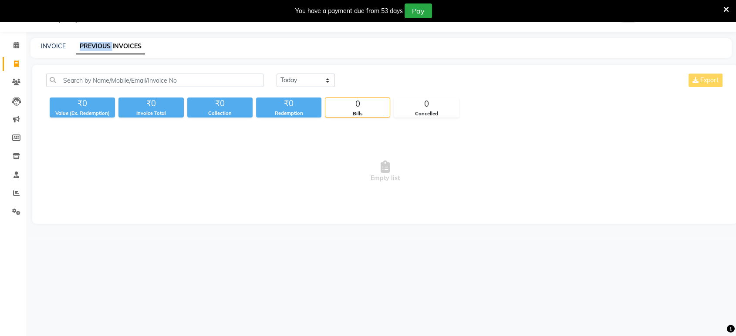
click at [100, 43] on link "PREVIOUS INVOICES" at bounding box center [110, 47] width 69 height 16
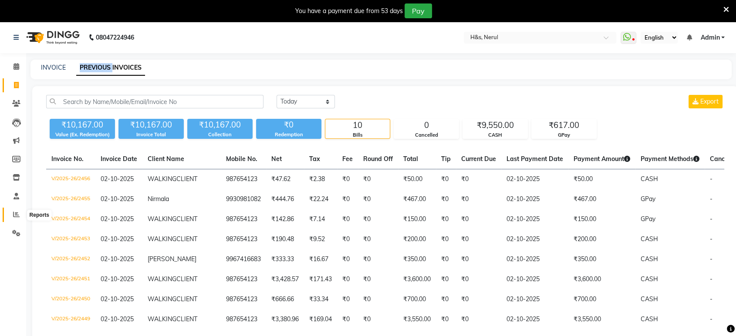
click at [13, 213] on icon at bounding box center [16, 214] width 7 height 7
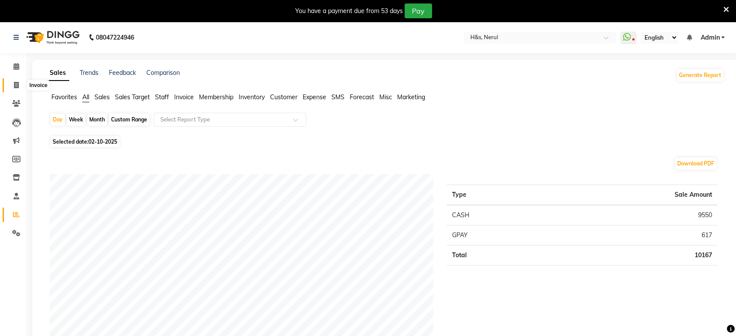
click at [16, 88] on icon at bounding box center [16, 85] width 5 height 7
select select "service"
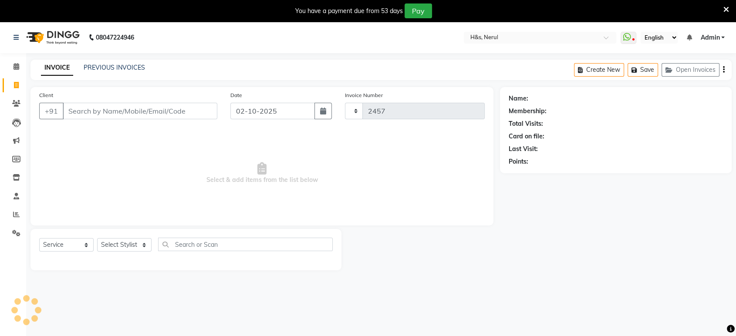
scroll to position [21, 0]
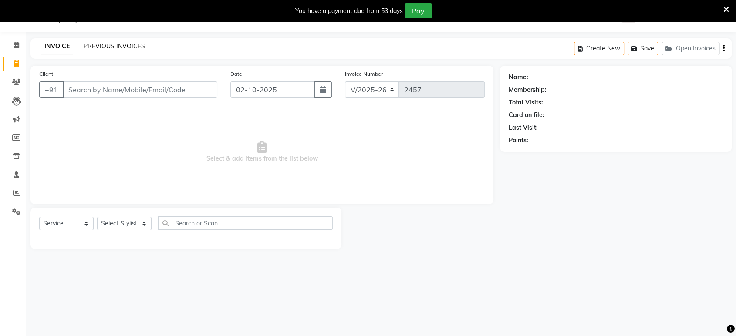
click at [136, 47] on link "PREVIOUS INVOICES" at bounding box center [114, 46] width 61 height 8
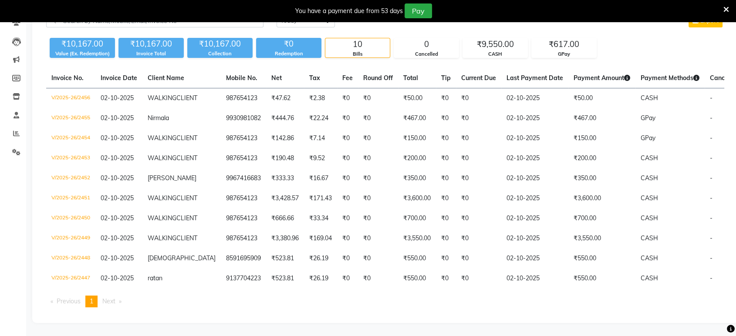
scroll to position [140, 0]
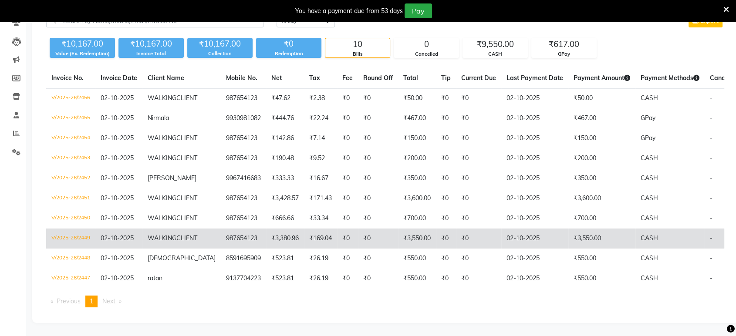
click at [104, 234] on span "02-10-2025" at bounding box center [117, 238] width 33 height 8
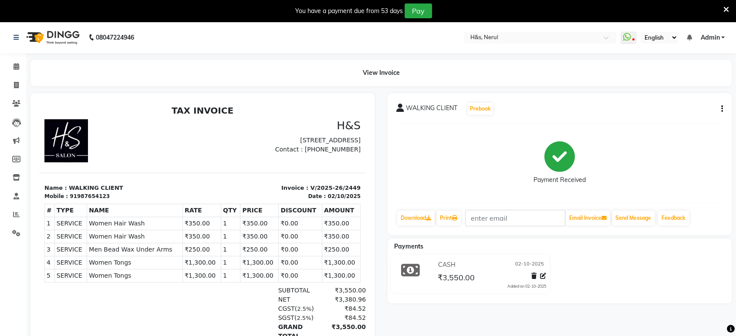
click at [722, 114] on div "WALKING CLIENT Prebook" at bounding box center [559, 109] width 327 height 14
click at [722, 109] on icon "button" at bounding box center [722, 109] width 2 height 0
click at [656, 118] on div "Edit Invoice" at bounding box center [663, 120] width 89 height 11
select select "service"
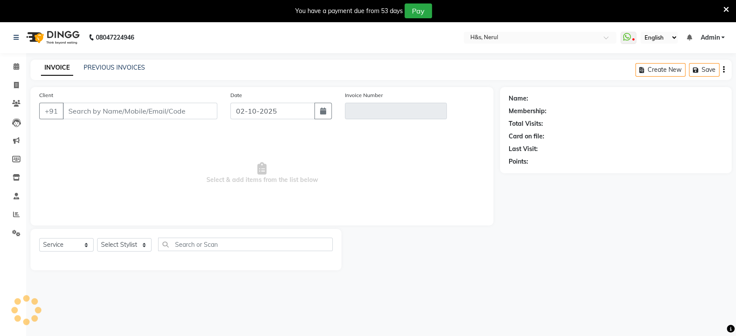
scroll to position [21, 0]
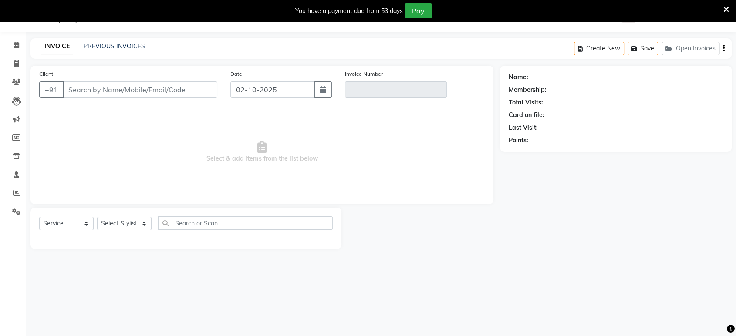
type input "987654123"
type input "V/2025-26/2449"
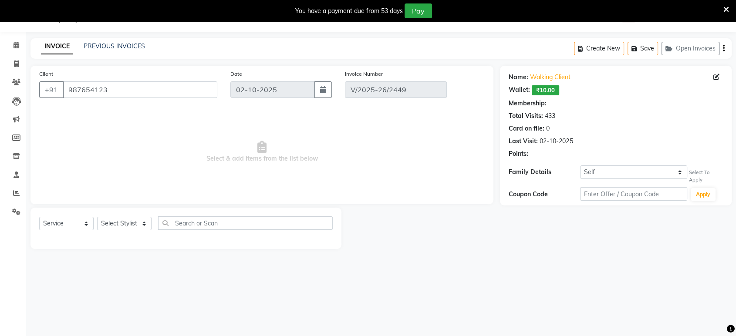
select select "select"
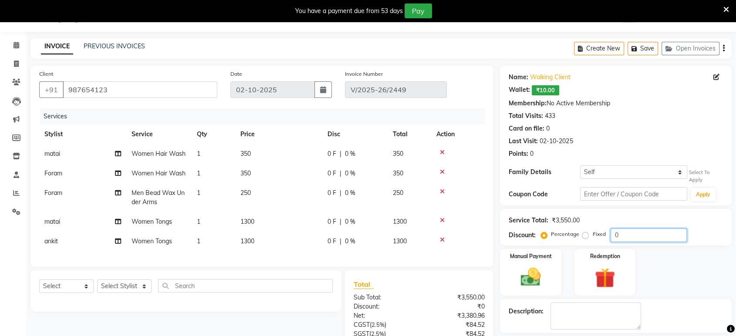
click at [655, 234] on input "0" at bounding box center [649, 236] width 76 height 14
type input "15"
click at [375, 172] on div "52.5 F | 15 %" at bounding box center [355, 173] width 55 height 9
select select "49333"
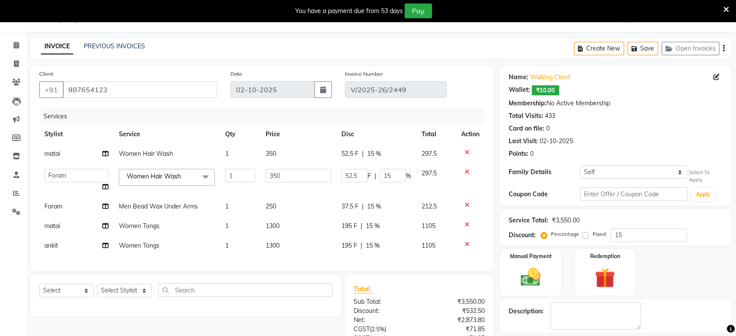
click at [362, 211] on td "37.5 F | 15 %" at bounding box center [376, 207] width 80 height 20
select select "49333"
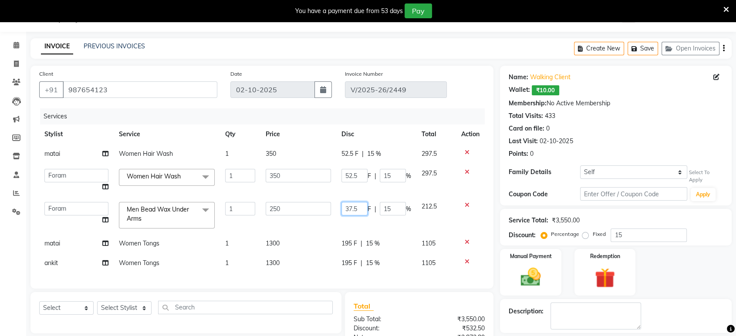
click at [360, 210] on input "37.5" at bounding box center [355, 209] width 26 height 14
type input "3"
type input "0"
click at [683, 256] on div "Manual Payment Redemption" at bounding box center [616, 272] width 245 height 47
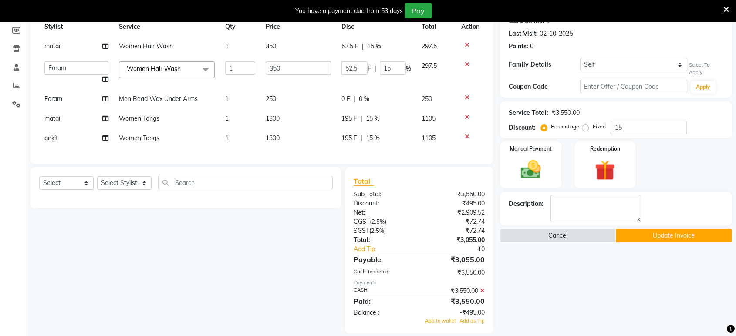
scroll to position [135, 0]
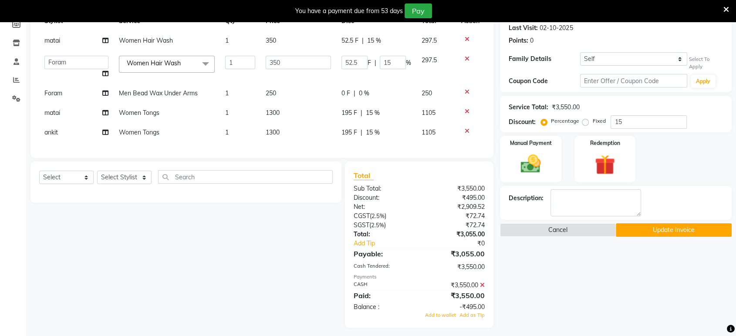
click at [481, 288] on icon at bounding box center [482, 285] width 5 height 6
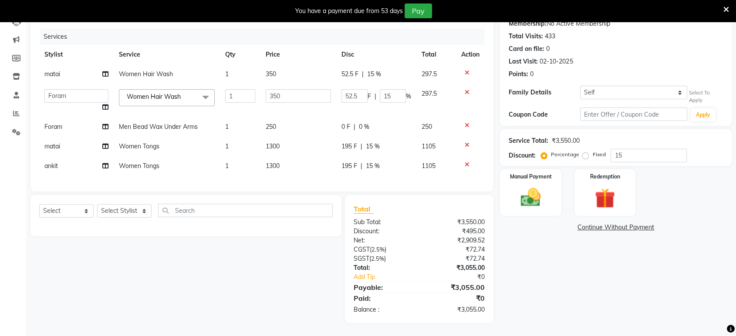
scroll to position [108, 0]
click at [550, 194] on div "Manual Payment" at bounding box center [531, 192] width 64 height 49
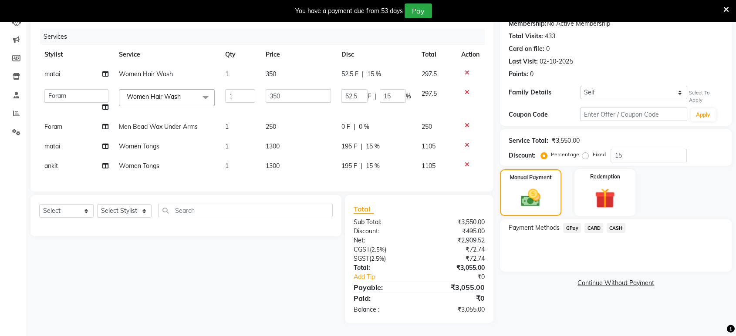
click at [623, 223] on span "CASH" at bounding box center [616, 228] width 19 height 10
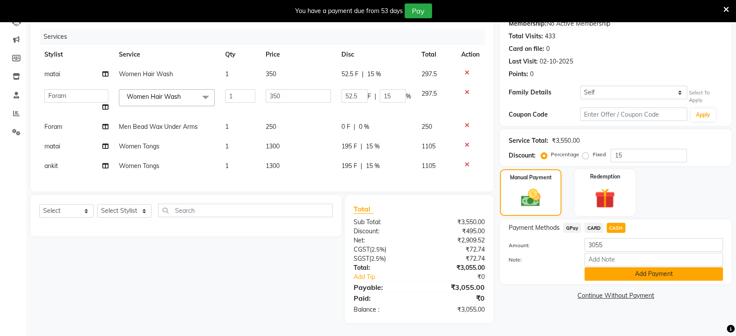
click at [608, 271] on button "Add Payment" at bounding box center [654, 275] width 139 height 14
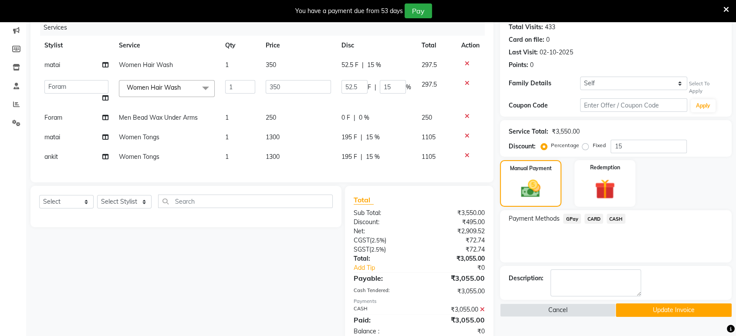
scroll to position [139, 0]
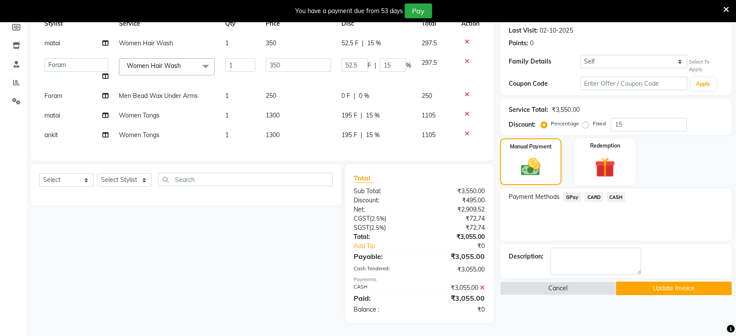
click at [621, 282] on button "Update Invoice" at bounding box center [674, 289] width 116 height 14
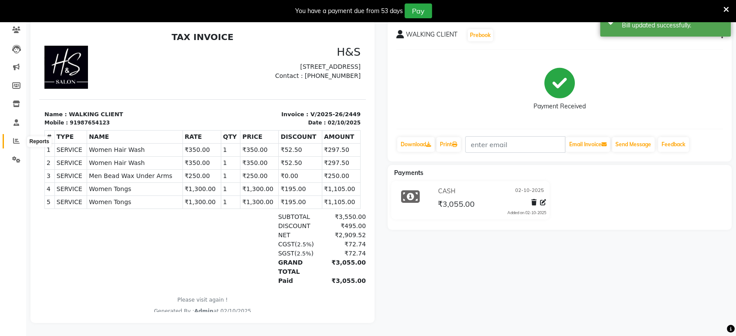
click at [18, 138] on icon at bounding box center [16, 141] width 7 height 7
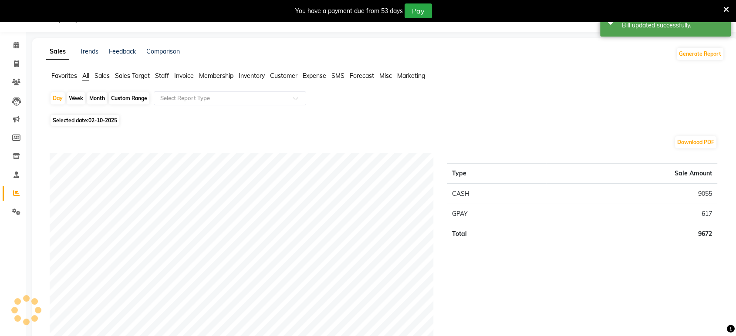
scroll to position [81, 0]
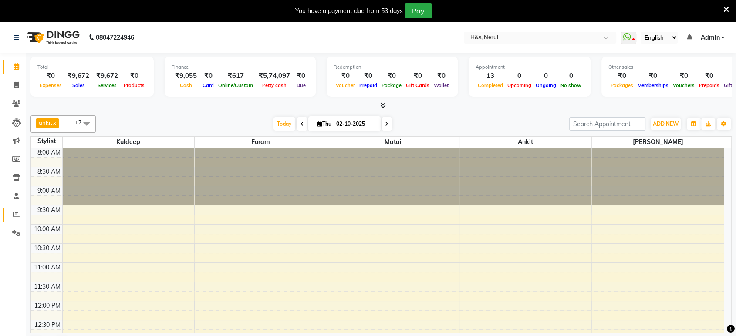
click at [14, 220] on link "Reports" at bounding box center [13, 215] width 21 height 14
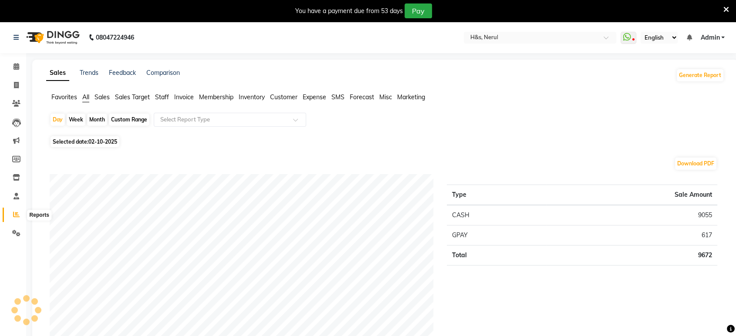
click at [14, 216] on icon at bounding box center [16, 214] width 7 height 7
click at [102, 142] on span "02-10-2025" at bounding box center [102, 142] width 29 height 7
select select "10"
select select "2025"
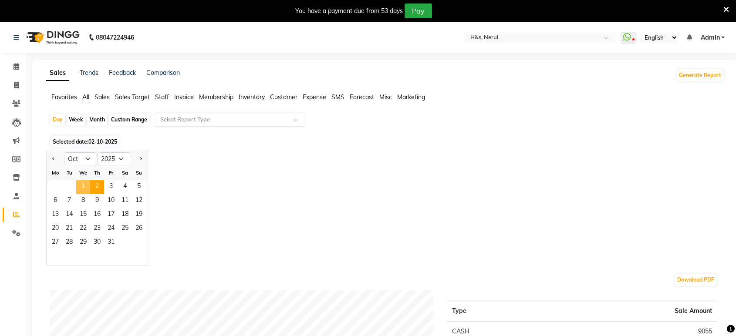
click at [88, 186] on span "1" at bounding box center [83, 187] width 14 height 14
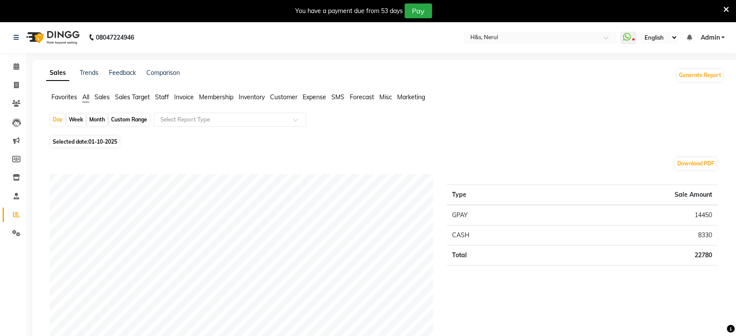
click at [66, 141] on span "Selected date: [DATE]" at bounding box center [85, 141] width 69 height 11
select select "10"
select select "2025"
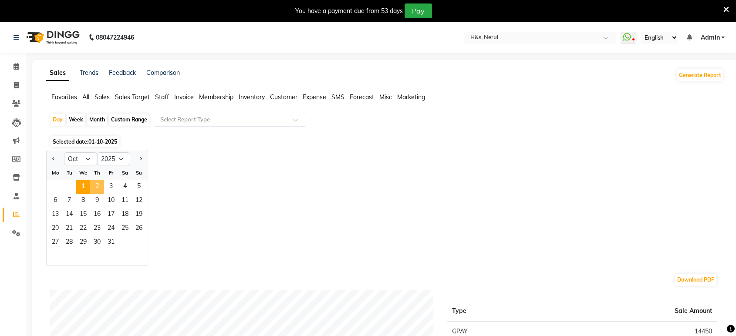
click at [99, 187] on span "2" at bounding box center [97, 187] width 14 height 14
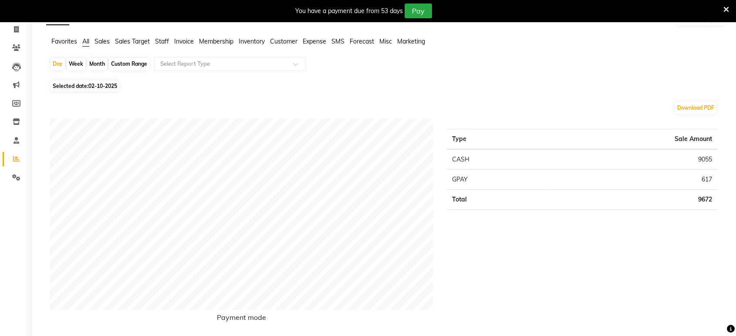
scroll to position [48, 0]
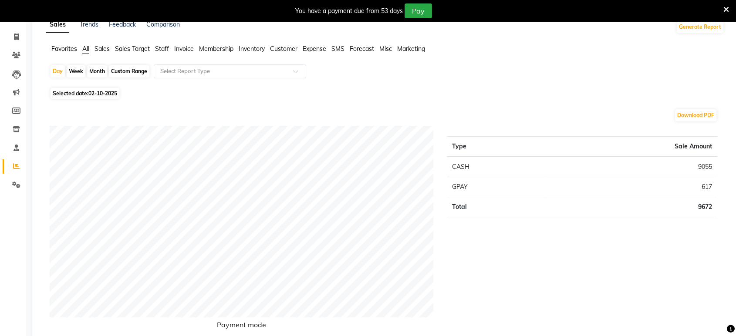
click at [83, 90] on span "Selected date: 02-10-2025" at bounding box center [85, 93] width 69 height 11
select select "10"
select select "2025"
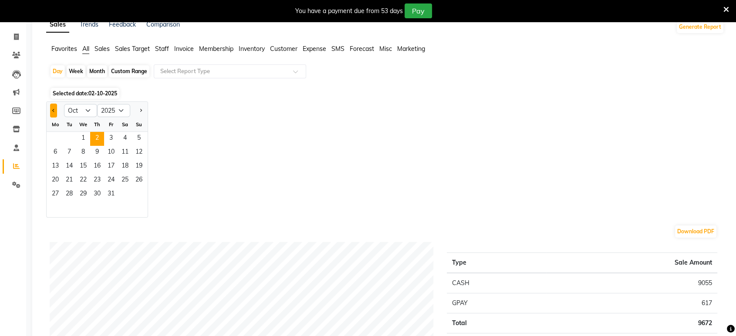
click at [50, 110] on button "Previous month" at bounding box center [53, 111] width 7 height 14
select select "9"
click at [66, 190] on span "30" at bounding box center [69, 195] width 14 height 14
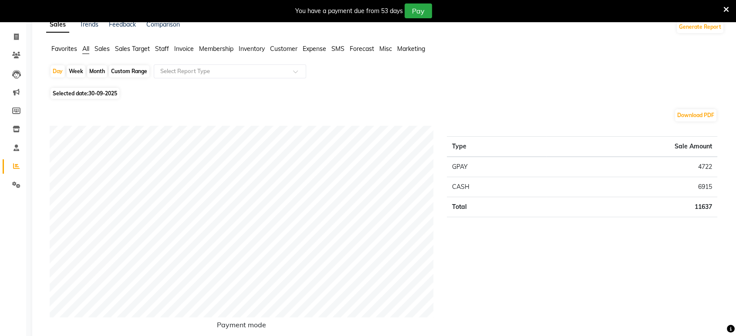
click at [101, 91] on span "30-09-2025" at bounding box center [102, 93] width 29 height 7
select select "9"
select select "2025"
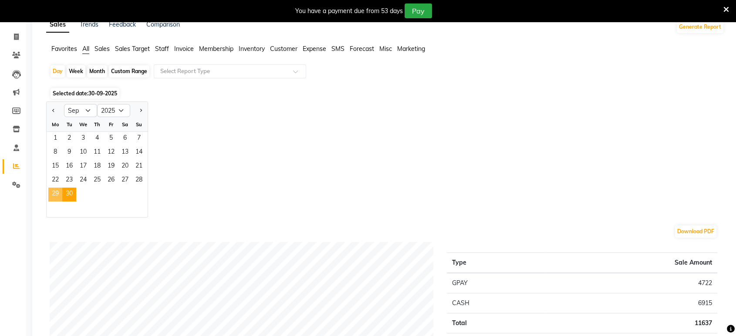
click at [48, 195] on span "29" at bounding box center [55, 195] width 14 height 14
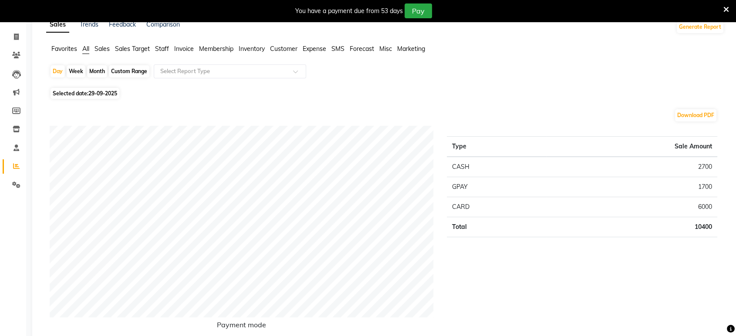
click at [95, 92] on span "29-09-2025" at bounding box center [102, 93] width 29 height 7
select select "9"
select select "2025"
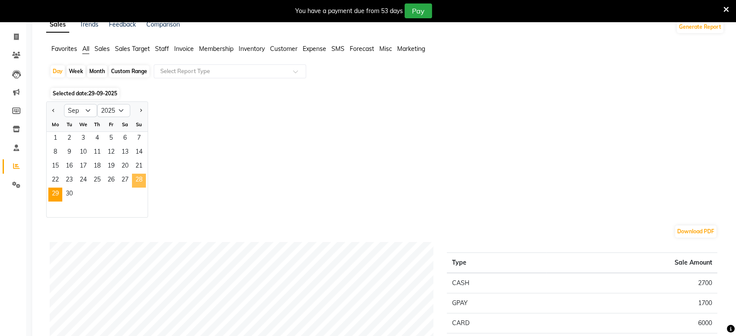
click at [137, 177] on span "28" at bounding box center [139, 181] width 14 height 14
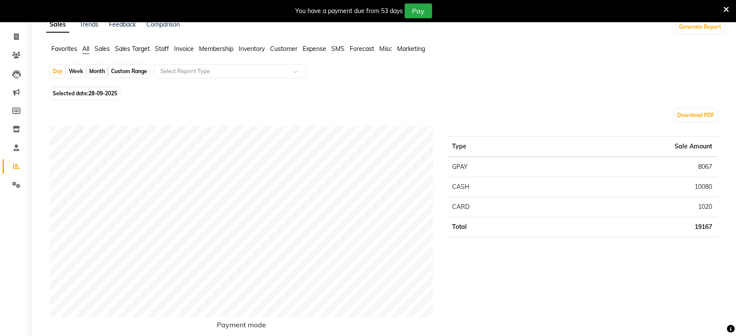
click at [99, 92] on span "28-09-2025" at bounding box center [102, 93] width 29 height 7
select select "9"
select select "2025"
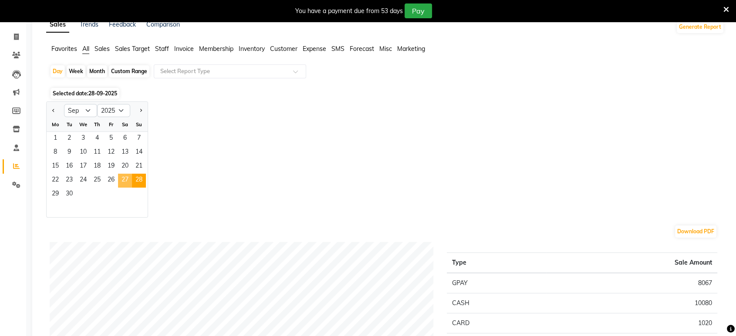
click at [125, 177] on span "27" at bounding box center [125, 181] width 14 height 14
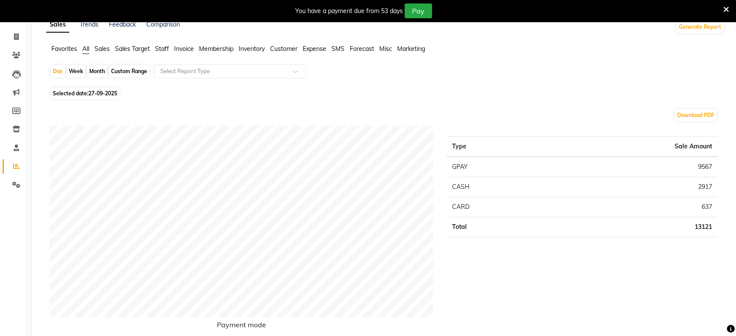
click at [95, 91] on span "27-09-2025" at bounding box center [102, 93] width 29 height 7
select select "9"
select select "2025"
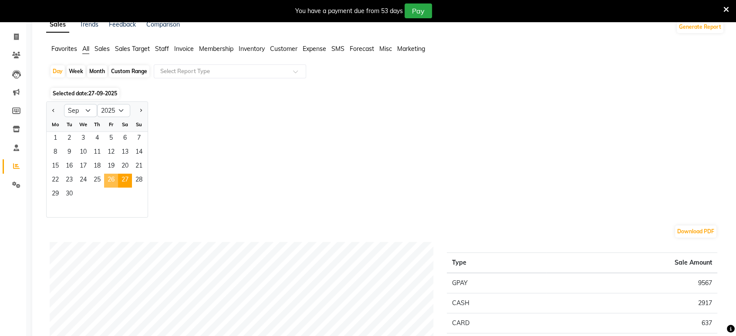
click at [109, 179] on span "26" at bounding box center [111, 181] width 14 height 14
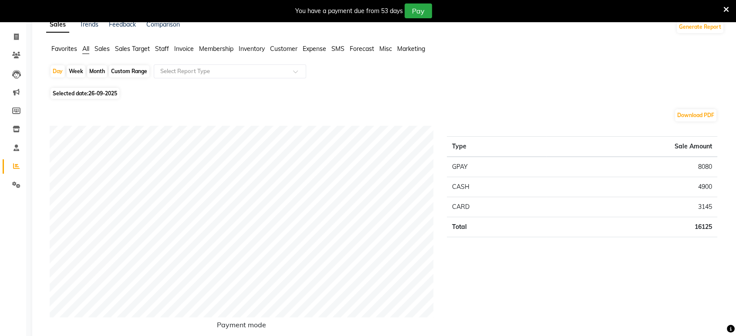
click at [98, 96] on span "26-09-2025" at bounding box center [102, 93] width 29 height 7
select select "9"
select select "2025"
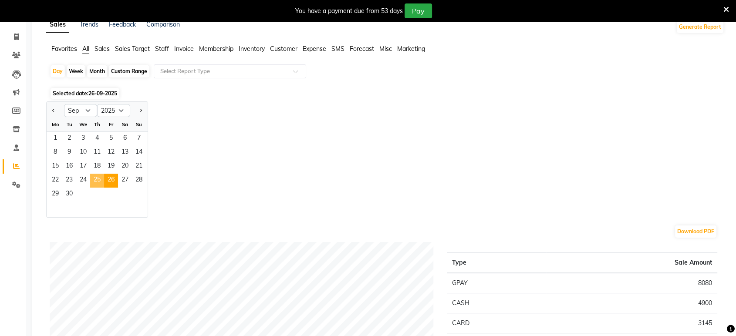
click at [98, 177] on span "25" at bounding box center [97, 181] width 14 height 14
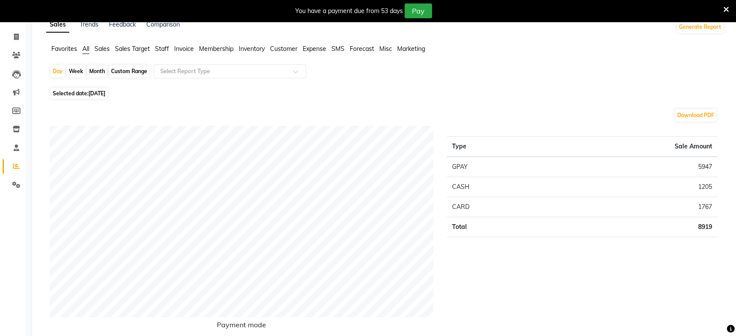
click at [99, 68] on div "Month" at bounding box center [97, 71] width 20 height 12
select select "9"
select select "2025"
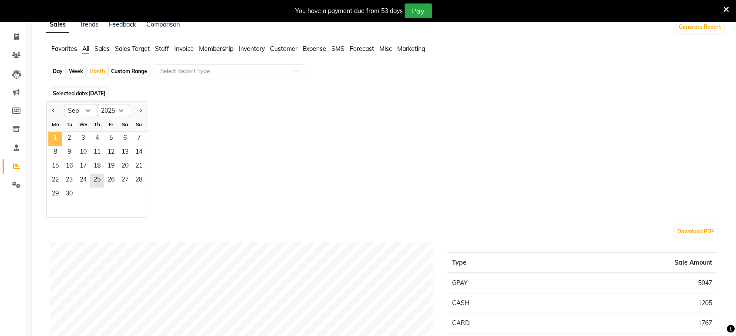
click at [57, 135] on span "1" at bounding box center [55, 139] width 14 height 14
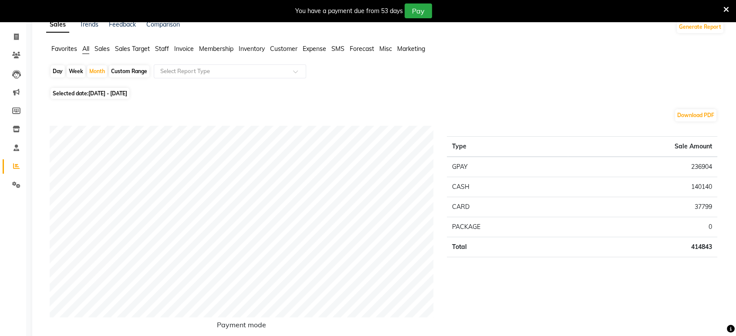
click at [80, 91] on span "Selected date: 01-09-2025 - 30-09-2025" at bounding box center [90, 93] width 79 height 11
select select "9"
select select "2025"
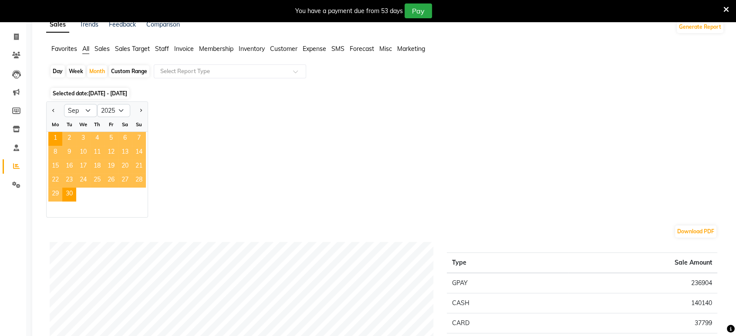
click at [55, 68] on div "Day" at bounding box center [58, 71] width 14 height 12
select select "9"
select select "2025"
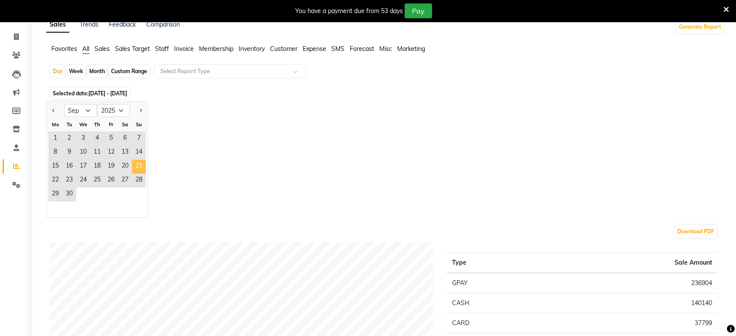
click at [136, 164] on span "21" at bounding box center [139, 167] width 14 height 14
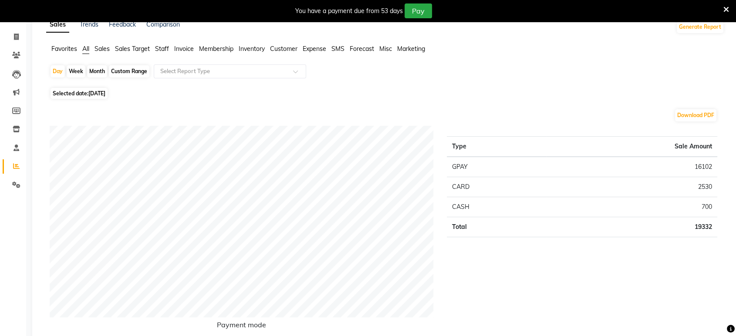
click at [86, 88] on span "Selected date: 21-09-2025" at bounding box center [79, 93] width 57 height 11
select select "9"
select select "2025"
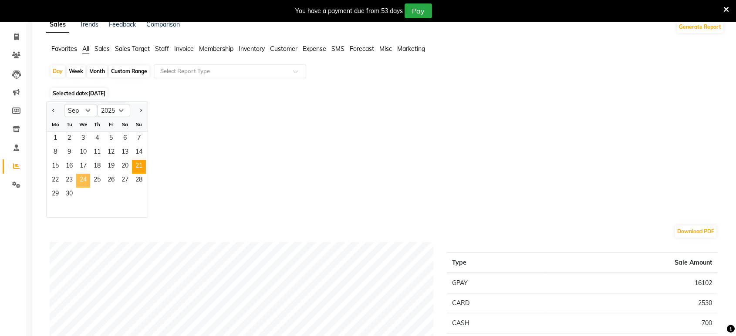
click at [84, 181] on span "24" at bounding box center [83, 181] width 14 height 14
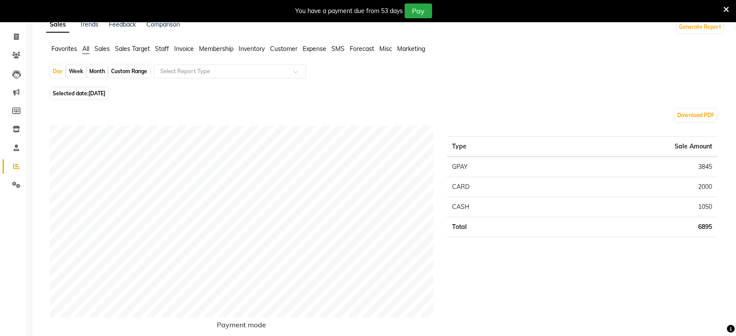
click at [105, 90] on span "24-09-2025" at bounding box center [96, 93] width 17 height 7
select select "9"
select select "2025"
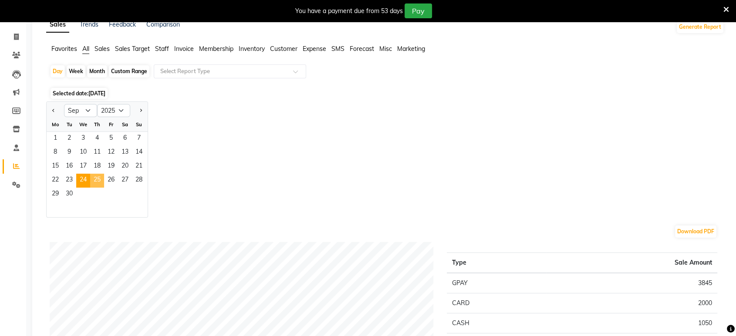
click at [98, 179] on span "25" at bounding box center [97, 181] width 14 height 14
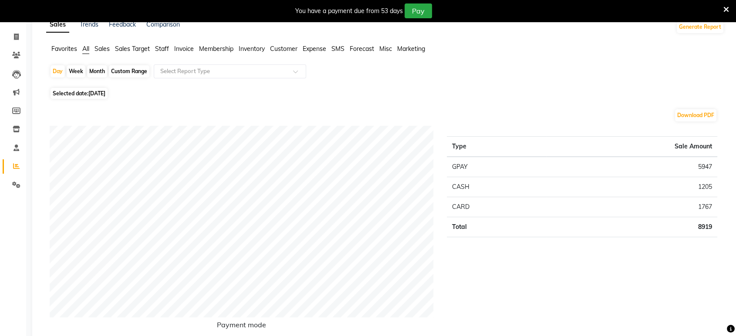
click at [105, 90] on span "25-09-2025" at bounding box center [96, 93] width 17 height 7
select select "9"
select select "2025"
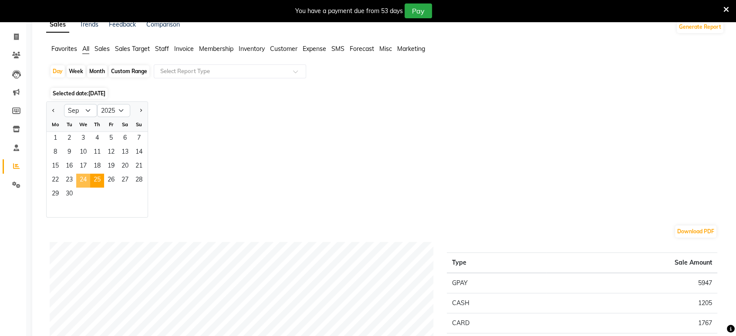
click at [80, 182] on span "24" at bounding box center [83, 181] width 14 height 14
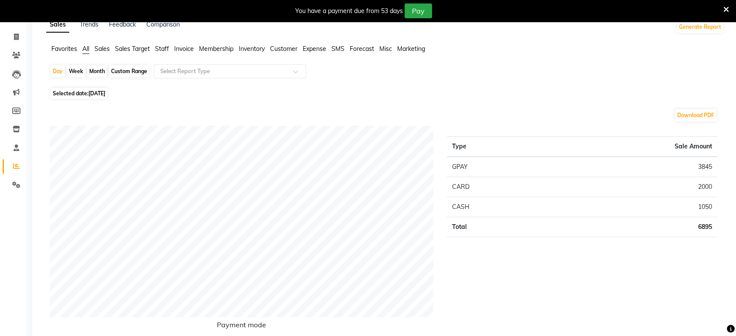
click at [105, 95] on span "24-09-2025" at bounding box center [96, 93] width 17 height 7
select select "9"
select select "2025"
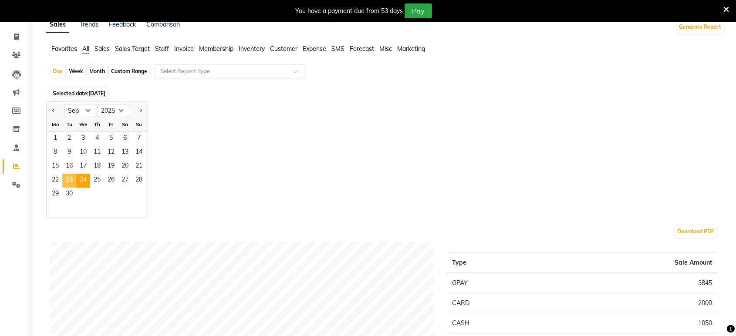
click at [68, 177] on span "23" at bounding box center [69, 181] width 14 height 14
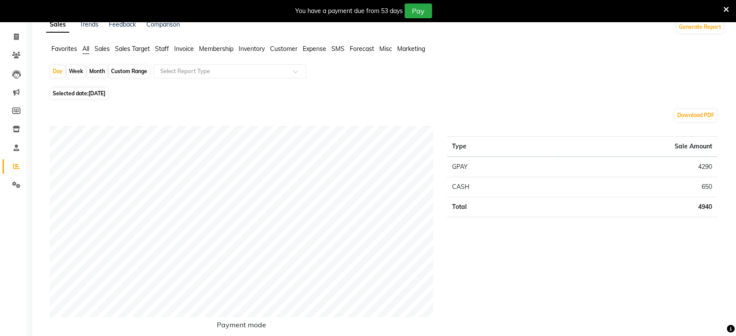
click at [101, 89] on span "Selected date: 23-09-2025" at bounding box center [79, 93] width 57 height 11
select select "9"
select select "2025"
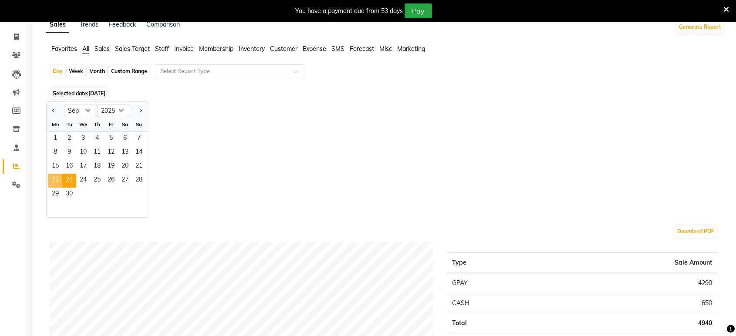
click at [61, 179] on span "22" at bounding box center [55, 181] width 14 height 14
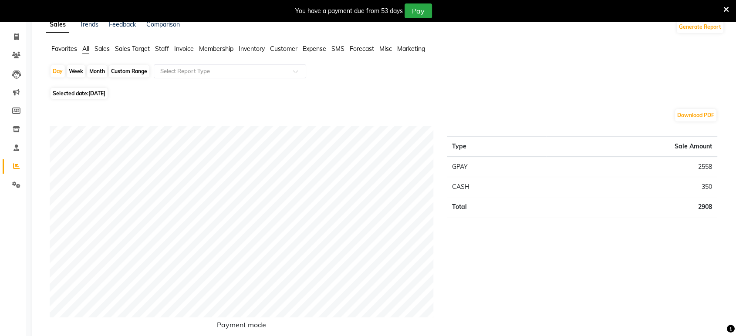
click at [95, 92] on span "22-09-2025" at bounding box center [96, 93] width 17 height 7
select select "9"
select select "2025"
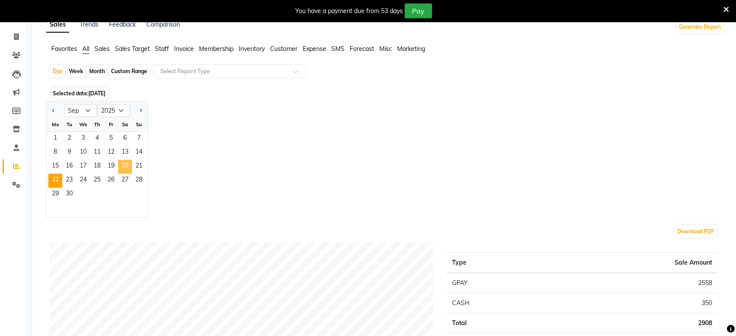
click at [129, 165] on span "20" at bounding box center [125, 167] width 14 height 14
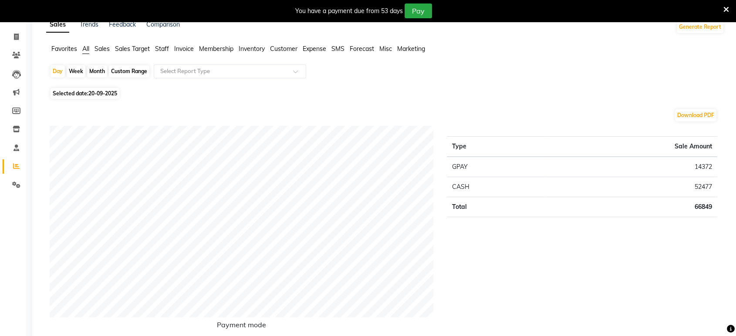
click at [105, 97] on span "Selected date: 20-09-2025" at bounding box center [85, 93] width 69 height 11
select select "9"
select select "2025"
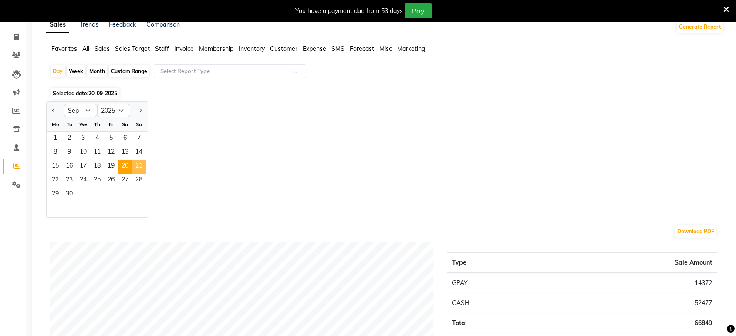
click at [139, 164] on span "21" at bounding box center [139, 167] width 14 height 14
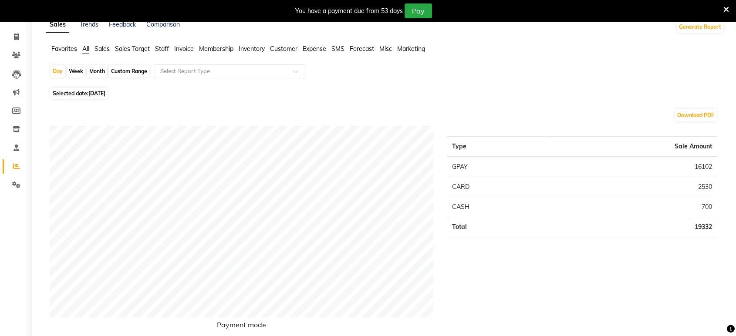
click at [105, 95] on span "21-09-2025" at bounding box center [96, 93] width 17 height 7
select select "9"
select select "2025"
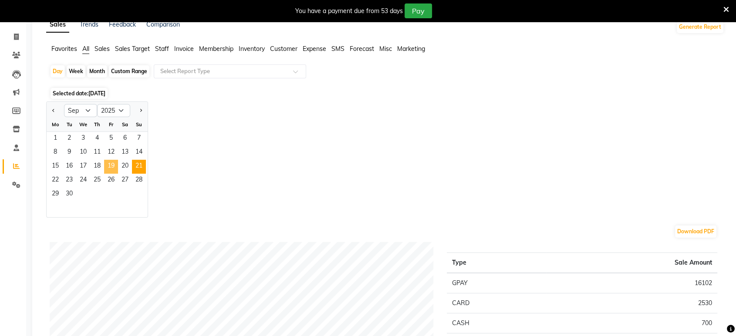
click at [107, 163] on span "19" at bounding box center [111, 167] width 14 height 14
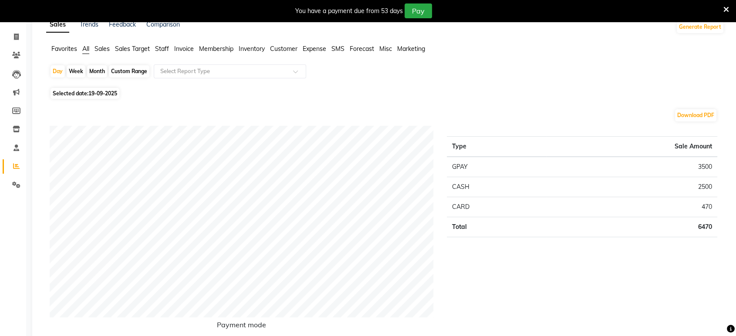
click at [112, 94] on span "19-09-2025" at bounding box center [102, 93] width 29 height 7
select select "9"
select select "2025"
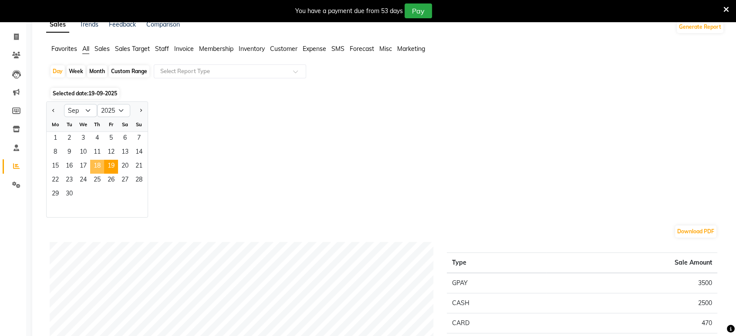
click at [91, 161] on span "18" at bounding box center [97, 167] width 14 height 14
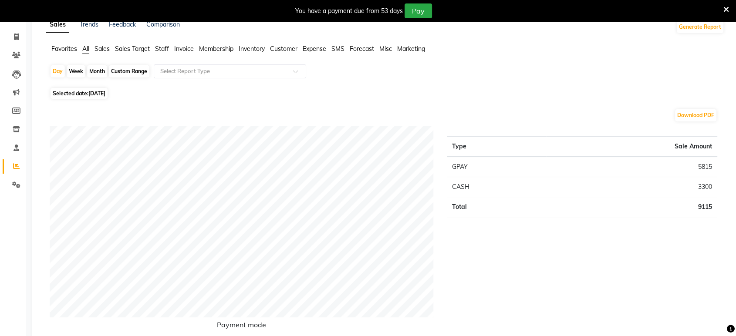
click at [91, 97] on span "Selected date: 18-09-2025" at bounding box center [79, 93] width 57 height 11
select select "9"
select select "2025"
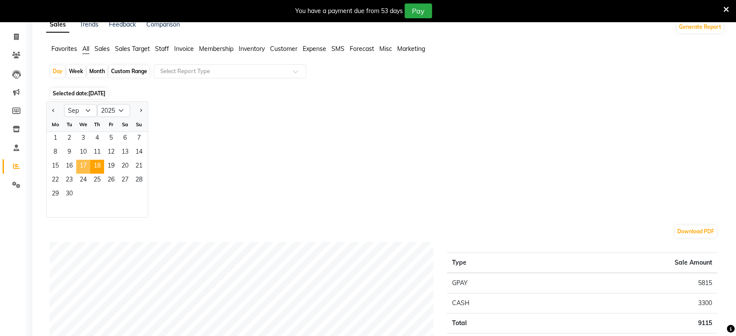
click at [82, 164] on span "17" at bounding box center [83, 167] width 14 height 14
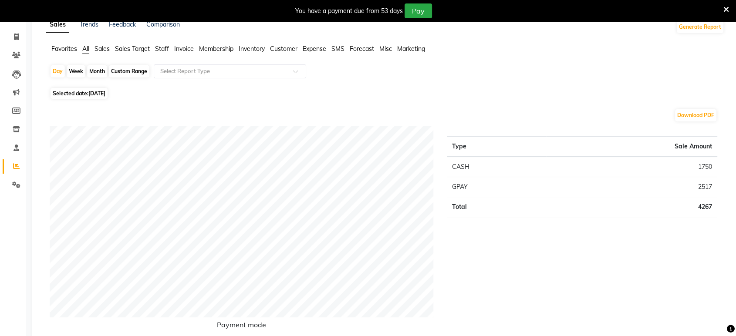
click at [91, 97] on span "Selected date: 17-09-2025" at bounding box center [79, 93] width 57 height 11
select select "9"
select select "2025"
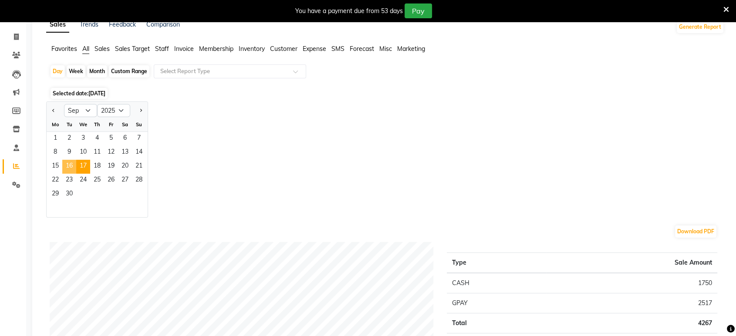
click at [66, 166] on span "16" at bounding box center [69, 167] width 14 height 14
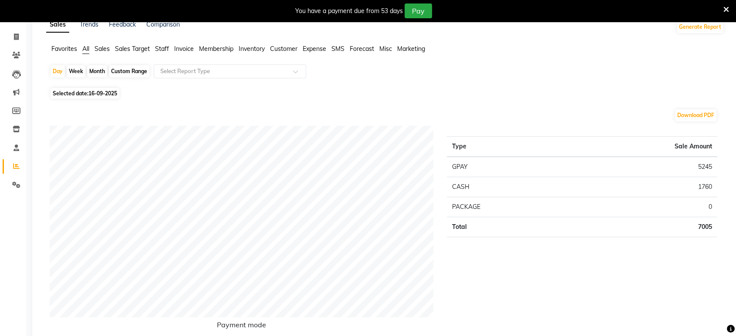
click at [117, 97] on span "Selected date: 16-09-2025" at bounding box center [85, 93] width 69 height 11
select select "9"
select select "2025"
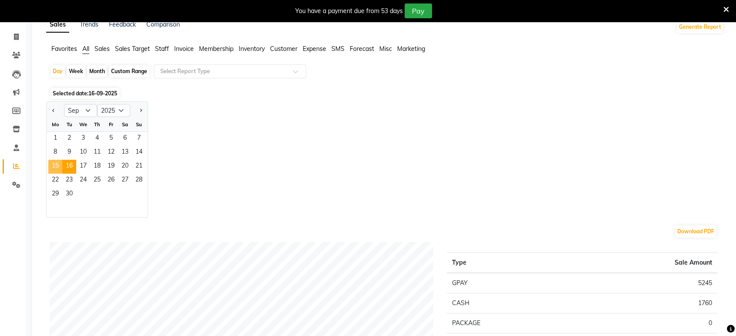
click at [49, 166] on span "15" at bounding box center [55, 167] width 14 height 14
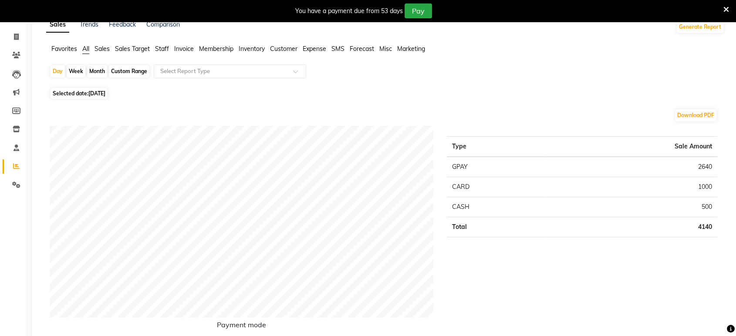
click at [90, 96] on span "15-09-2025" at bounding box center [96, 93] width 17 height 7
select select "9"
select select "2025"
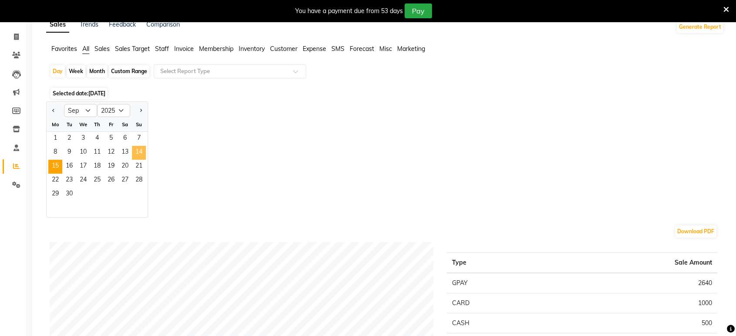
click at [137, 148] on span "14" at bounding box center [139, 153] width 14 height 14
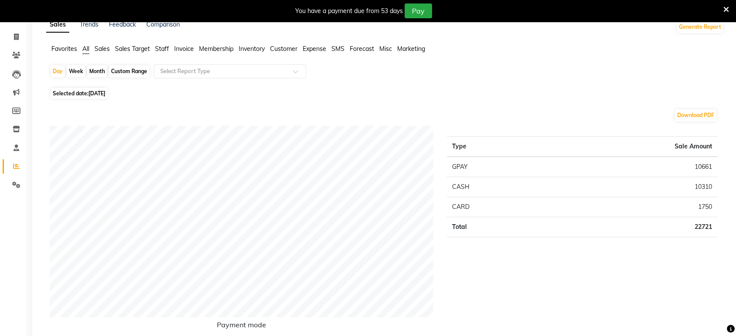
click at [90, 91] on span "14-09-2025" at bounding box center [96, 93] width 17 height 7
select select "9"
select select "2025"
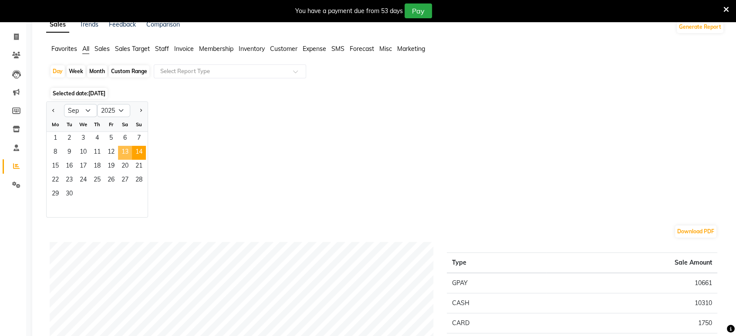
click at [126, 157] on span "13" at bounding box center [125, 153] width 14 height 14
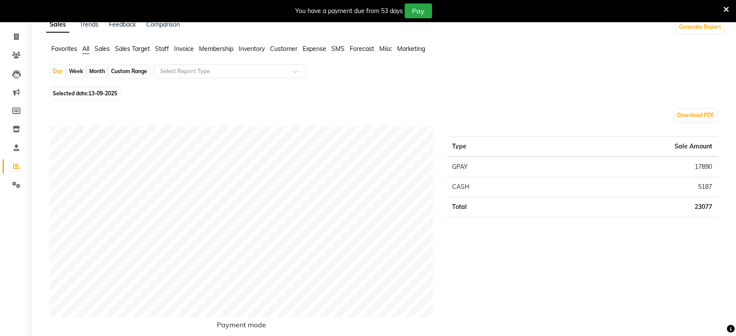
click at [77, 88] on span "Selected date: 13-09-2025" at bounding box center [85, 93] width 69 height 11
select select "9"
select select "2025"
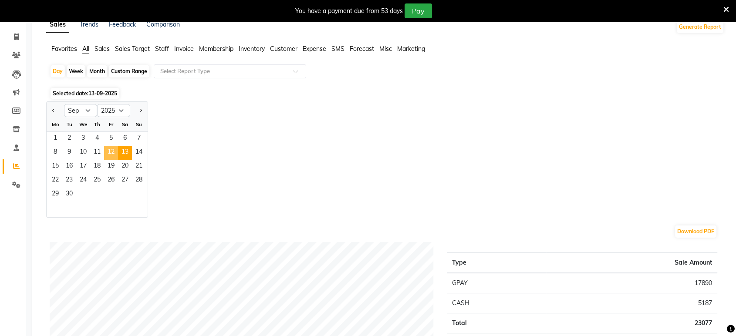
click at [106, 150] on span "12" at bounding box center [111, 153] width 14 height 14
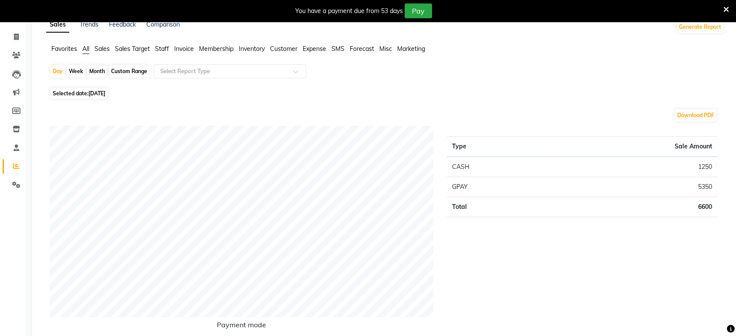
click at [86, 91] on span "Selected date: 12-09-2025" at bounding box center [79, 93] width 57 height 11
select select "9"
select select "2025"
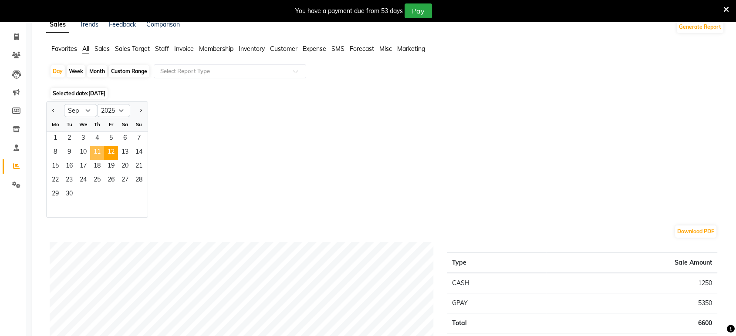
click at [94, 150] on span "11" at bounding box center [97, 153] width 14 height 14
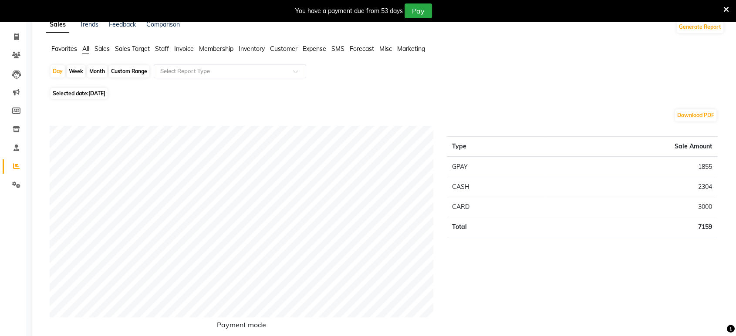
click at [105, 93] on span "11-09-2025" at bounding box center [96, 93] width 17 height 7
select select "9"
select select "2025"
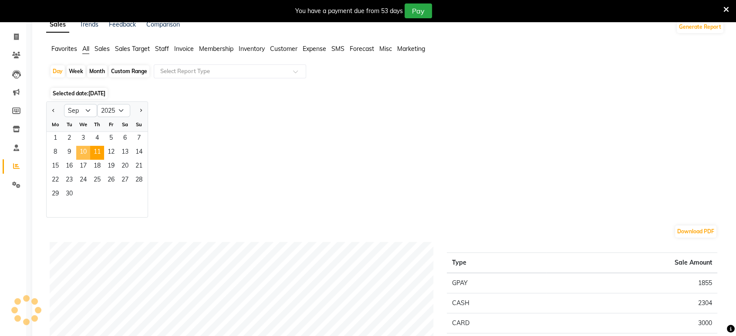
click at [79, 149] on span "10" at bounding box center [83, 153] width 14 height 14
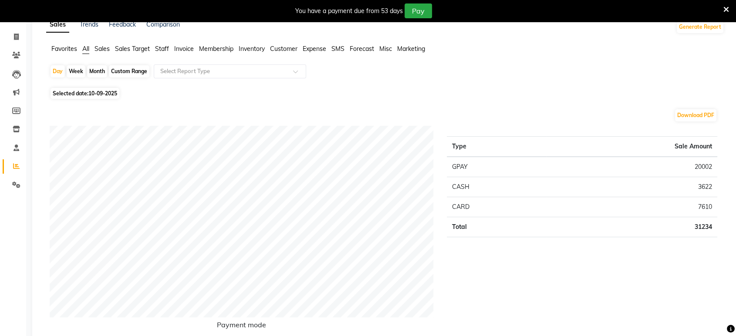
click at [64, 94] on span "Selected date: 10-09-2025" at bounding box center [85, 93] width 69 height 11
select select "9"
select select "2025"
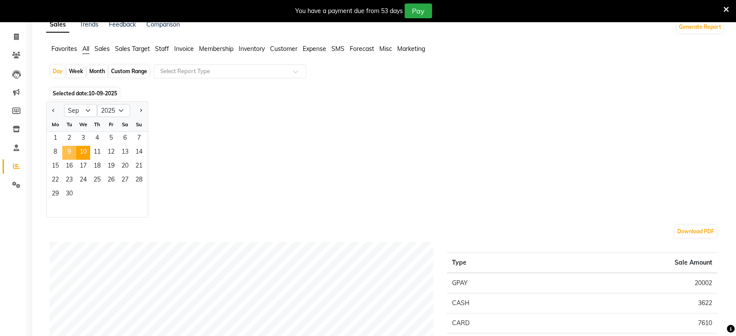
click at [70, 152] on span "9" at bounding box center [69, 153] width 14 height 14
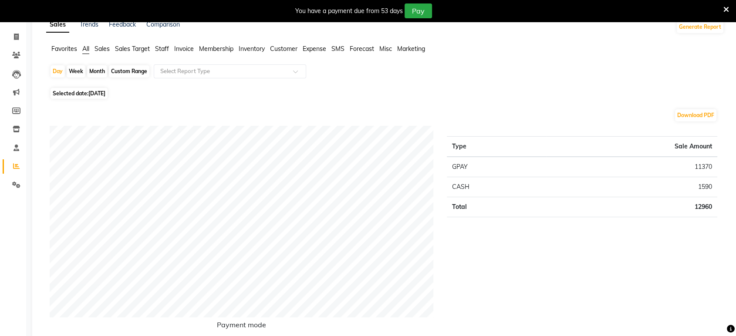
click at [74, 93] on span "Selected date: 09-09-2025" at bounding box center [79, 93] width 57 height 11
select select "9"
select select "2025"
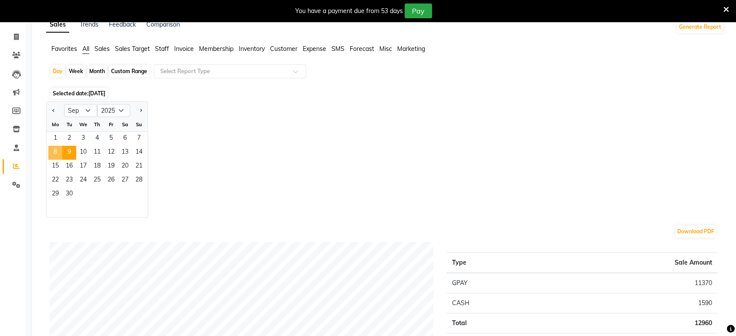
click at [52, 149] on span "8" at bounding box center [55, 153] width 14 height 14
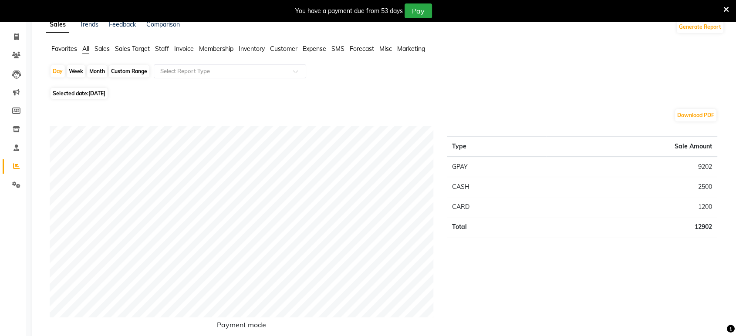
click at [95, 97] on span "Selected date: 08-09-2025" at bounding box center [79, 93] width 57 height 11
select select "9"
select select "2025"
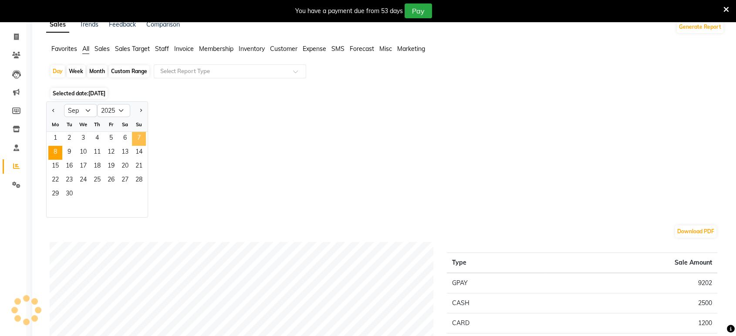
click at [145, 133] on span "7" at bounding box center [139, 139] width 14 height 14
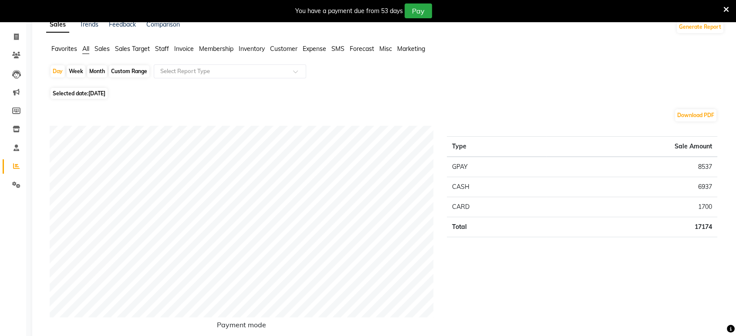
click at [105, 92] on span "07-09-2025" at bounding box center [96, 93] width 17 height 7
select select "9"
select select "2025"
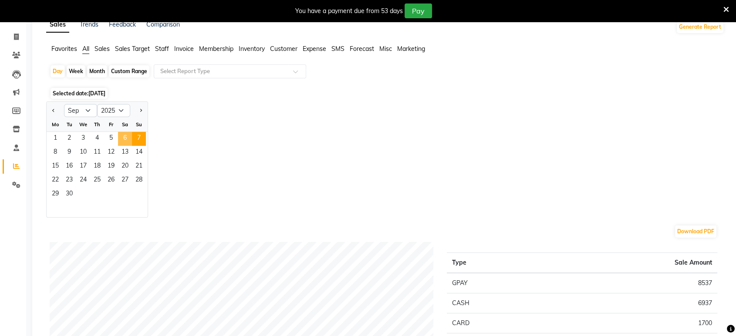
click at [129, 132] on span "6" at bounding box center [125, 139] width 14 height 14
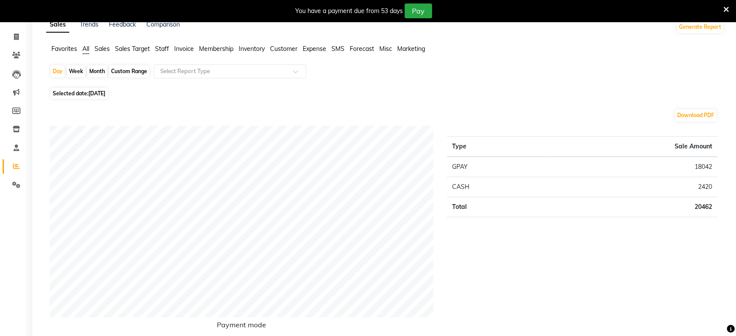
click at [61, 98] on span "Selected date: 06-09-2025" at bounding box center [79, 93] width 57 height 11
select select "9"
select select "2025"
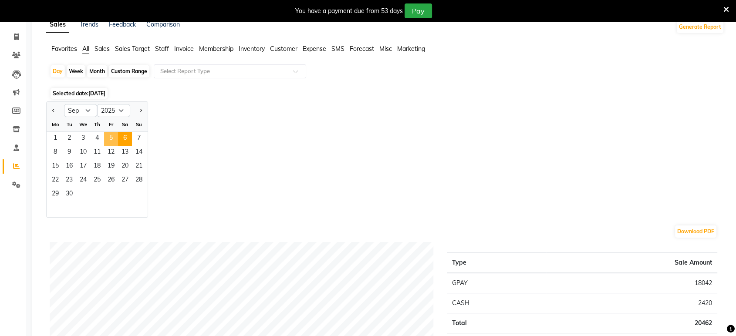
click at [117, 135] on span "5" at bounding box center [111, 139] width 14 height 14
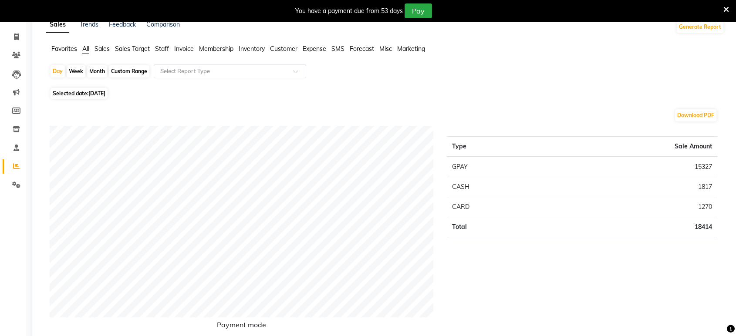
click at [78, 96] on span "Selected date: 05-09-2025" at bounding box center [79, 93] width 57 height 11
select select "9"
select select "2025"
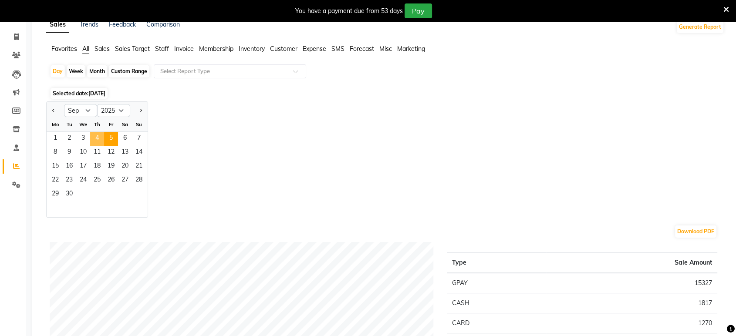
click at [93, 134] on span "4" at bounding box center [97, 139] width 14 height 14
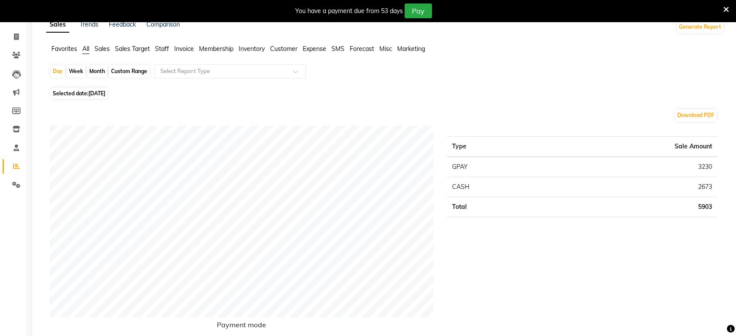
click at [92, 88] on span "Selected date: 04-09-2025" at bounding box center [79, 93] width 57 height 11
select select "9"
select select "2025"
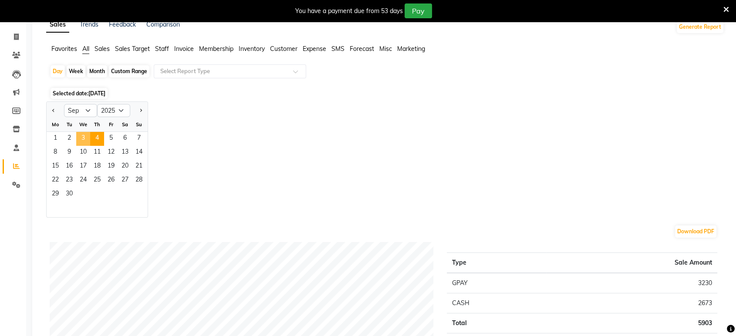
click at [88, 139] on span "3" at bounding box center [83, 139] width 14 height 14
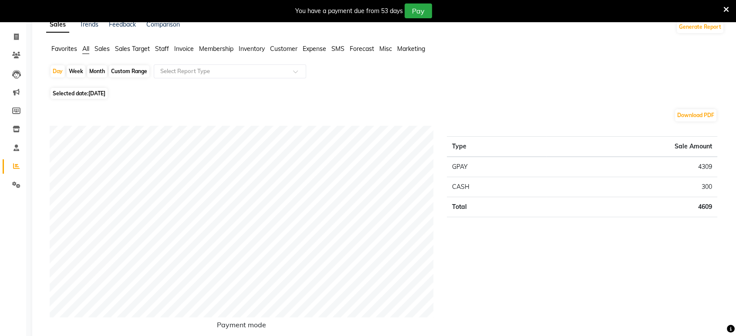
click at [75, 94] on span "Selected date: 03-09-2025" at bounding box center [79, 93] width 57 height 11
select select "9"
select select "2025"
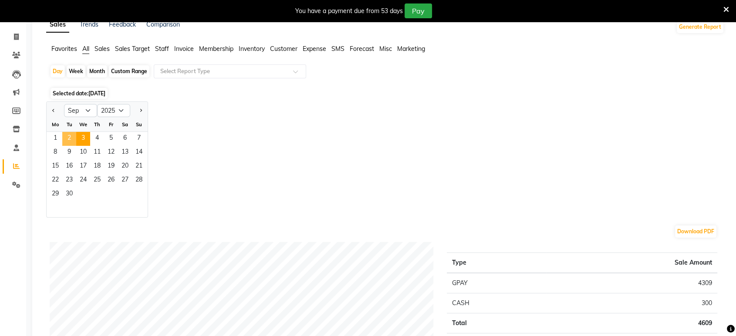
click at [74, 141] on span "2" at bounding box center [69, 139] width 14 height 14
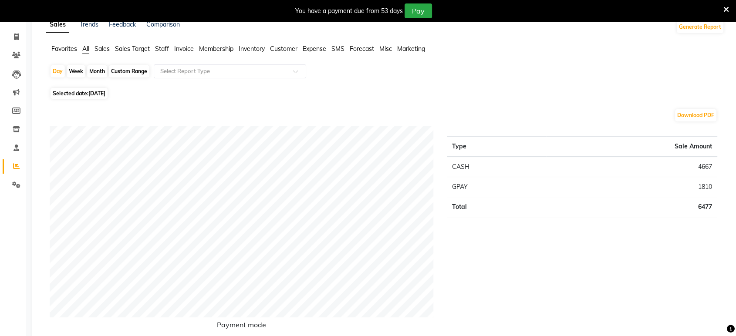
click at [72, 94] on span "Selected date: 02-09-2025" at bounding box center [79, 93] width 57 height 11
select select "9"
select select "2025"
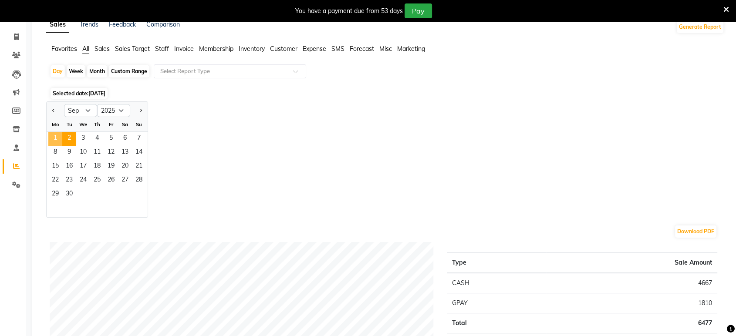
click at [60, 132] on span "1" at bounding box center [55, 139] width 14 height 14
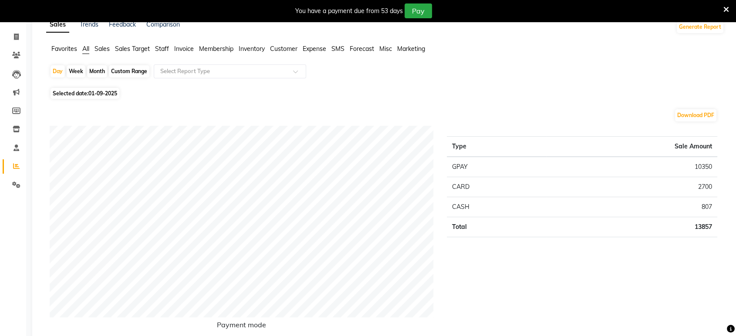
click at [106, 93] on span "01-09-2025" at bounding box center [102, 93] width 29 height 7
select select "9"
select select "2025"
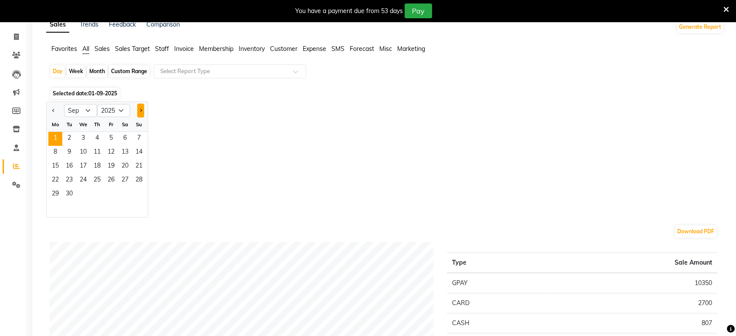
click at [142, 112] on button "Next month" at bounding box center [140, 111] width 7 height 14
select select "10"
click at [98, 139] on span "2" at bounding box center [97, 139] width 14 height 14
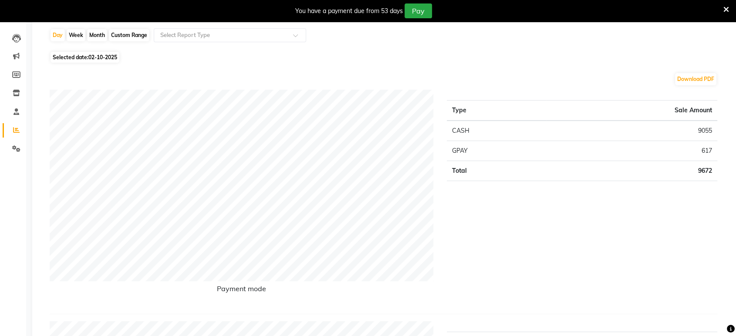
scroll to position [97, 0]
